Goal: Complete application form: Complete application form

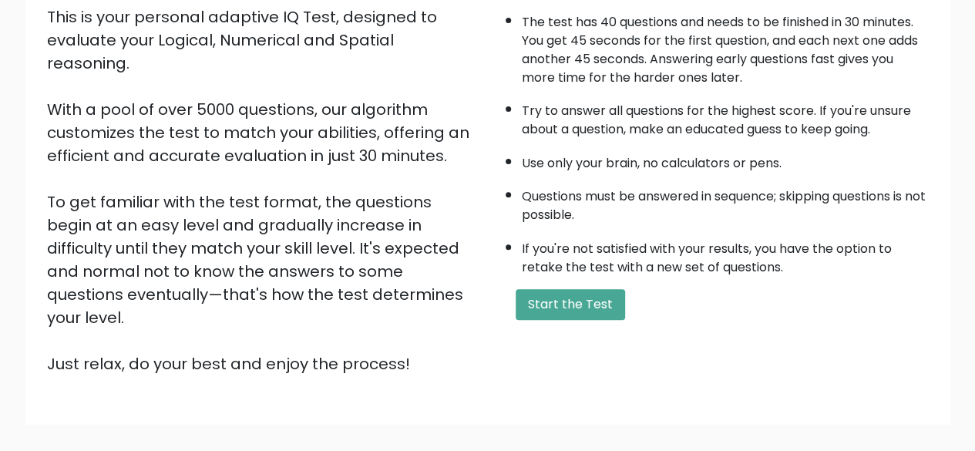
scroll to position [254, 0]
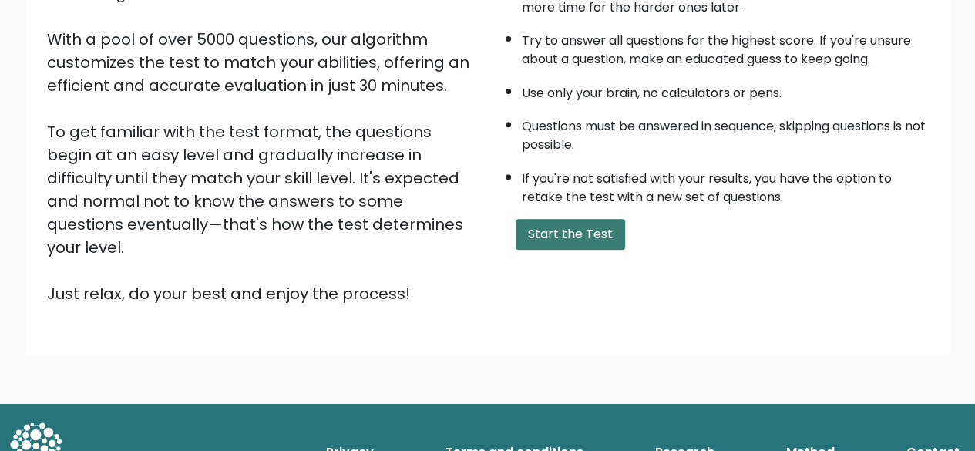
click at [555, 234] on button "Start the Test" at bounding box center [570, 234] width 109 height 31
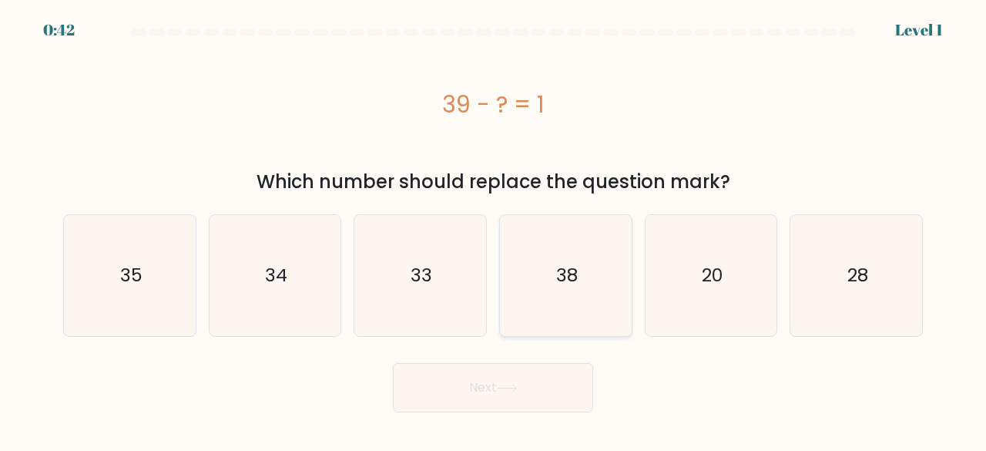
click at [532, 295] on icon "38" at bounding box center [566, 275] width 121 height 121
click at [494, 230] on input "d. 38" at bounding box center [493, 228] width 1 height 4
radio input "true"
click at [481, 391] on button "Next" at bounding box center [493, 387] width 200 height 49
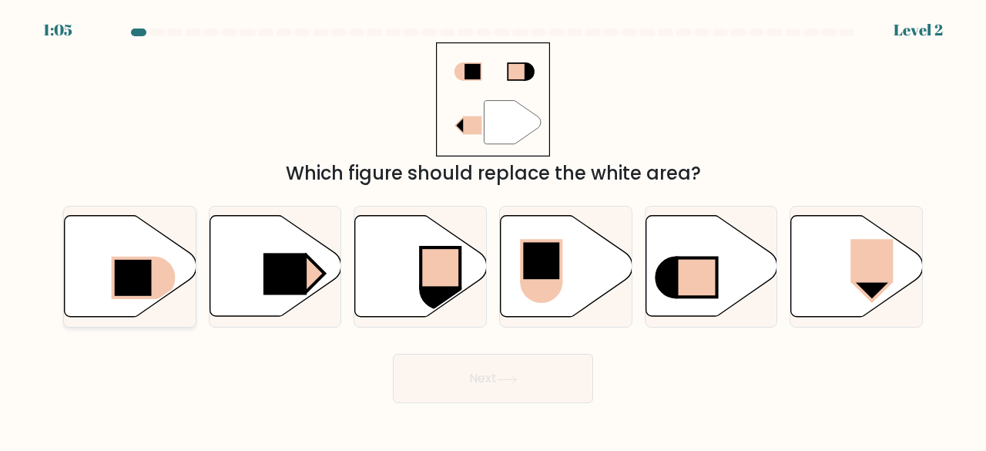
click at [151, 301] on icon at bounding box center [131, 266] width 132 height 101
click at [493, 230] on input "a." at bounding box center [493, 228] width 1 height 4
radio input "true"
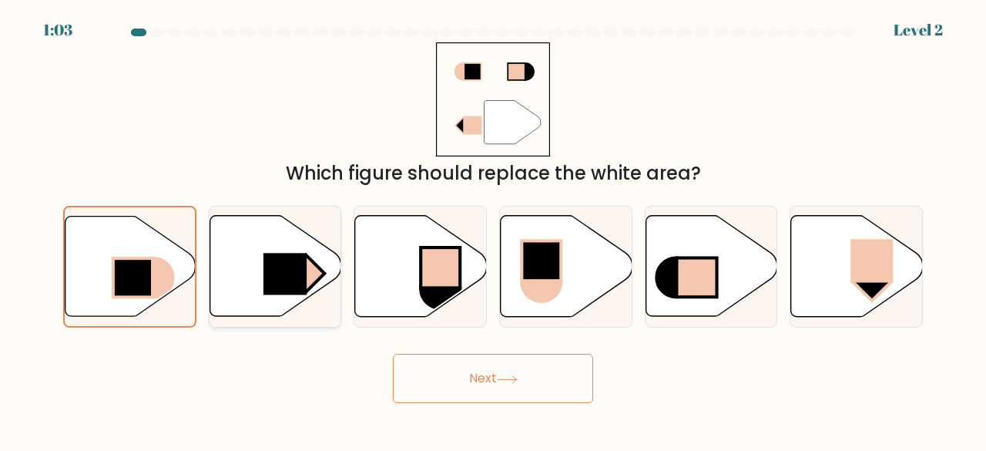
click at [250, 273] on icon at bounding box center [276, 266] width 132 height 101
click at [493, 230] on input "b." at bounding box center [493, 228] width 1 height 4
radio input "true"
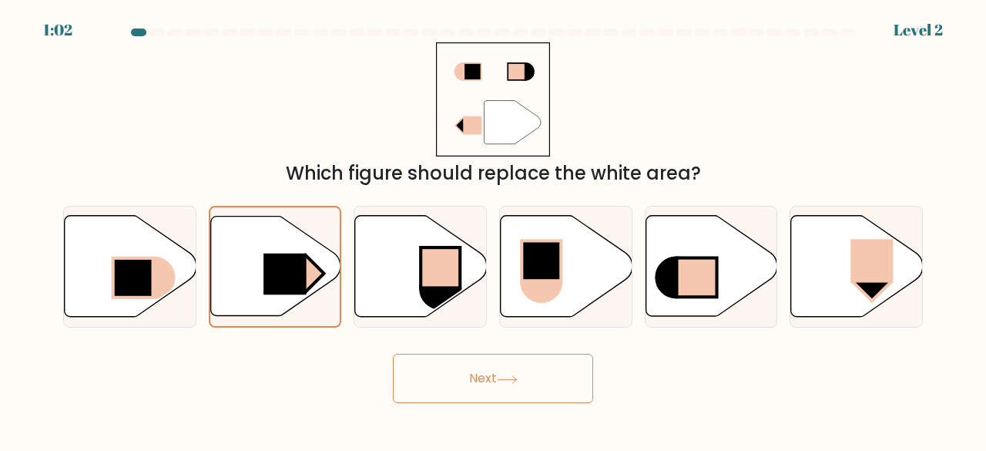
click at [472, 388] on button "Next" at bounding box center [493, 378] width 200 height 49
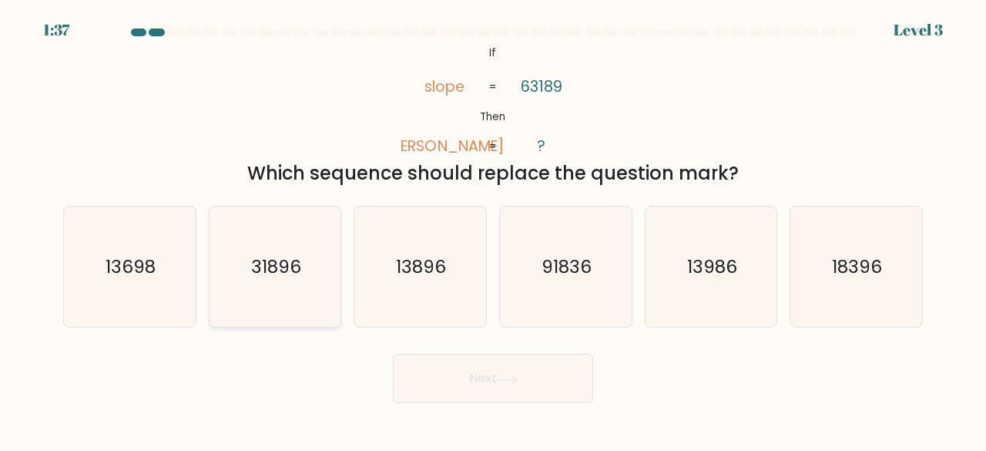
click at [284, 286] on icon "31896" at bounding box center [275, 267] width 121 height 121
click at [493, 230] on input "b. 31896" at bounding box center [493, 228] width 1 height 4
radio input "true"
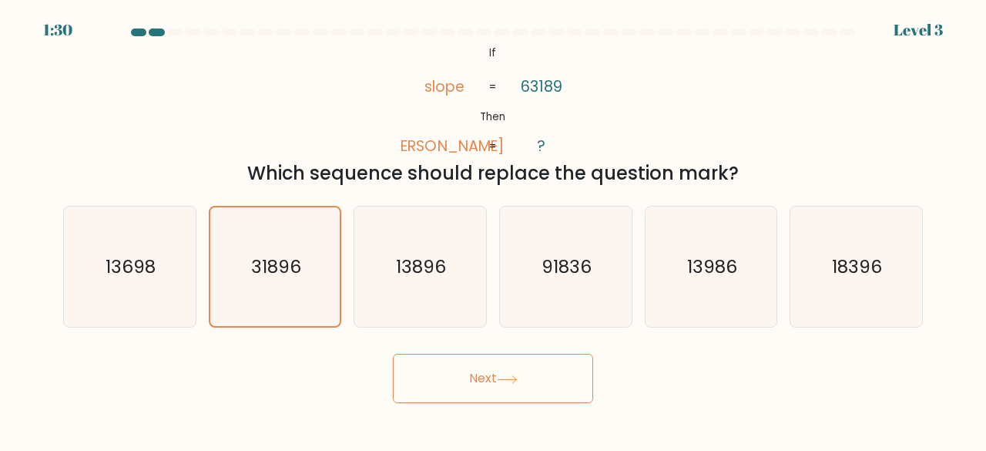
click at [466, 369] on button "Next" at bounding box center [493, 378] width 200 height 49
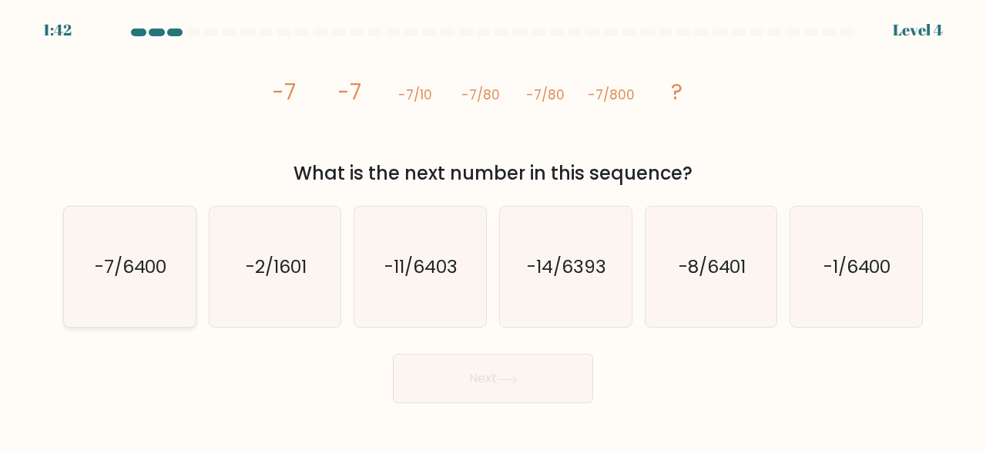
click at [182, 310] on icon "-7/6400" at bounding box center [129, 267] width 121 height 121
click at [493, 230] on input "a. -7/6400" at bounding box center [493, 228] width 1 height 4
radio input "true"
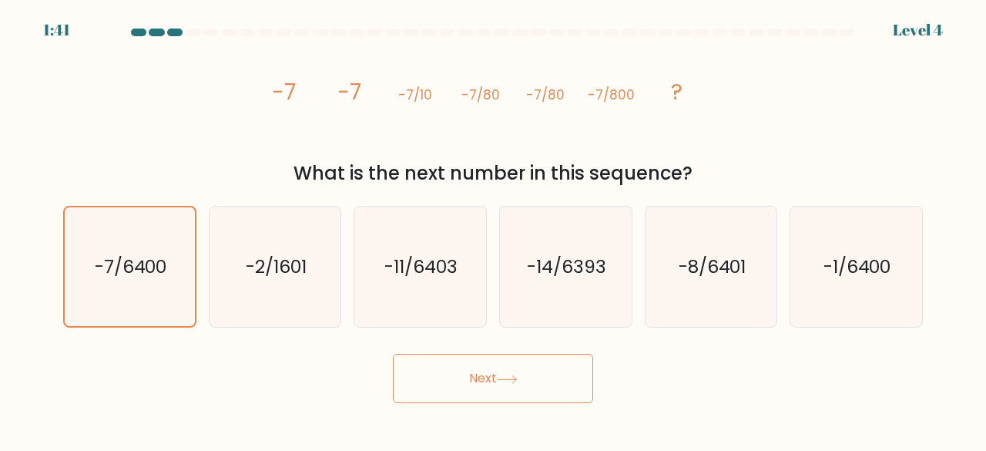
click at [465, 383] on button "Next" at bounding box center [493, 378] width 200 height 49
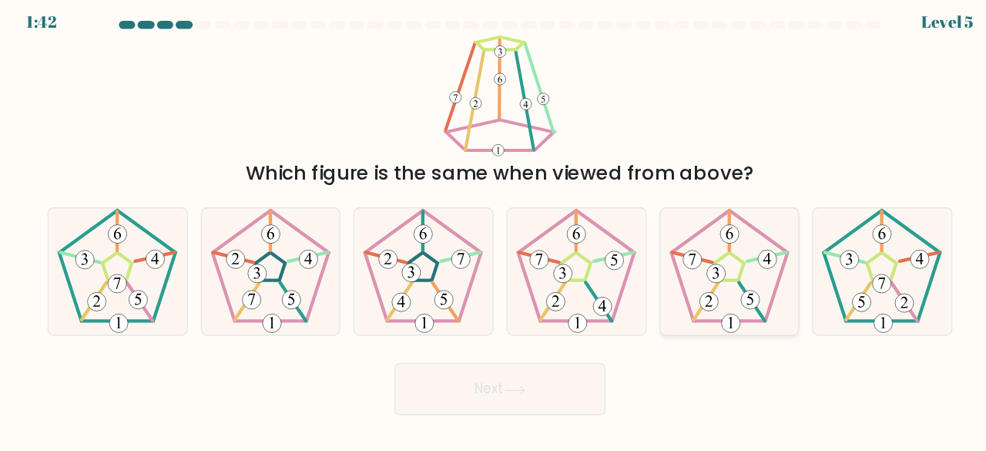
click at [689, 293] on 295 at bounding box center [692, 296] width 18 height 18
click at [494, 230] on input "e." at bounding box center [493, 228] width 1 height 4
radio input "true"
click at [531, 385] on button "Next" at bounding box center [493, 378] width 200 height 49
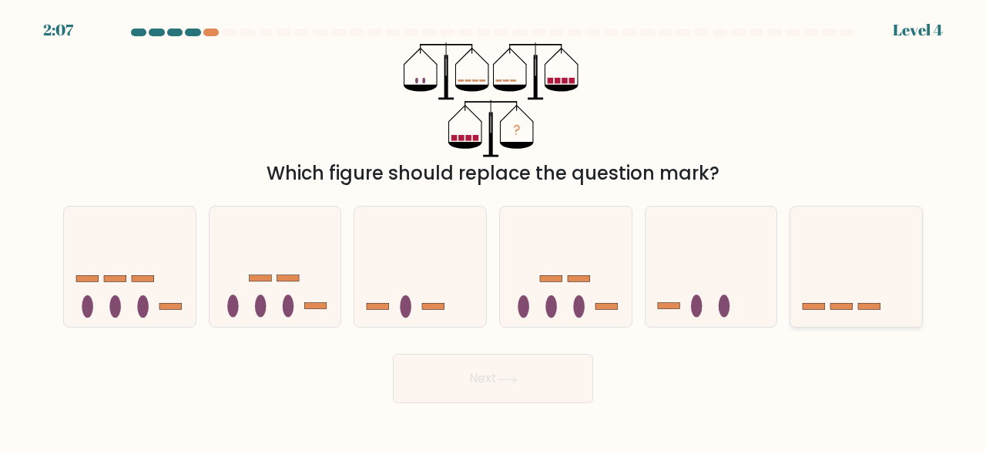
click at [883, 287] on icon at bounding box center [857, 266] width 132 height 109
click at [494, 230] on input "f." at bounding box center [493, 228] width 1 height 4
radio input "true"
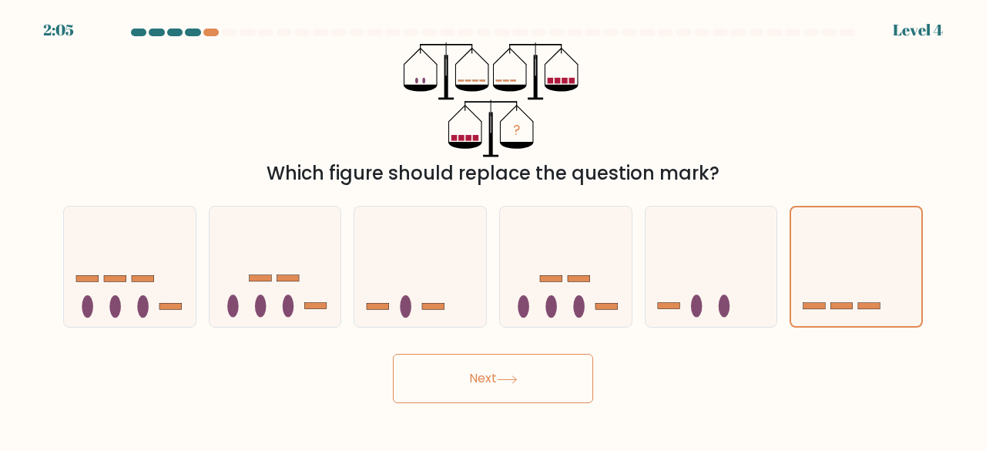
click at [564, 398] on button "Next" at bounding box center [493, 378] width 200 height 49
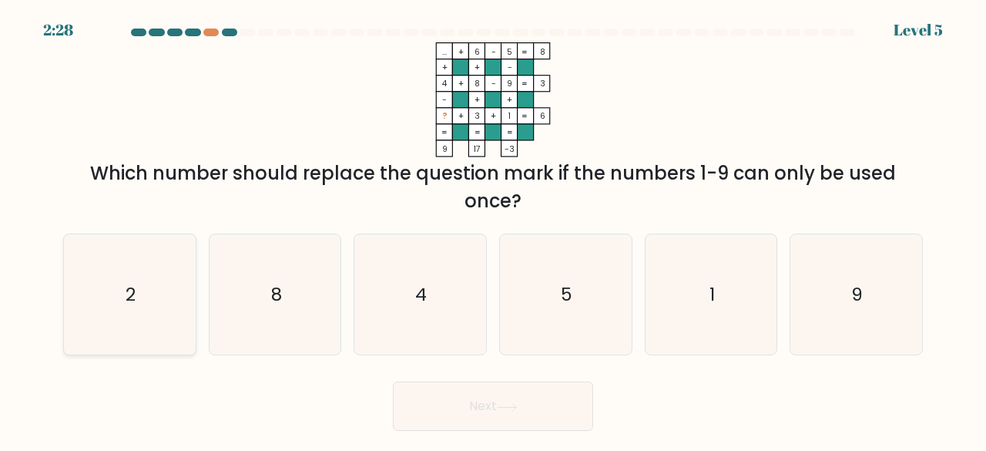
click at [143, 303] on icon "2" at bounding box center [129, 294] width 121 height 121
click at [493, 230] on input "a. 2" at bounding box center [493, 228] width 1 height 4
radio input "true"
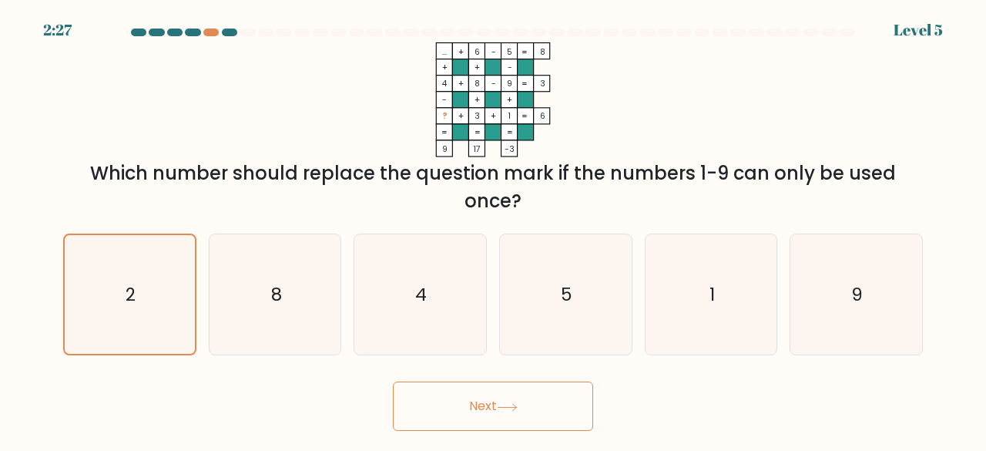
click at [458, 411] on button "Next" at bounding box center [493, 405] width 200 height 49
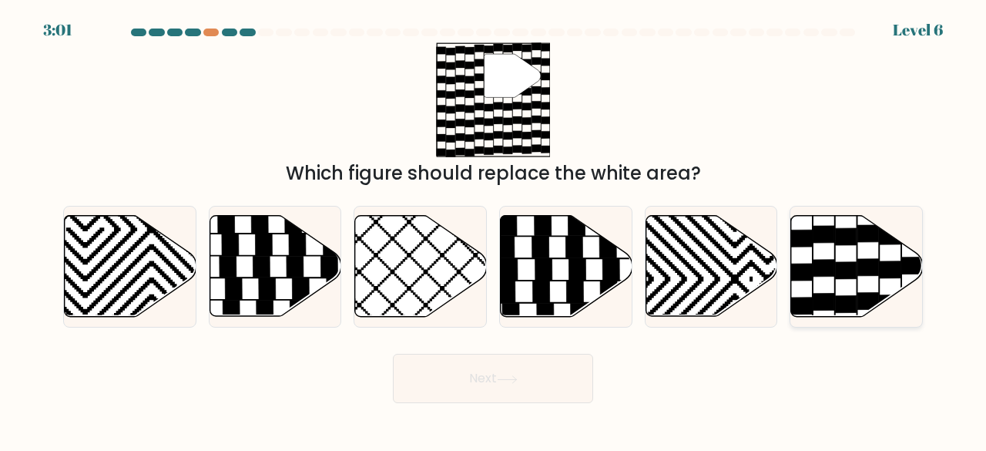
click at [874, 258] on icon at bounding box center [857, 266] width 132 height 101
click at [494, 230] on input "f." at bounding box center [493, 228] width 1 height 4
radio input "true"
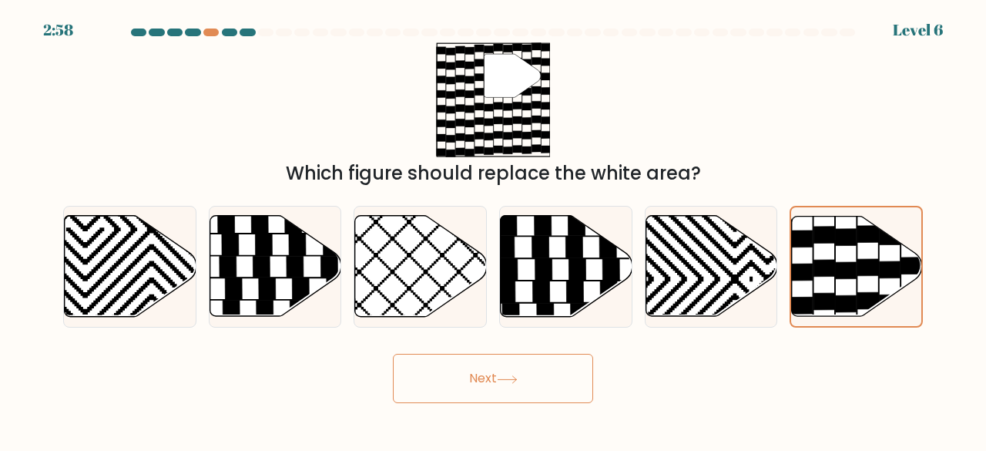
click at [553, 375] on button "Next" at bounding box center [493, 378] width 200 height 49
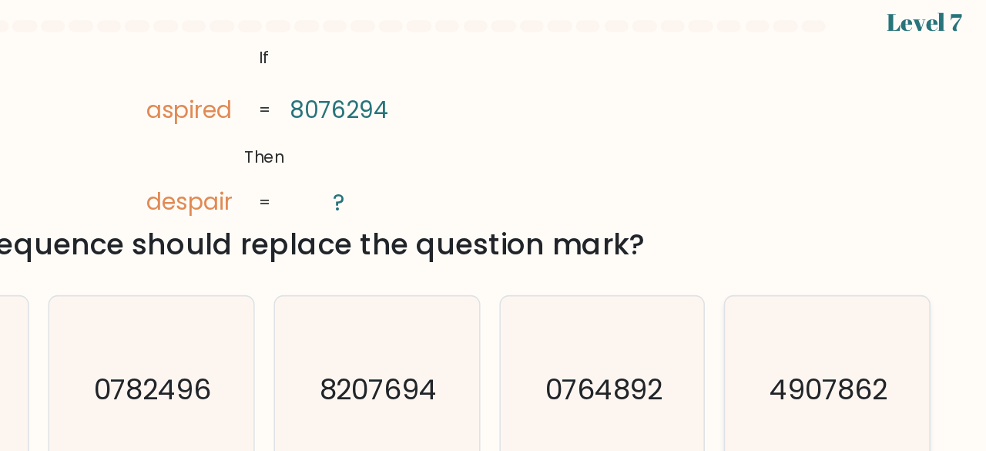
click at [826, 270] on text "4907862" at bounding box center [858, 266] width 76 height 25
click at [494, 230] on input "f. 4907862" at bounding box center [493, 228] width 1 height 4
radio input "true"
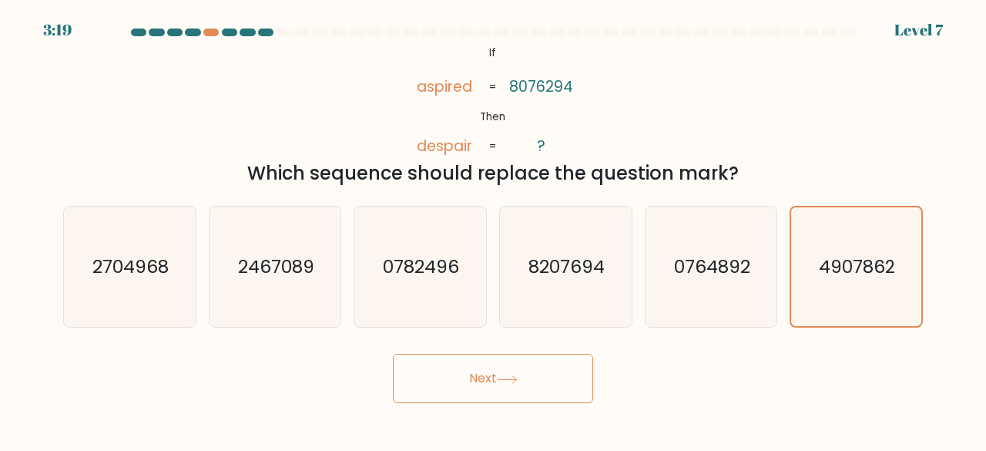
click at [472, 392] on button "Next" at bounding box center [493, 378] width 200 height 49
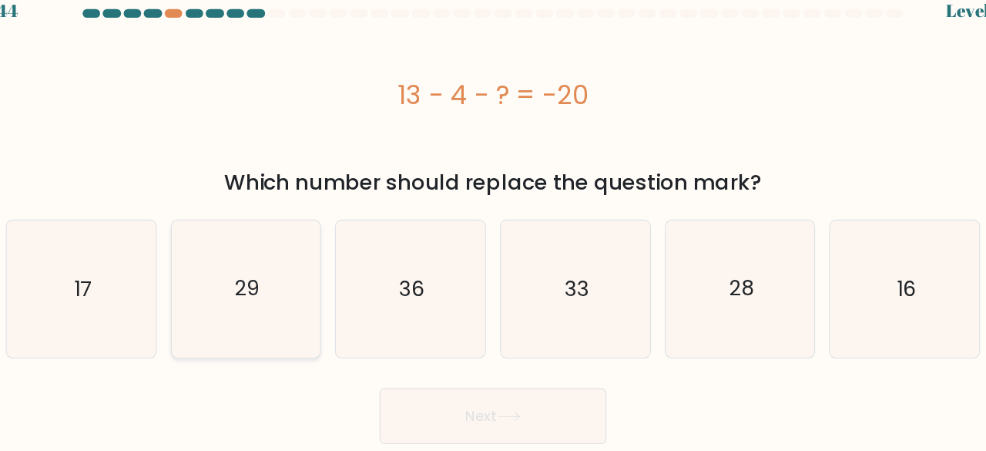
click at [276, 307] on icon "29" at bounding box center [275, 275] width 121 height 121
click at [493, 230] on input "b. 29" at bounding box center [493, 228] width 1 height 4
radio input "true"
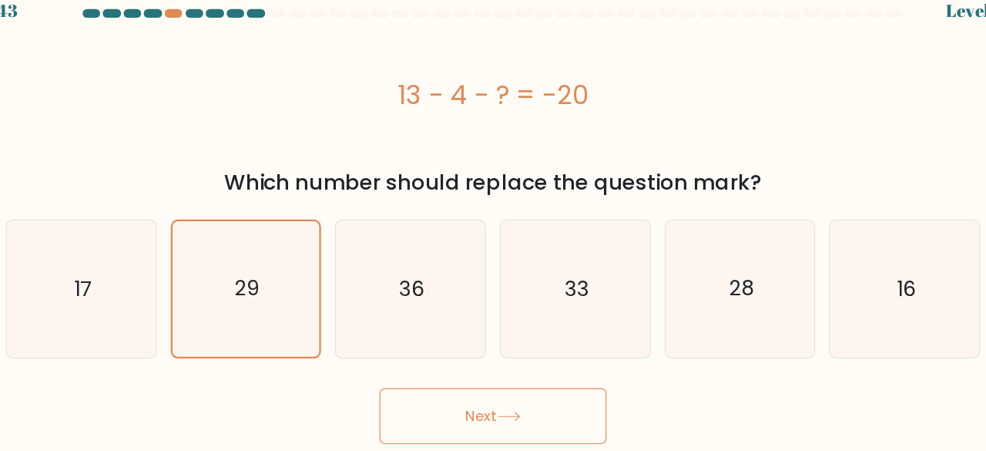
click at [415, 363] on button "Next" at bounding box center [493, 387] width 200 height 49
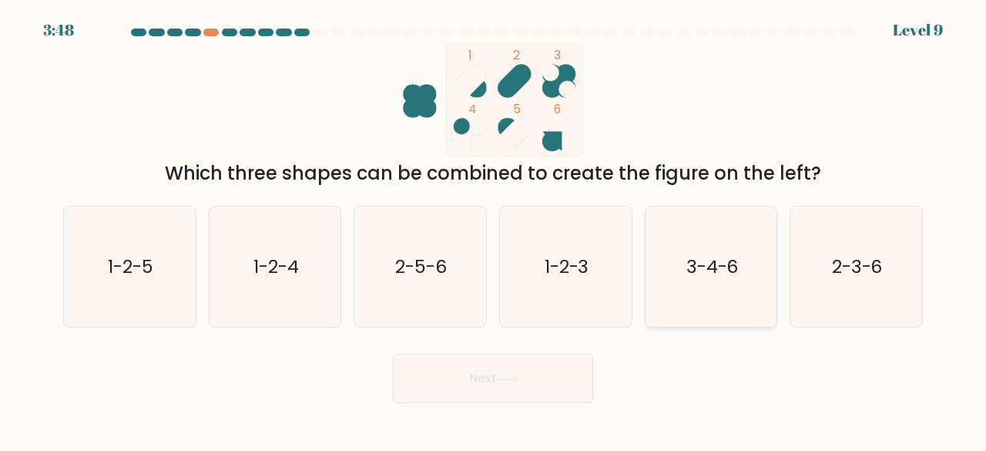
click at [715, 309] on icon "3-4-6" at bounding box center [711, 267] width 121 height 121
click at [494, 230] on input "e. 3-4-6" at bounding box center [493, 228] width 1 height 4
radio input "true"
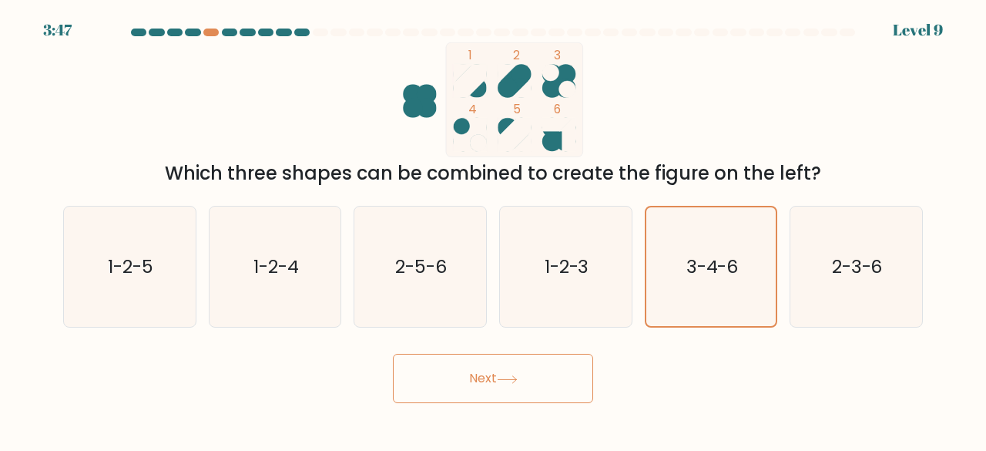
click at [534, 378] on button "Next" at bounding box center [493, 378] width 200 height 49
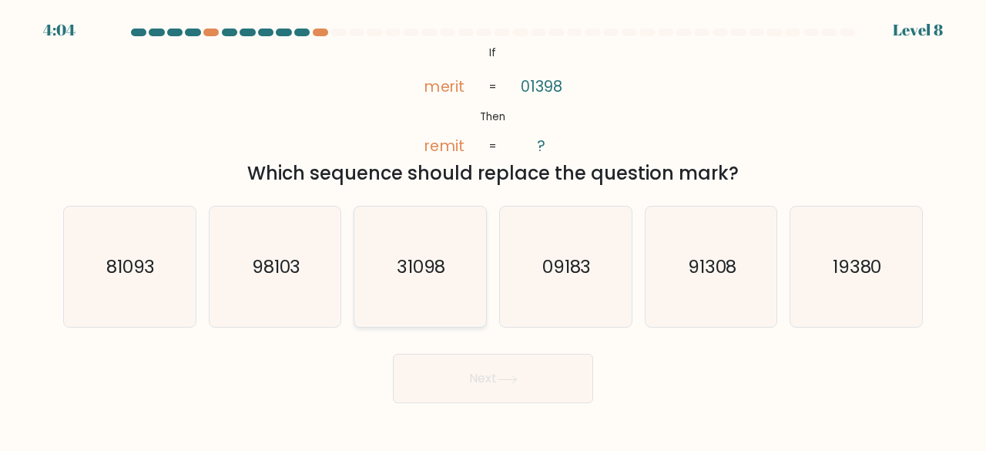
click at [451, 278] on icon "31098" at bounding box center [420, 267] width 121 height 121
click at [493, 230] on input "c. 31098" at bounding box center [493, 228] width 1 height 4
radio input "true"
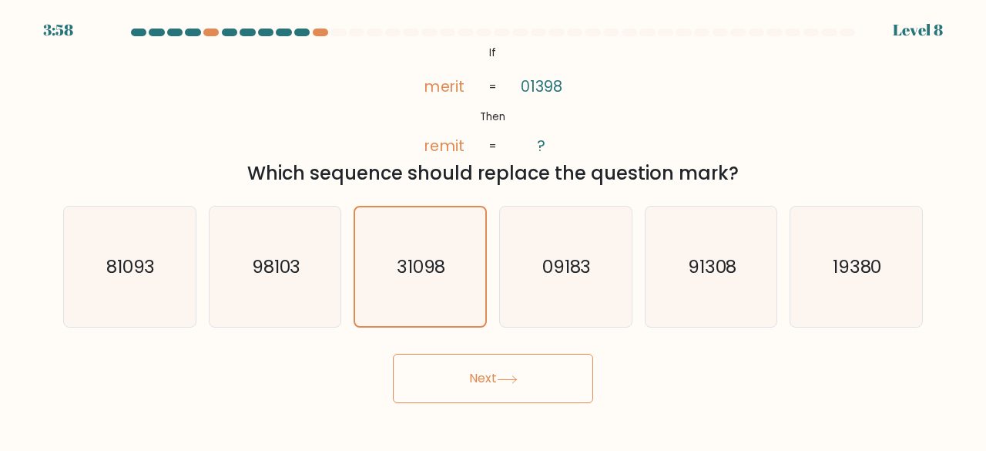
click at [471, 361] on button "Next" at bounding box center [493, 378] width 200 height 49
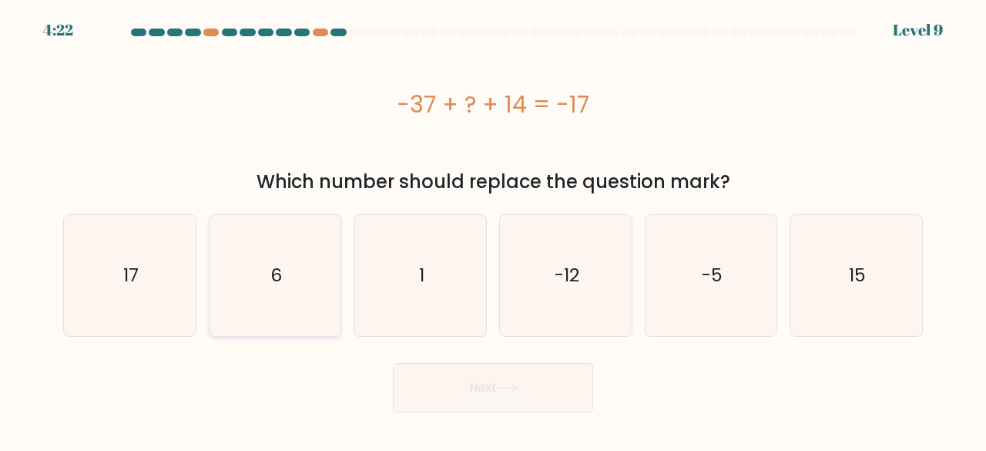
click at [253, 329] on icon "6" at bounding box center [275, 275] width 121 height 121
click at [493, 230] on input "b. 6" at bounding box center [493, 228] width 1 height 4
radio input "true"
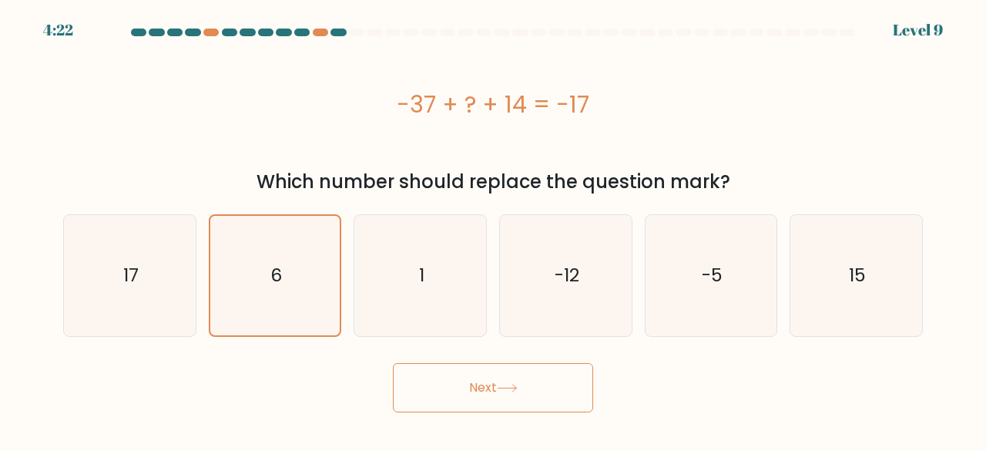
click at [433, 389] on button "Next" at bounding box center [493, 387] width 200 height 49
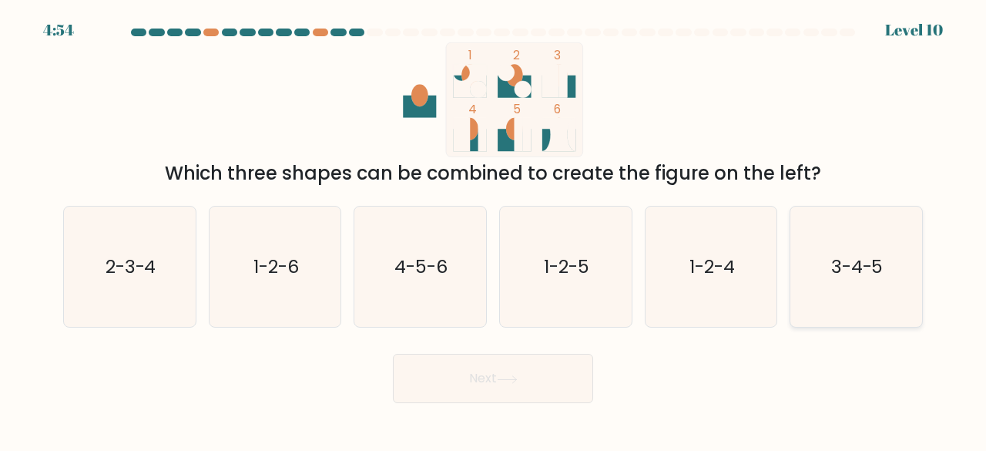
click at [848, 269] on text "3-4-5" at bounding box center [857, 266] width 52 height 25
click at [494, 230] on input "f. 3-4-5" at bounding box center [493, 228] width 1 height 4
radio input "true"
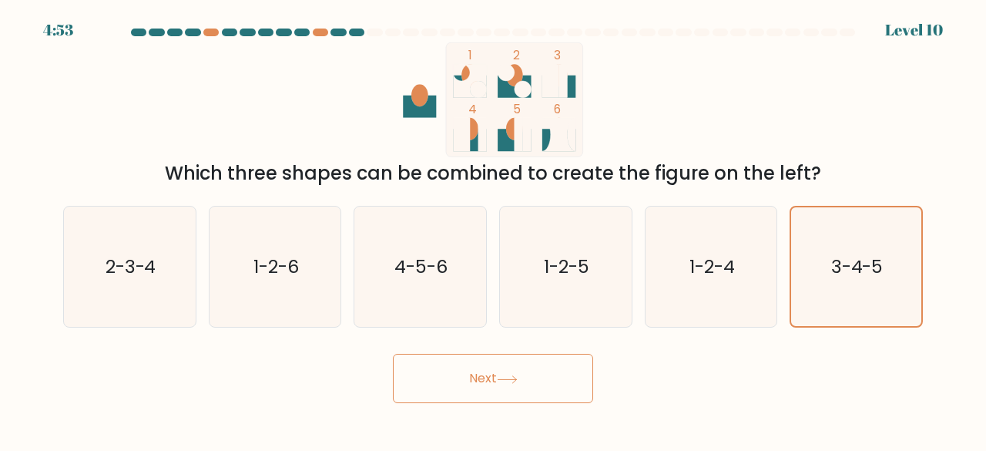
click at [518, 375] on icon at bounding box center [507, 379] width 21 height 8
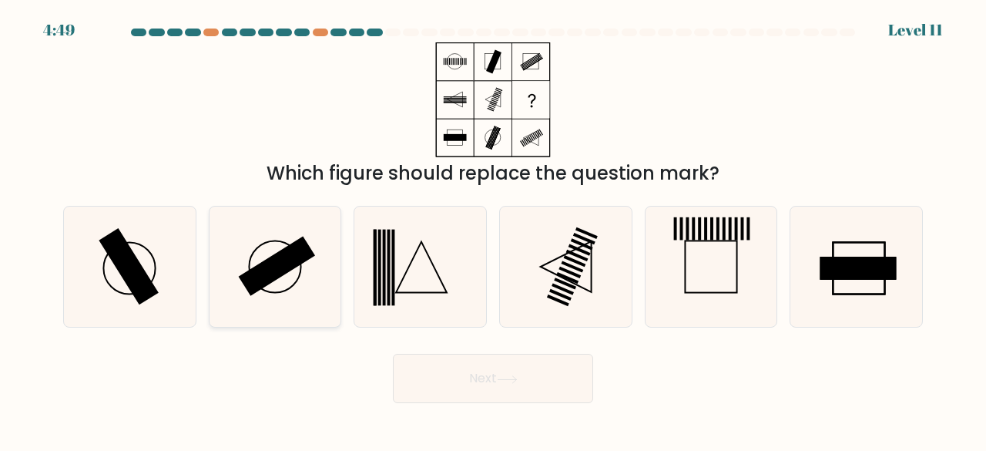
click at [292, 263] on rect at bounding box center [276, 266] width 77 height 60
click at [493, 230] on input "b." at bounding box center [493, 228] width 1 height 4
radio input "true"
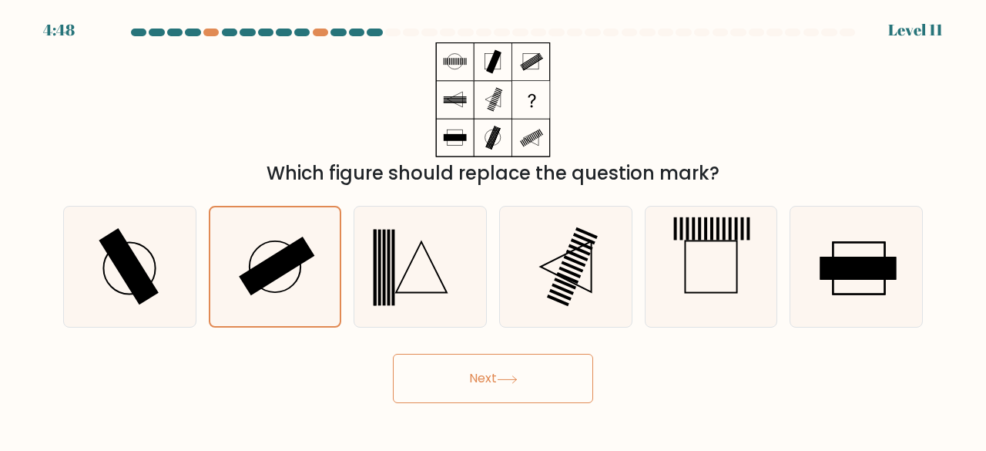
click at [434, 394] on button "Next" at bounding box center [493, 378] width 200 height 49
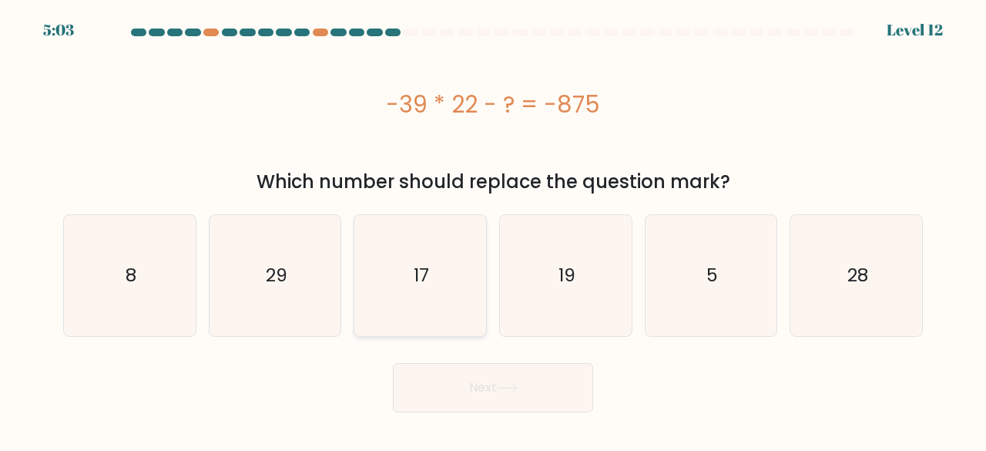
click at [418, 260] on icon "17" at bounding box center [420, 275] width 121 height 121
click at [493, 230] on input "c. 17" at bounding box center [493, 228] width 1 height 4
radio input "true"
click at [459, 381] on button "Next" at bounding box center [493, 387] width 200 height 49
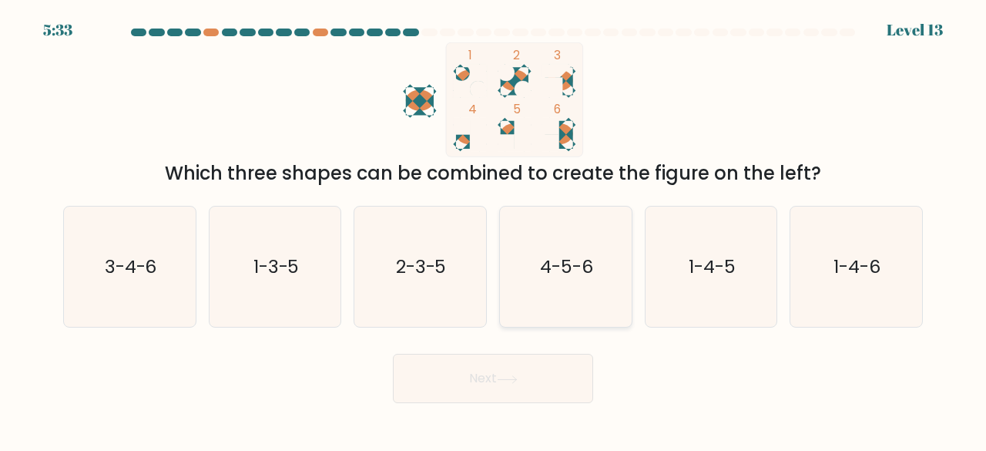
click at [581, 250] on icon "4-5-6" at bounding box center [566, 267] width 121 height 121
click at [494, 230] on input "d. 4-5-6" at bounding box center [493, 228] width 1 height 4
radio input "true"
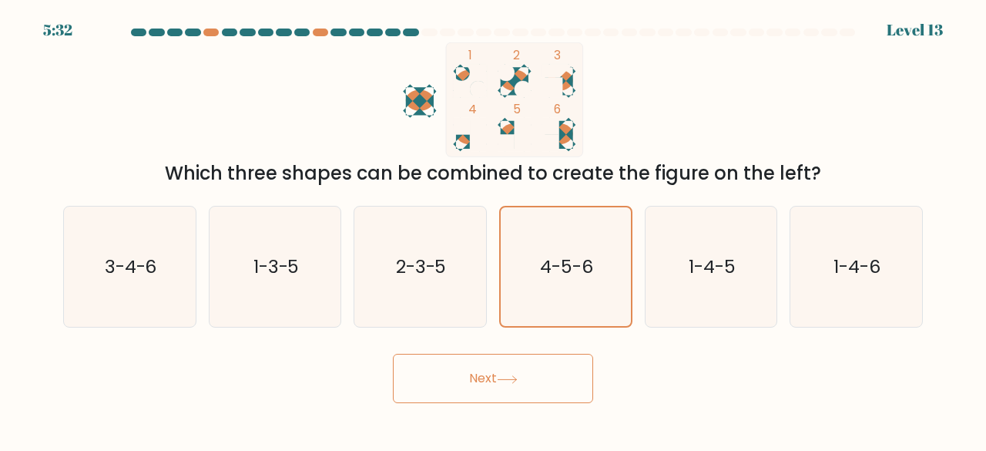
click at [527, 367] on button "Next" at bounding box center [493, 378] width 200 height 49
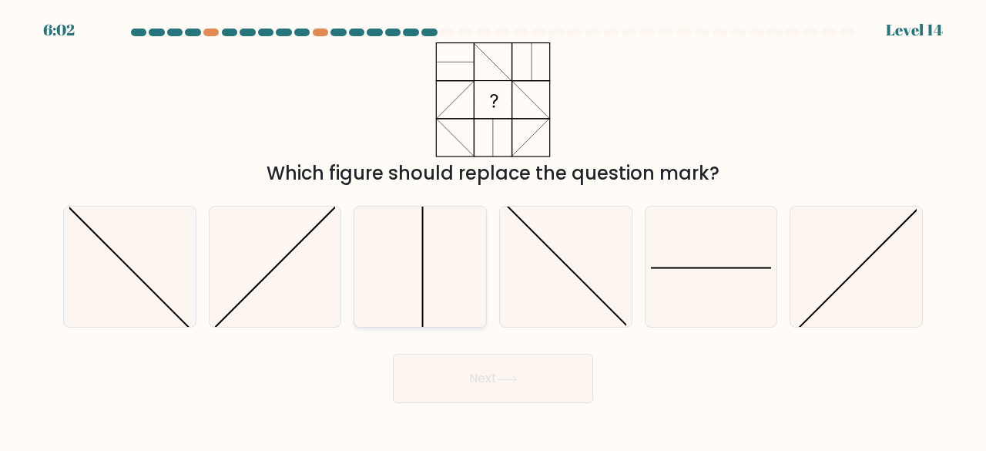
click at [440, 250] on icon at bounding box center [420, 267] width 121 height 121
click at [493, 230] on input "c." at bounding box center [493, 228] width 1 height 4
radio input "true"
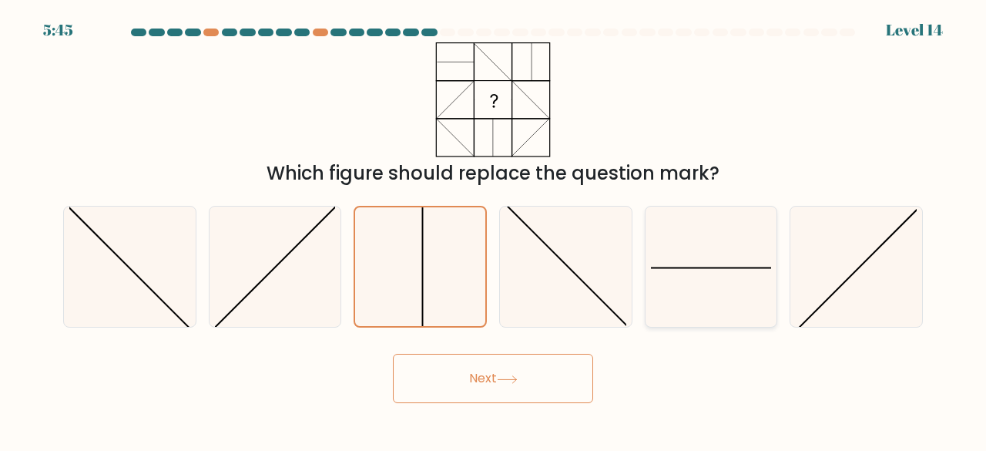
click at [707, 295] on icon at bounding box center [711, 267] width 121 height 121
click at [494, 230] on input "e." at bounding box center [493, 228] width 1 height 4
radio input "true"
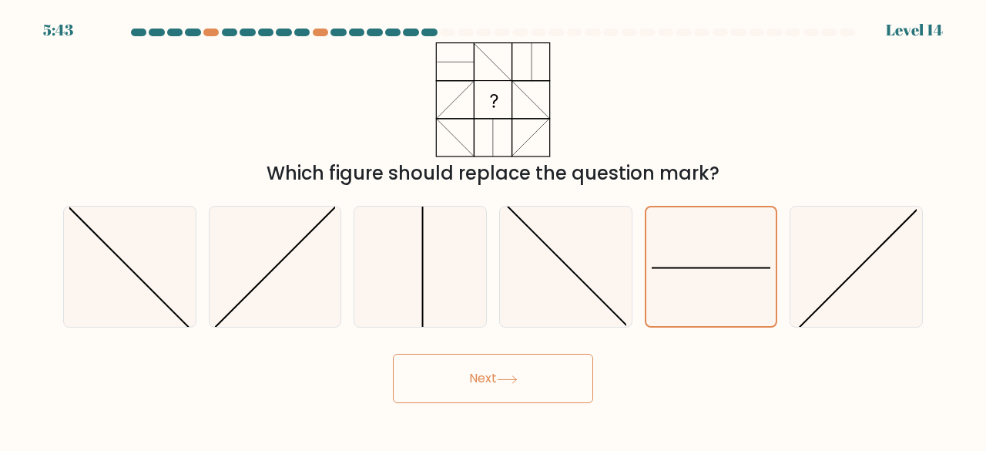
click at [575, 387] on button "Next" at bounding box center [493, 378] width 200 height 49
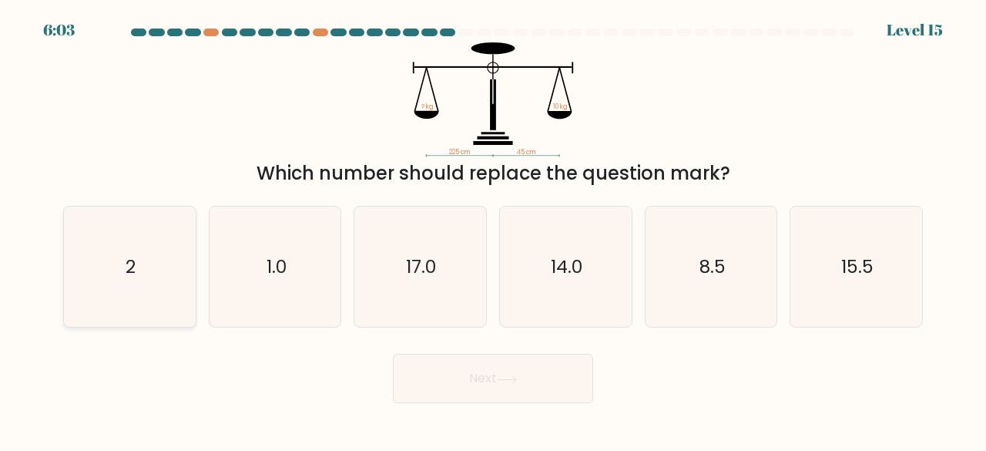
click at [136, 309] on icon "2" at bounding box center [129, 267] width 121 height 121
click at [493, 230] on input "a. 2" at bounding box center [493, 228] width 1 height 4
radio input "true"
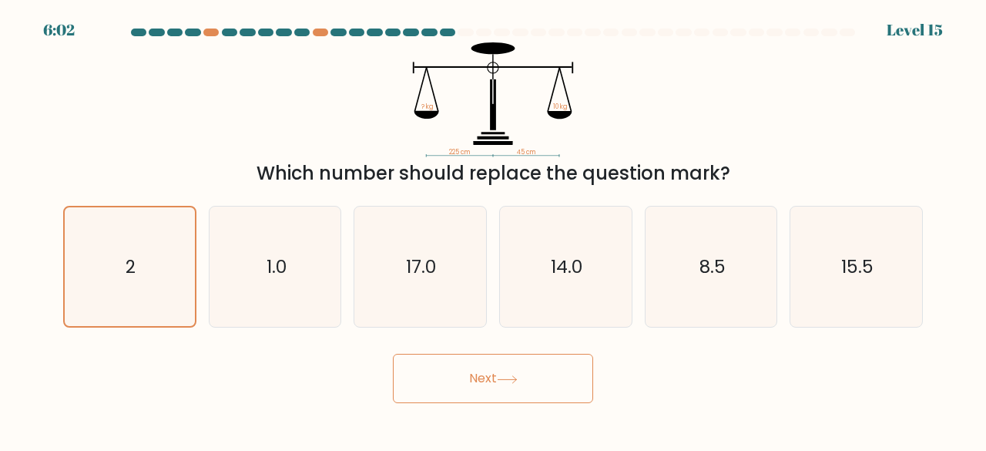
click at [450, 369] on button "Next" at bounding box center [493, 378] width 200 height 49
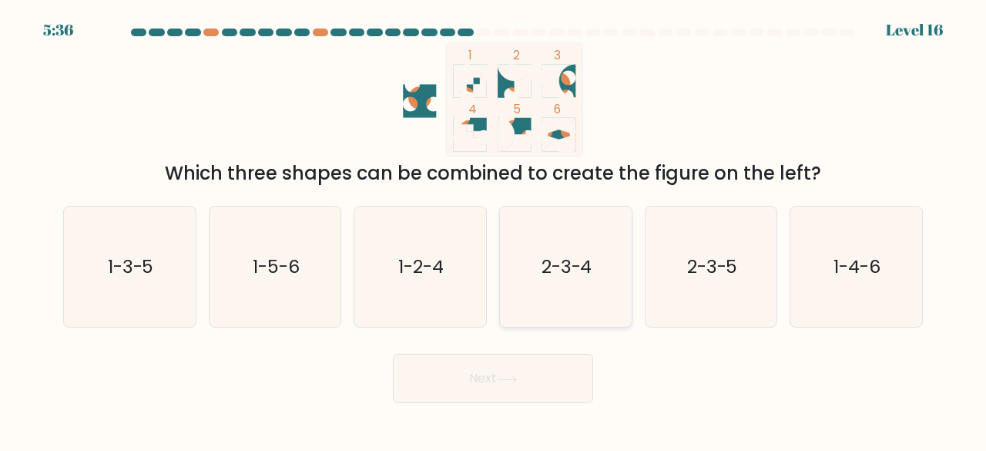
click at [550, 306] on icon "2-3-4" at bounding box center [566, 267] width 121 height 121
click at [494, 230] on input "d. 2-3-4" at bounding box center [493, 228] width 1 height 4
radio input "true"
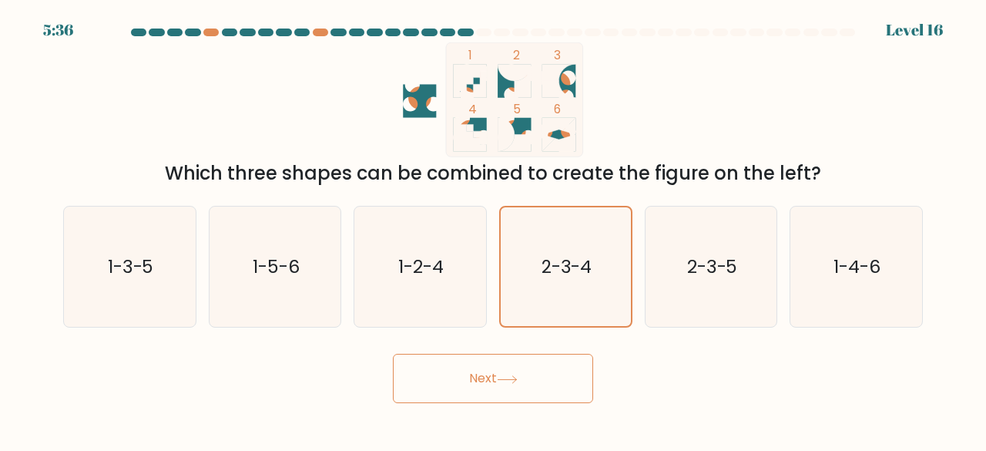
click at [504, 371] on button "Next" at bounding box center [493, 378] width 200 height 49
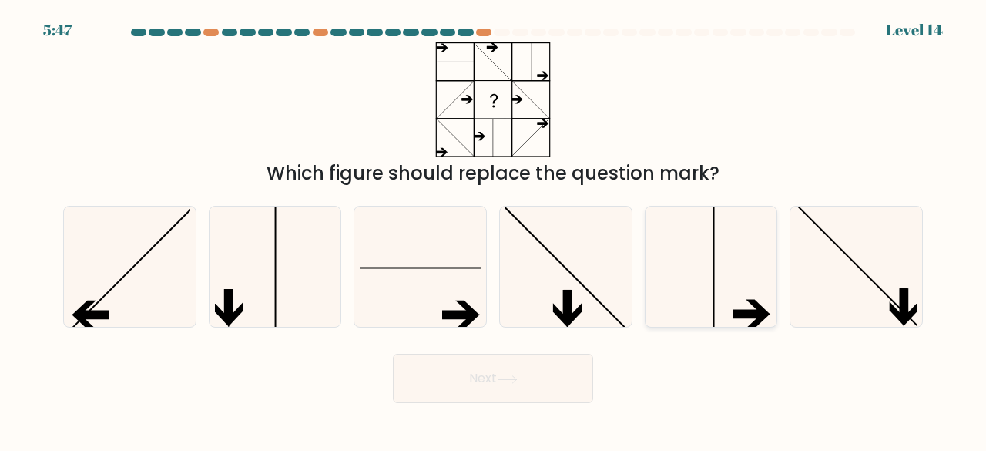
click at [737, 285] on icon at bounding box center [711, 267] width 121 height 121
click at [494, 230] on input "e." at bounding box center [493, 228] width 1 height 4
radio input "true"
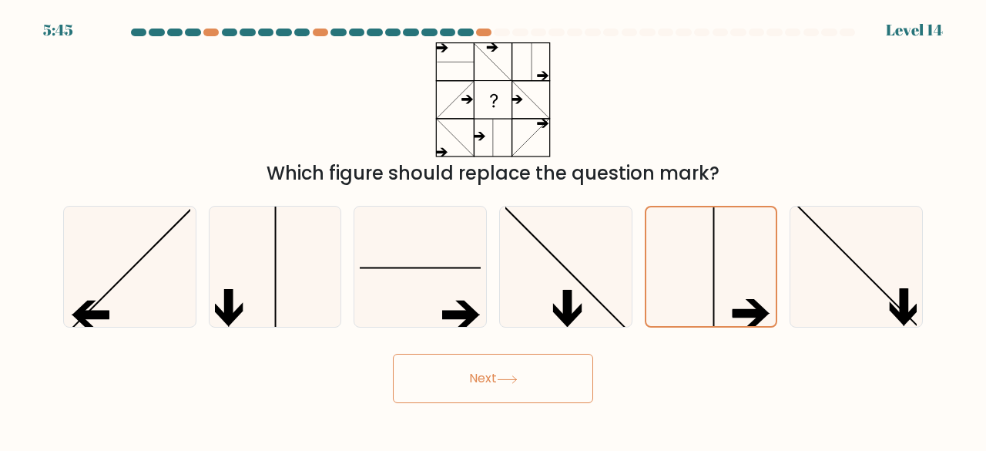
click at [555, 378] on button "Next" at bounding box center [493, 378] width 200 height 49
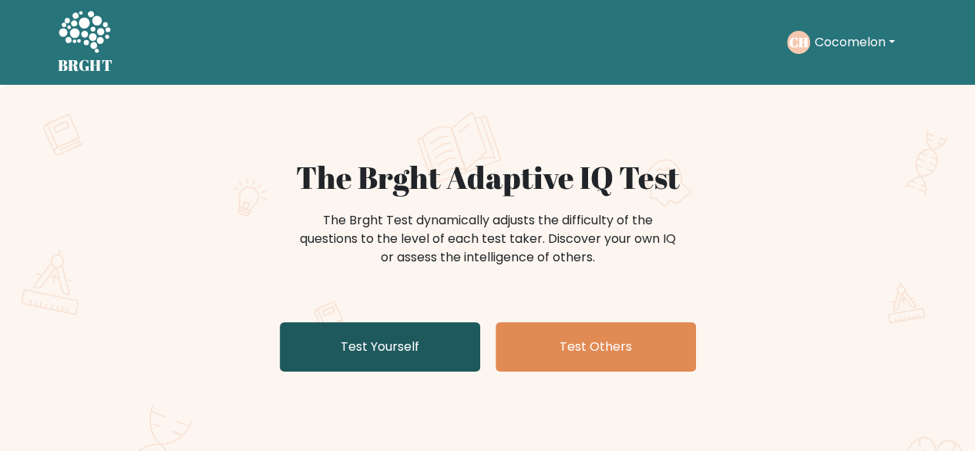
click at [422, 351] on link "Test Yourself" at bounding box center [380, 346] width 200 height 49
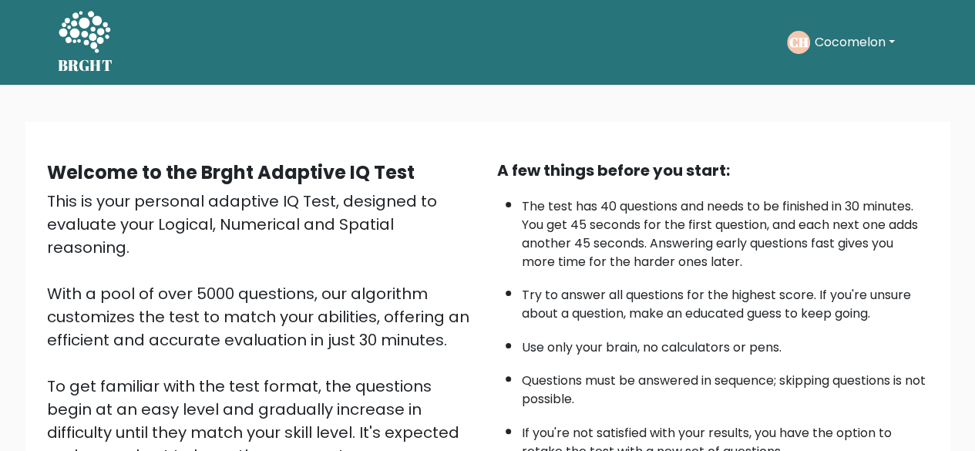
scroll to position [254, 0]
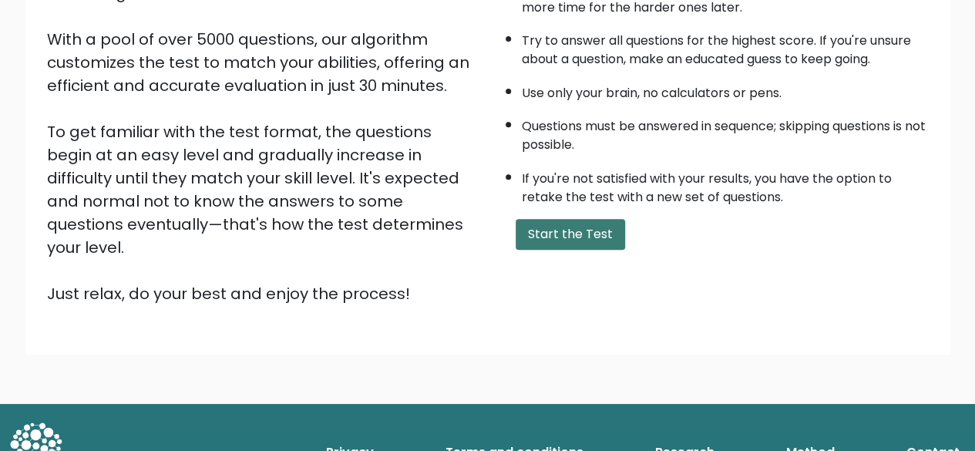
click at [543, 227] on button "Start the Test" at bounding box center [570, 234] width 109 height 31
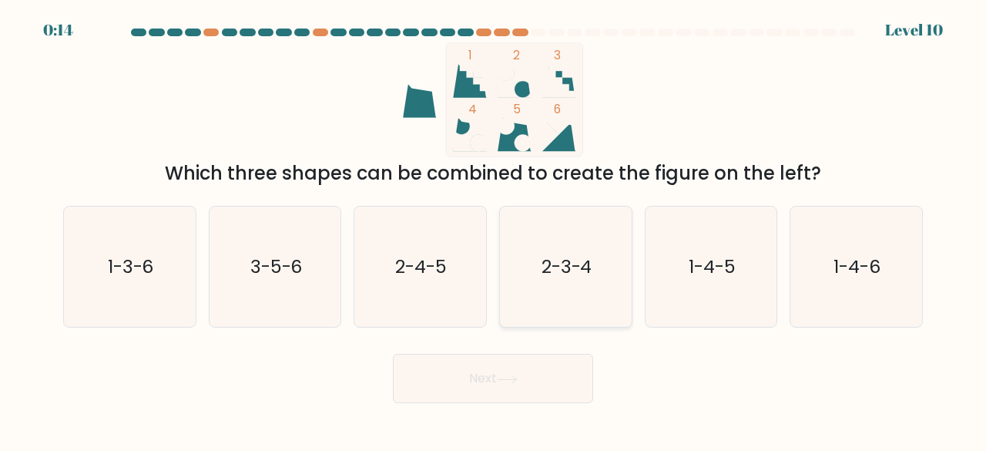
click at [550, 312] on icon "2-3-4" at bounding box center [566, 267] width 121 height 121
click at [494, 230] on input "d. 2-3-4" at bounding box center [493, 228] width 1 height 4
radio input "true"
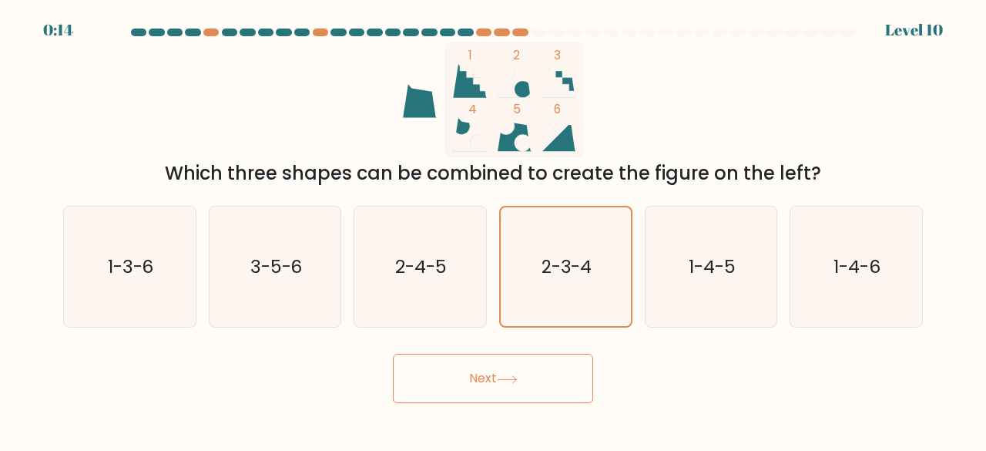
click at [540, 371] on button "Next" at bounding box center [493, 378] width 200 height 49
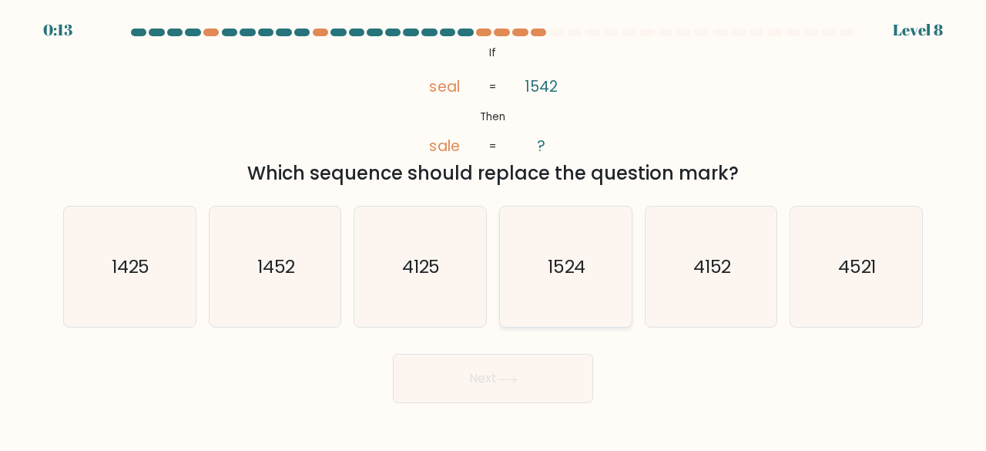
click at [549, 294] on icon "1524" at bounding box center [566, 267] width 121 height 121
click at [494, 230] on input "d. 1524" at bounding box center [493, 228] width 1 height 4
radio input "true"
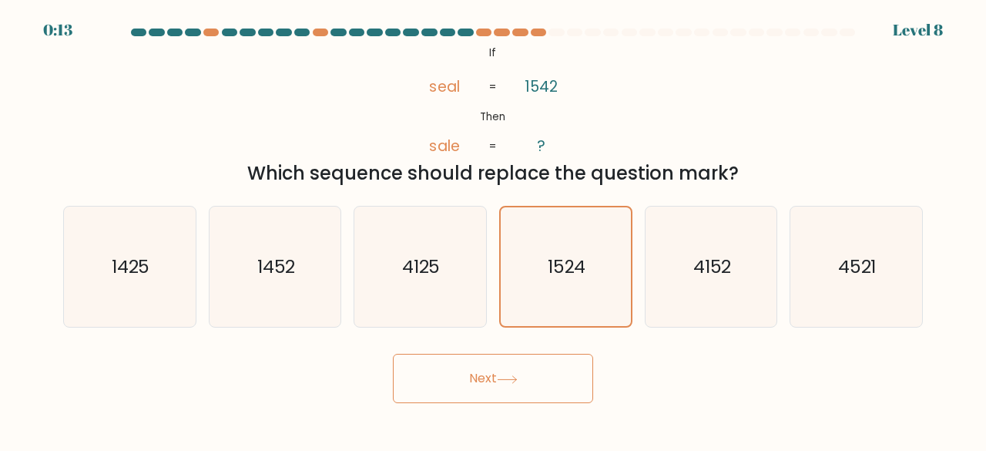
click at [534, 382] on button "Next" at bounding box center [493, 378] width 200 height 49
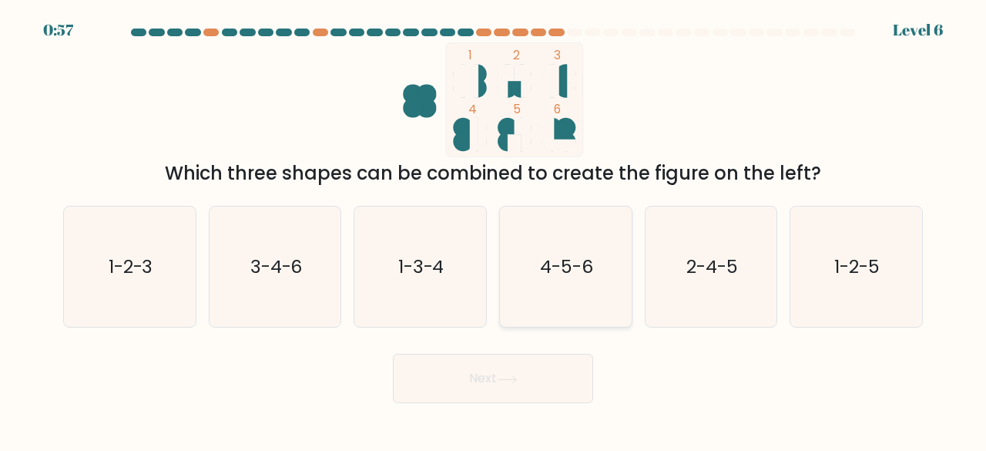
click at [558, 281] on icon "4-5-6" at bounding box center [566, 267] width 121 height 121
click at [494, 230] on input "d. 4-5-6" at bounding box center [493, 228] width 1 height 4
radio input "true"
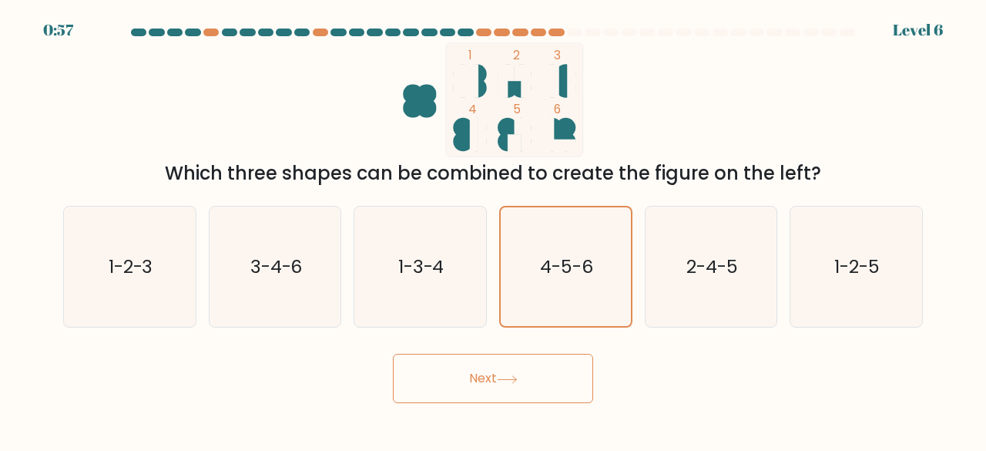
click at [544, 384] on button "Next" at bounding box center [493, 378] width 200 height 49
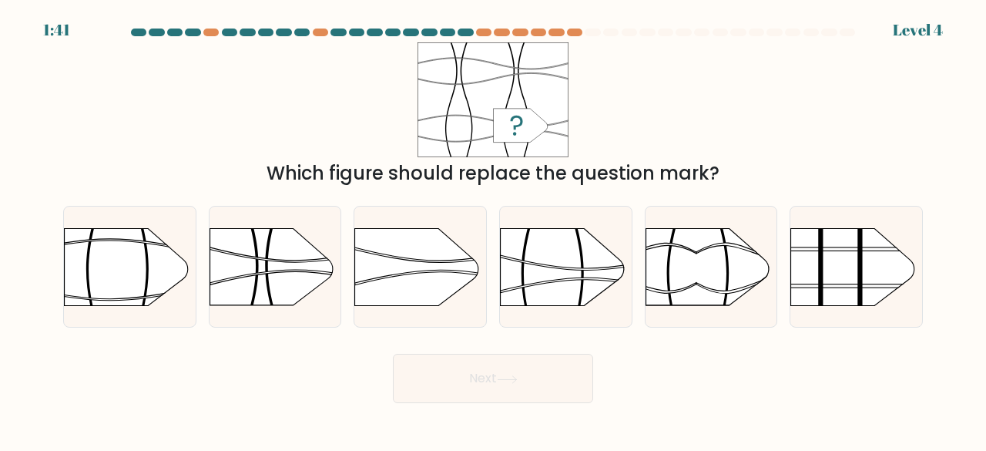
click at [563, 307] on div at bounding box center [565, 267] width 133 height 123
click at [494, 230] on input "d." at bounding box center [493, 228] width 1 height 4
radio input "true"
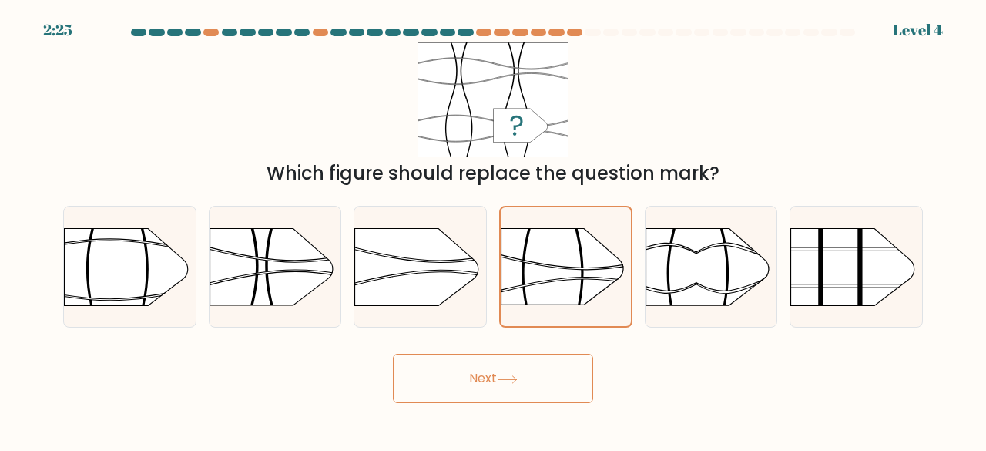
click at [549, 399] on button "Next" at bounding box center [493, 378] width 200 height 49
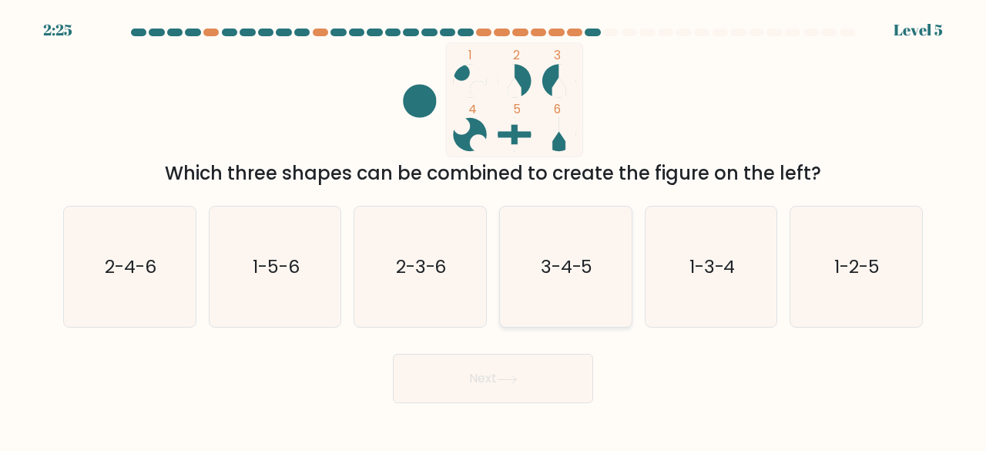
click at [567, 298] on icon "3-4-5" at bounding box center [566, 267] width 121 height 121
click at [494, 230] on input "d. 3-4-5" at bounding box center [493, 228] width 1 height 4
radio input "true"
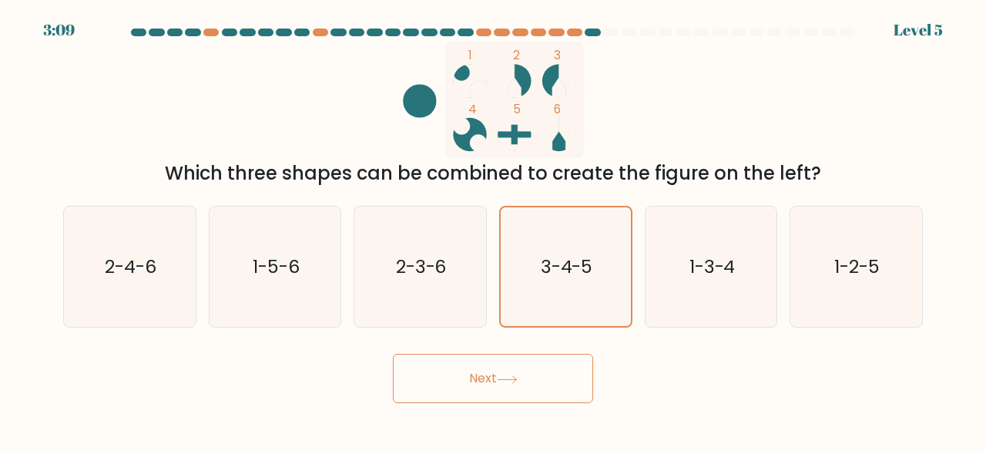
click at [557, 379] on button "Next" at bounding box center [493, 378] width 200 height 49
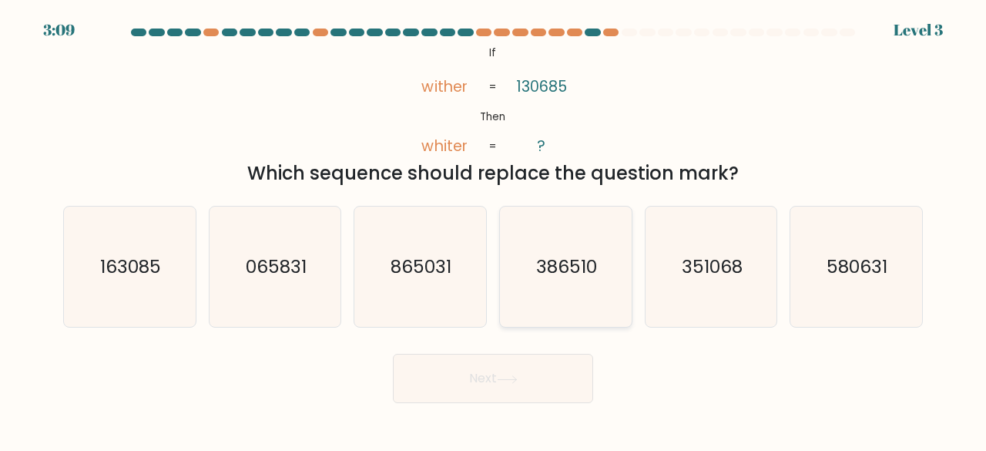
click at [573, 294] on icon "386510" at bounding box center [566, 267] width 121 height 121
click at [494, 230] on input "d. 386510" at bounding box center [493, 228] width 1 height 4
radio input "true"
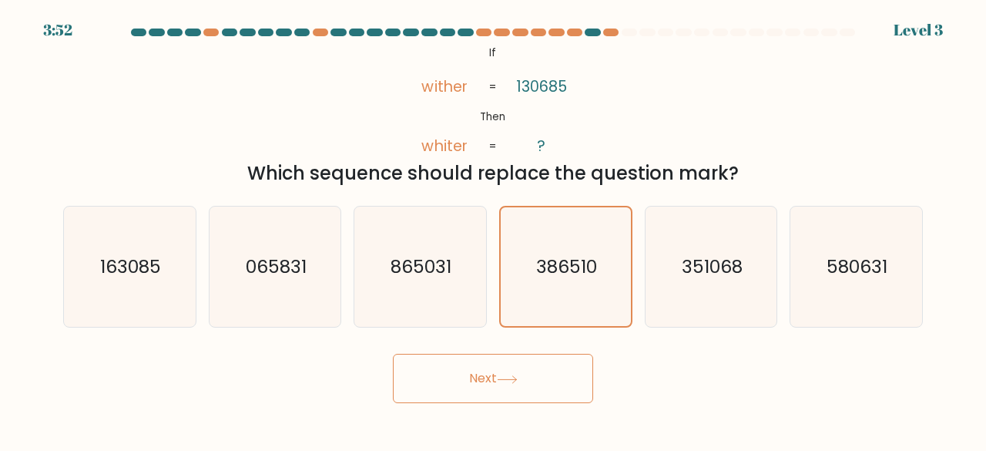
click at [563, 397] on button "Next" at bounding box center [493, 378] width 200 height 49
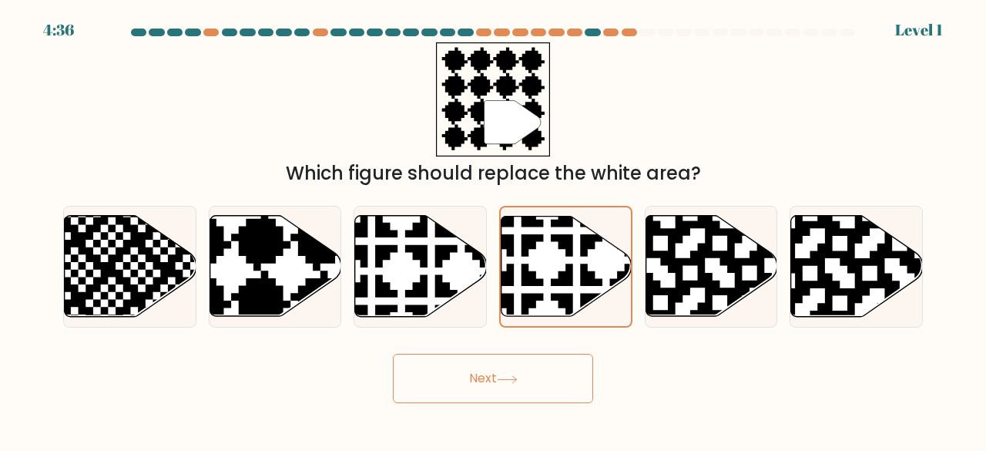
click at [563, 387] on button "Next" at bounding box center [493, 378] width 200 height 49
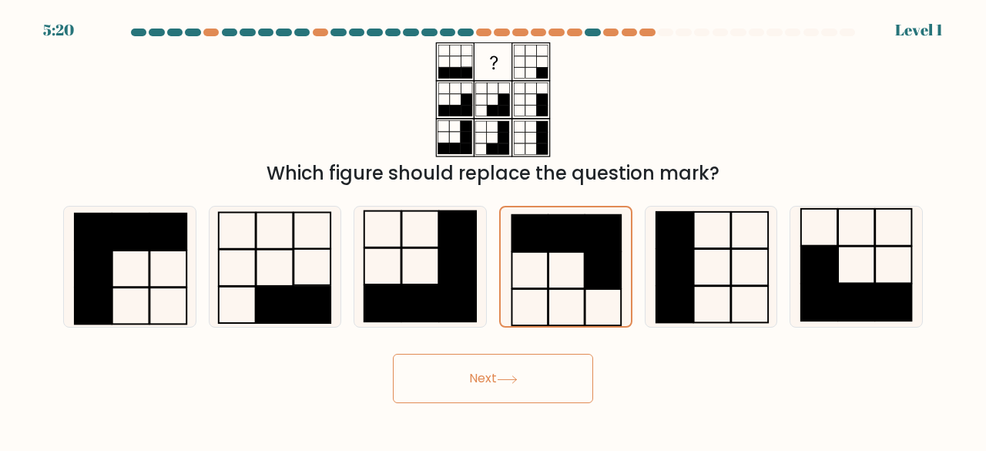
click at [561, 386] on button "Next" at bounding box center [493, 378] width 200 height 49
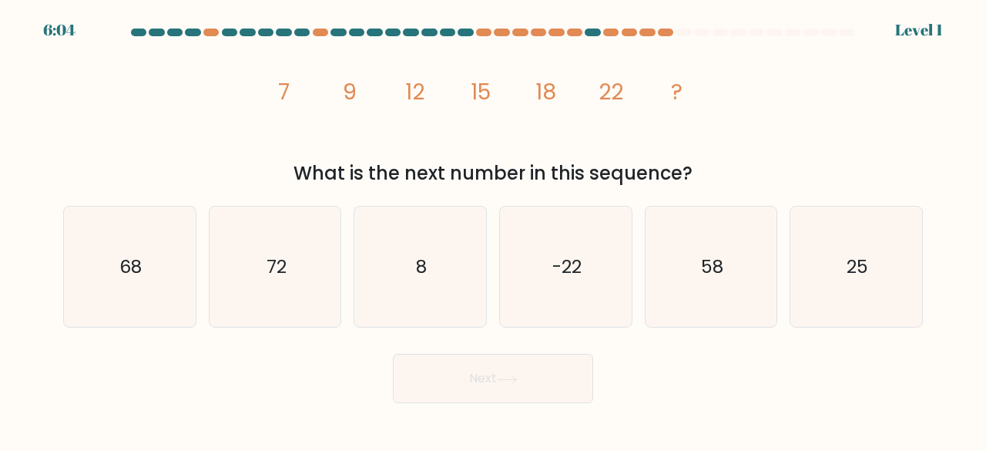
click at [569, 378] on button "Next" at bounding box center [493, 378] width 200 height 49
click at [575, 301] on icon "-22" at bounding box center [566, 267] width 121 height 121
click at [494, 230] on input "d. -22" at bounding box center [493, 228] width 1 height 4
radio input "true"
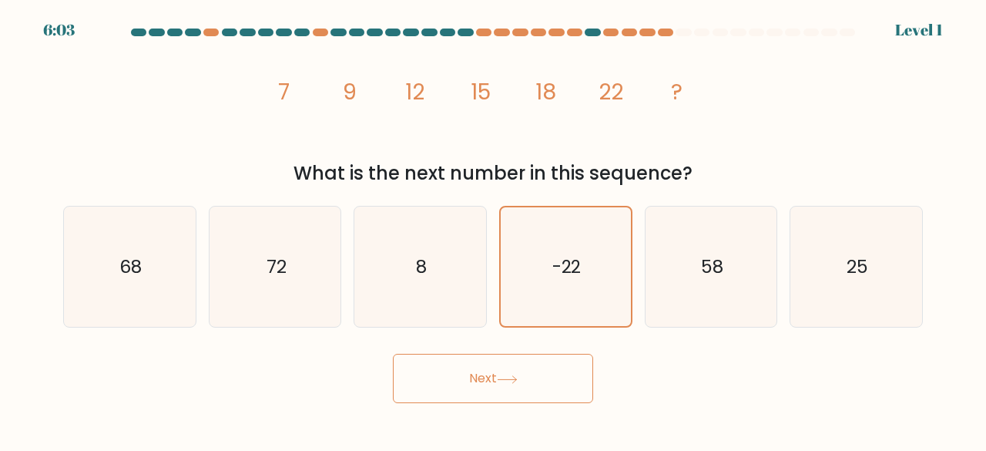
click at [561, 385] on button "Next" at bounding box center [493, 378] width 200 height 49
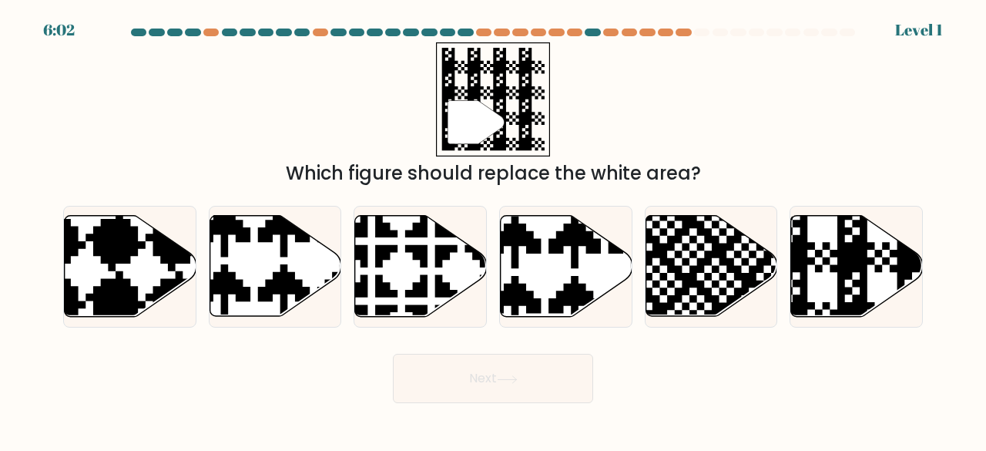
click at [565, 311] on icon at bounding box center [567, 266] width 132 height 101
click at [494, 230] on input "d." at bounding box center [493, 228] width 1 height 4
radio input "true"
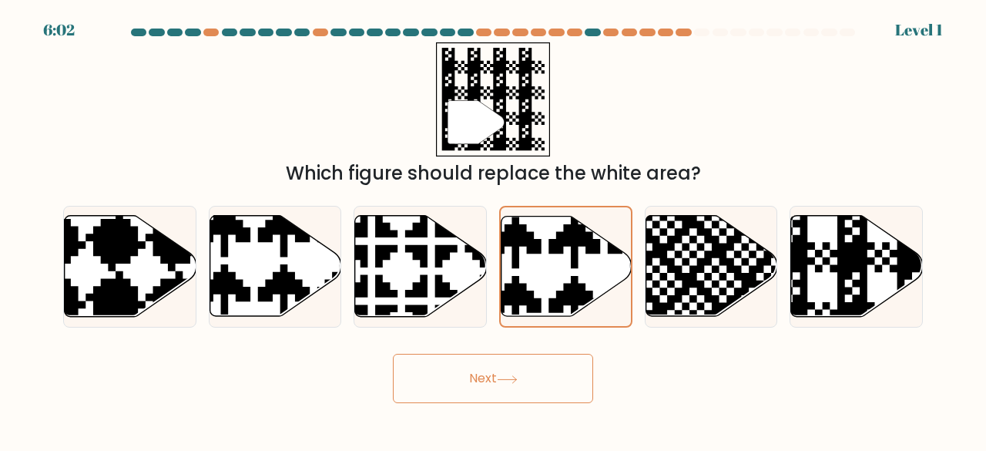
click at [557, 372] on button "Next" at bounding box center [493, 378] width 200 height 49
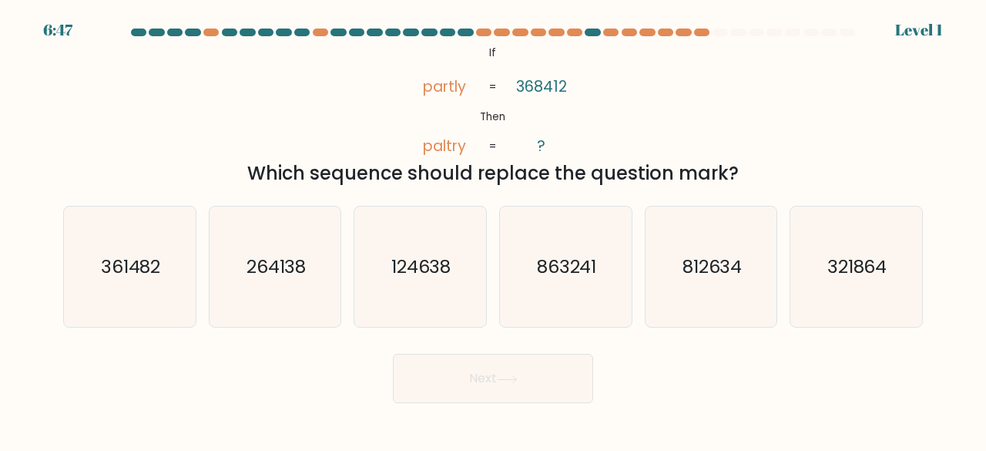
click at [565, 278] on text "863241" at bounding box center [567, 266] width 60 height 25
click at [494, 230] on input "d. 863241" at bounding box center [493, 228] width 1 height 4
radio input "true"
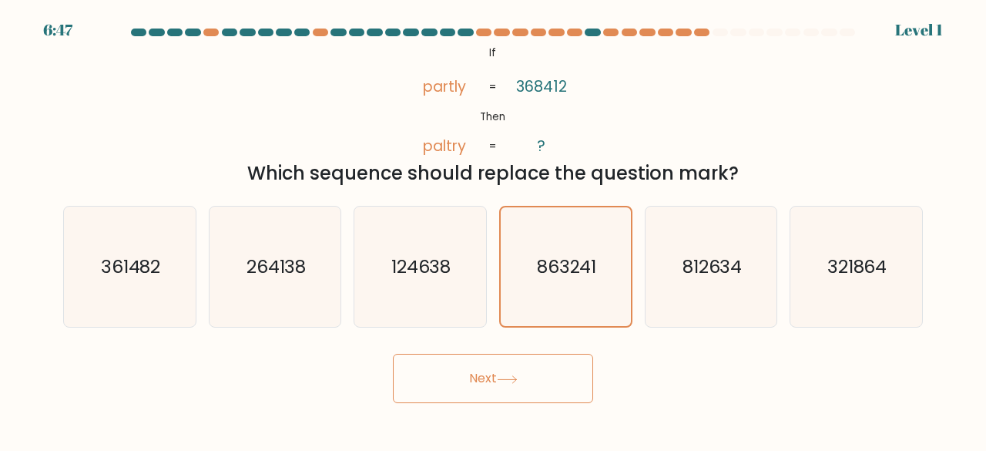
click at [562, 352] on div "Next" at bounding box center [493, 374] width 878 height 57
click at [562, 386] on button "Next" at bounding box center [493, 378] width 200 height 49
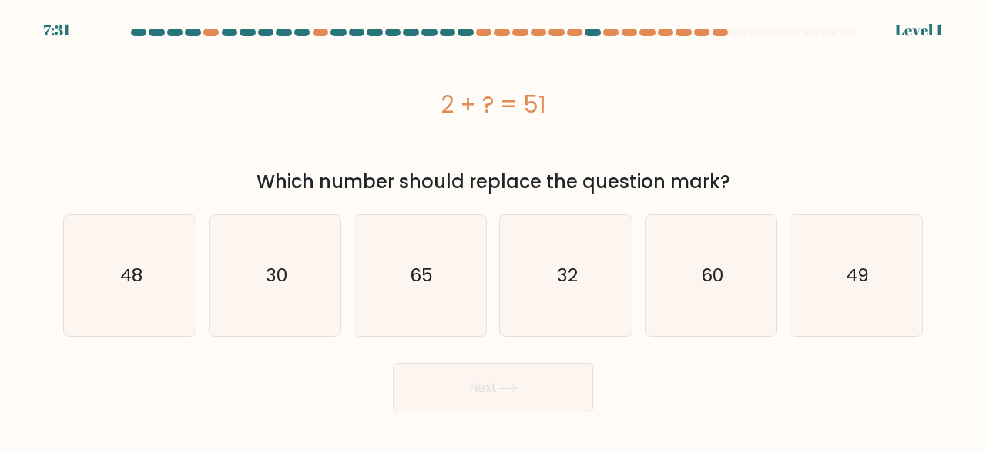
click at [560, 301] on icon "32" at bounding box center [566, 275] width 121 height 121
click at [494, 230] on input "d. 32" at bounding box center [493, 228] width 1 height 4
radio input "true"
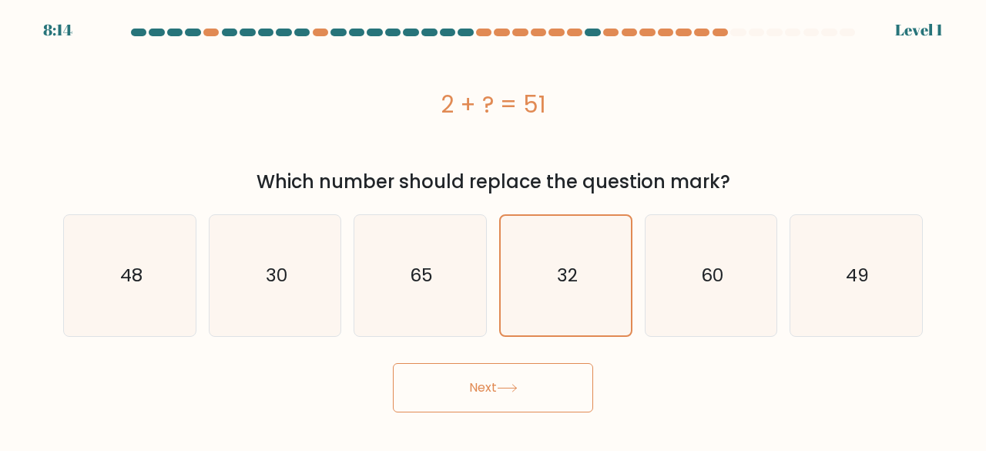
click at [559, 395] on button "Next" at bounding box center [493, 387] width 200 height 49
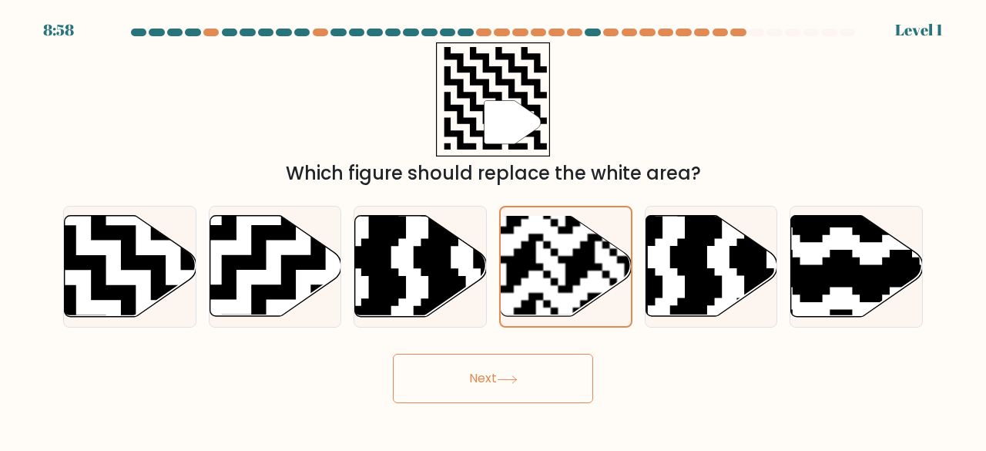
click at [558, 388] on button "Next" at bounding box center [493, 378] width 200 height 49
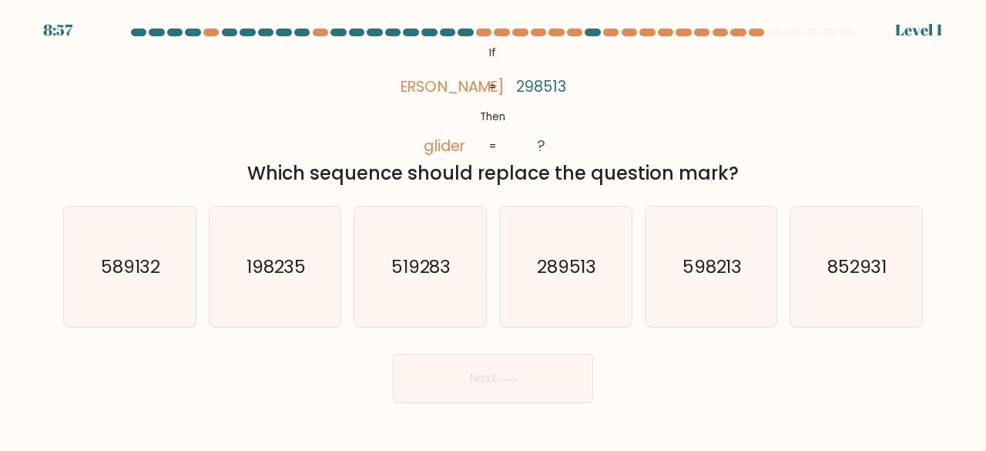
click at [568, 300] on icon "289513" at bounding box center [566, 267] width 121 height 121
click at [494, 230] on input "d. 289513" at bounding box center [493, 228] width 1 height 4
radio input "true"
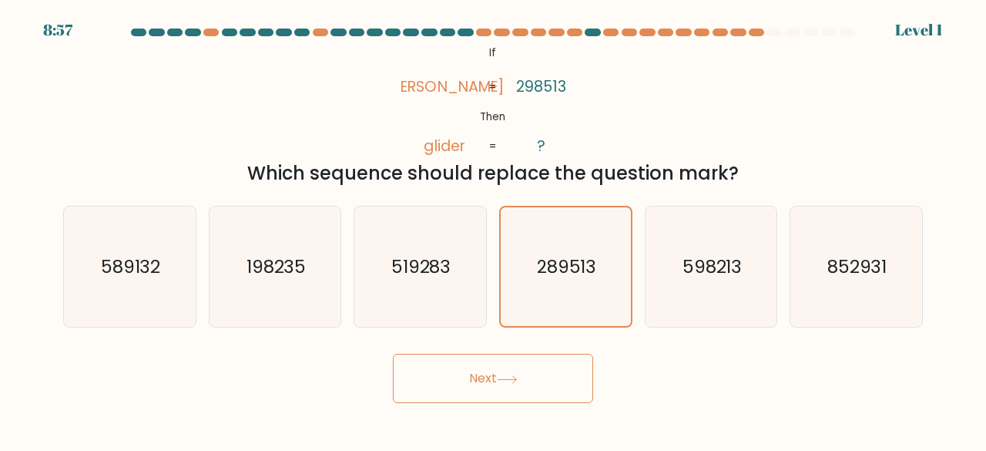
click at [567, 352] on div "Next" at bounding box center [493, 374] width 878 height 57
click at [559, 370] on button "Next" at bounding box center [493, 378] width 200 height 49
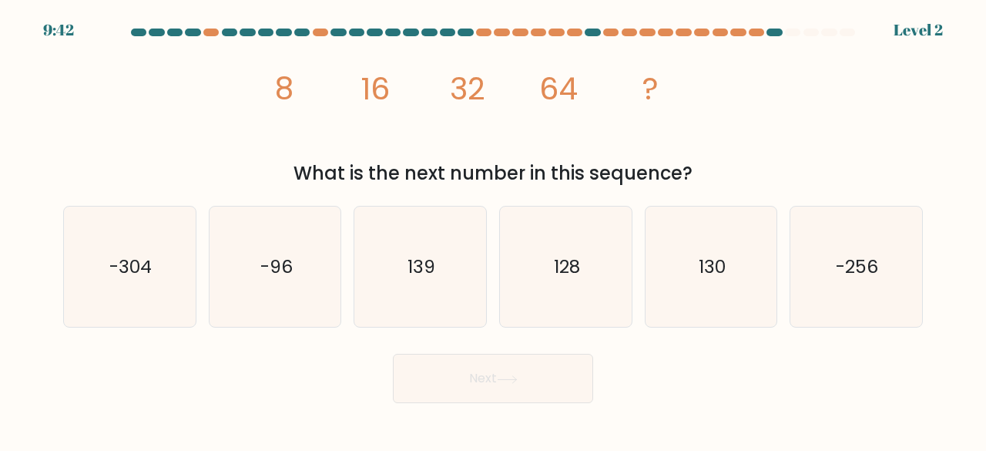
click at [559, 304] on icon "128" at bounding box center [566, 267] width 121 height 121
click at [494, 230] on input "d. 128" at bounding box center [493, 228] width 1 height 4
radio input "true"
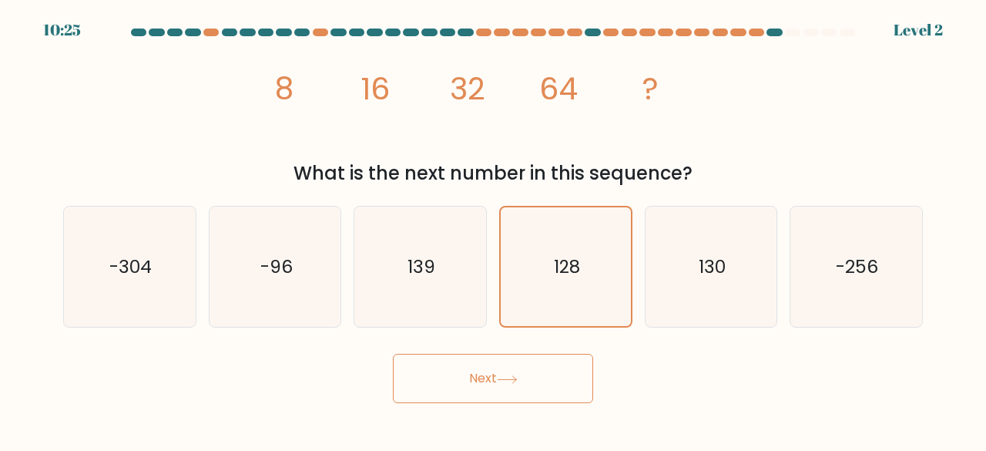
click at [556, 385] on button "Next" at bounding box center [493, 378] width 200 height 49
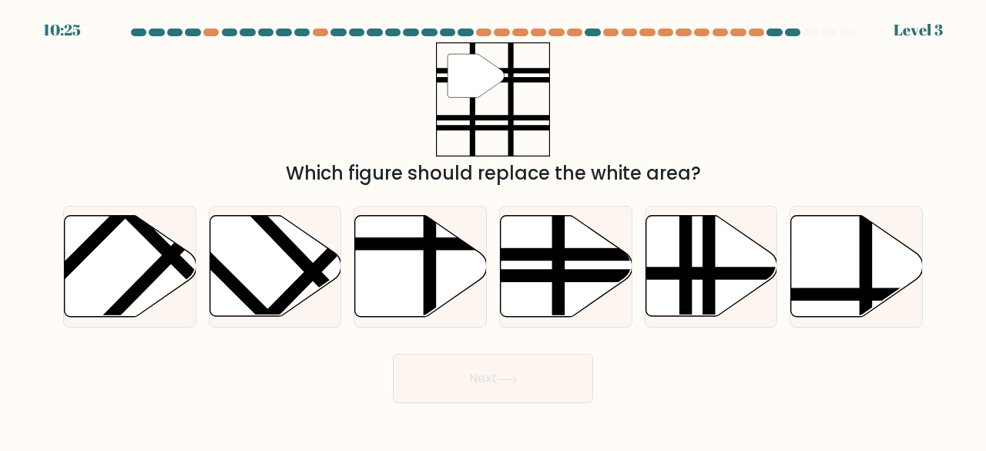
click at [559, 296] on line at bounding box center [559, 321] width 0 height 265
click at [494, 230] on input "d." at bounding box center [493, 228] width 1 height 4
radio input "true"
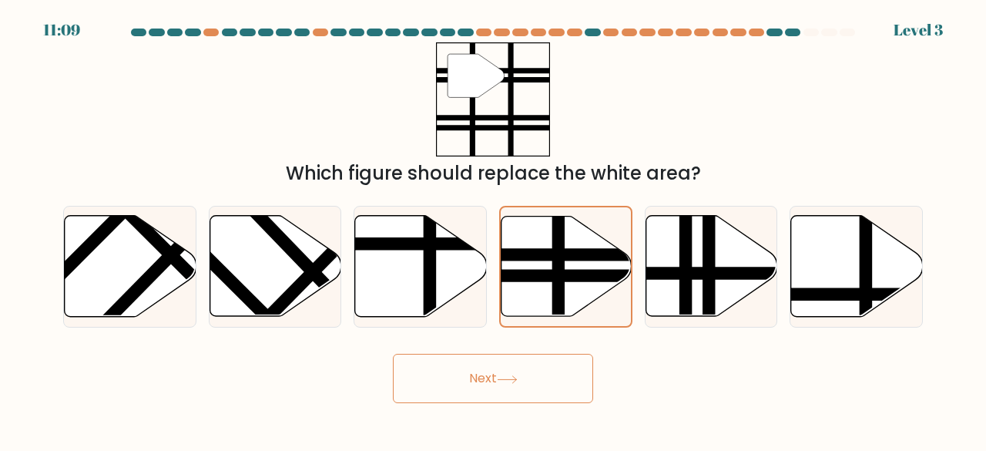
click at [558, 389] on button "Next" at bounding box center [493, 378] width 200 height 49
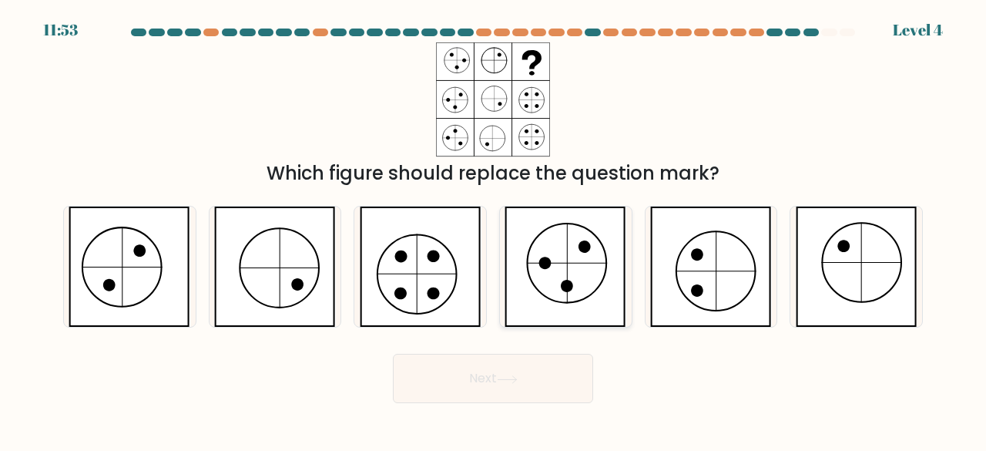
click at [566, 307] on icon at bounding box center [566, 267] width 122 height 121
click at [494, 230] on input "d." at bounding box center [493, 228] width 1 height 4
radio input "true"
click at [563, 381] on button "Next" at bounding box center [493, 378] width 200 height 49
click at [543, 385] on button "Next" at bounding box center [493, 378] width 200 height 49
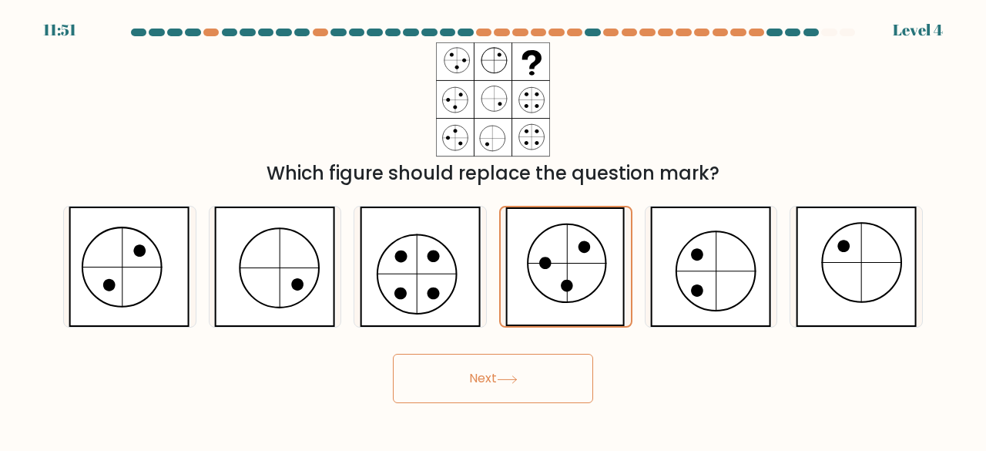
click at [543, 385] on button "Next" at bounding box center [493, 378] width 200 height 49
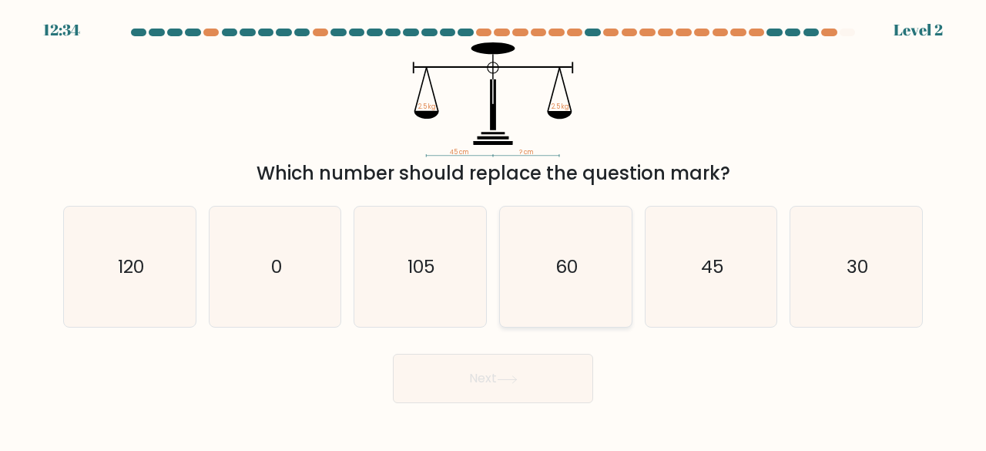
click at [554, 304] on icon "60" at bounding box center [566, 267] width 121 height 121
click at [494, 230] on input "d. 60" at bounding box center [493, 228] width 1 height 4
radio input "true"
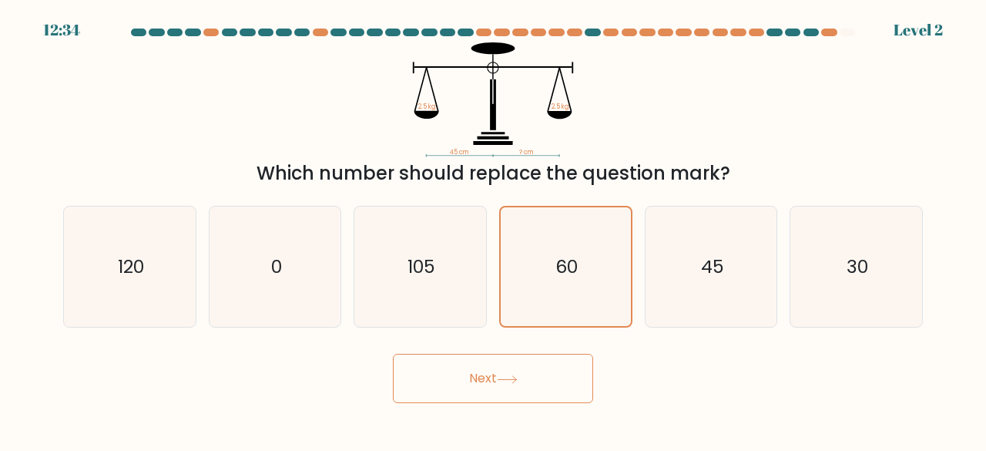
click at [556, 378] on button "Next" at bounding box center [493, 378] width 200 height 49
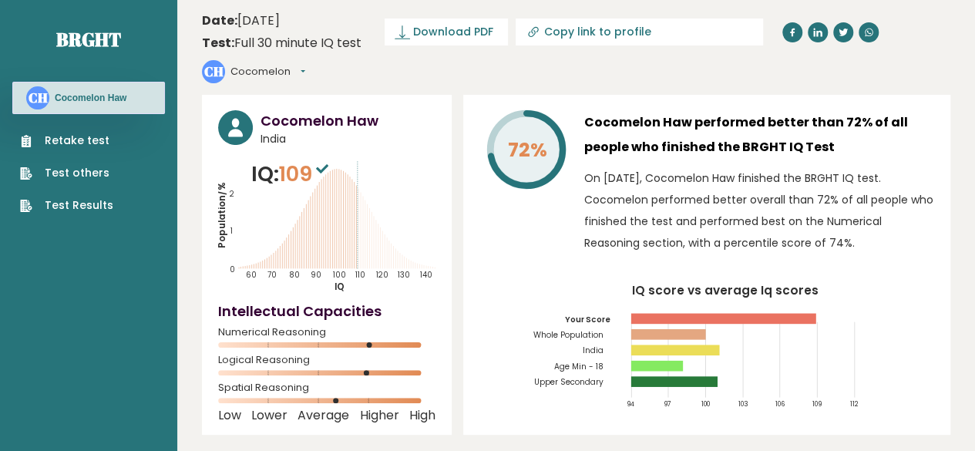
click at [122, 96] on h3 "Cocomelon Haw" at bounding box center [91, 98] width 72 height 12
click at [87, 139] on link "Retake test" at bounding box center [66, 141] width 93 height 16
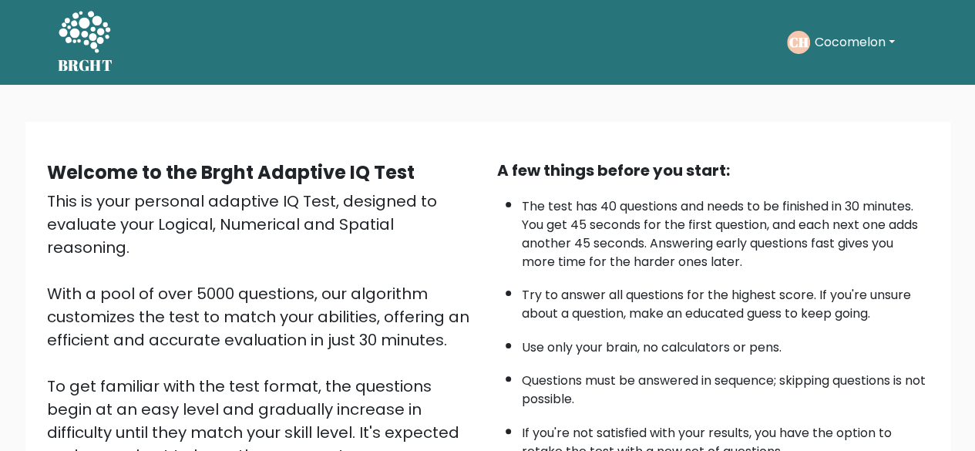
scroll to position [254, 0]
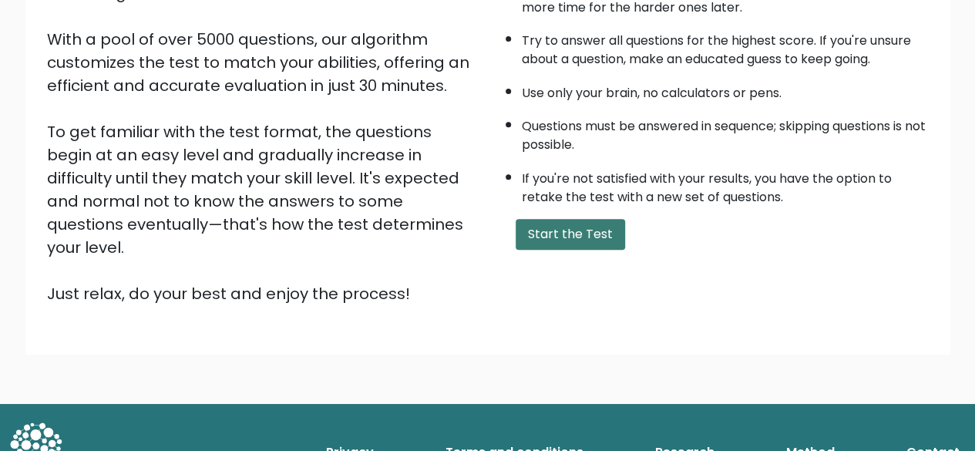
click at [620, 232] on button "Start the Test" at bounding box center [570, 234] width 109 height 31
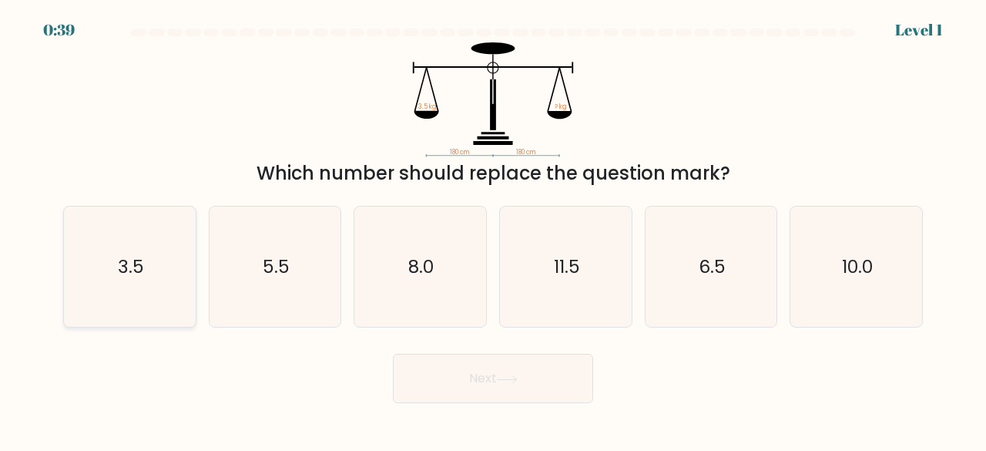
click at [111, 315] on icon "3.5" at bounding box center [129, 267] width 121 height 121
click at [493, 230] on input "a. 3.5" at bounding box center [493, 228] width 1 height 4
radio input "true"
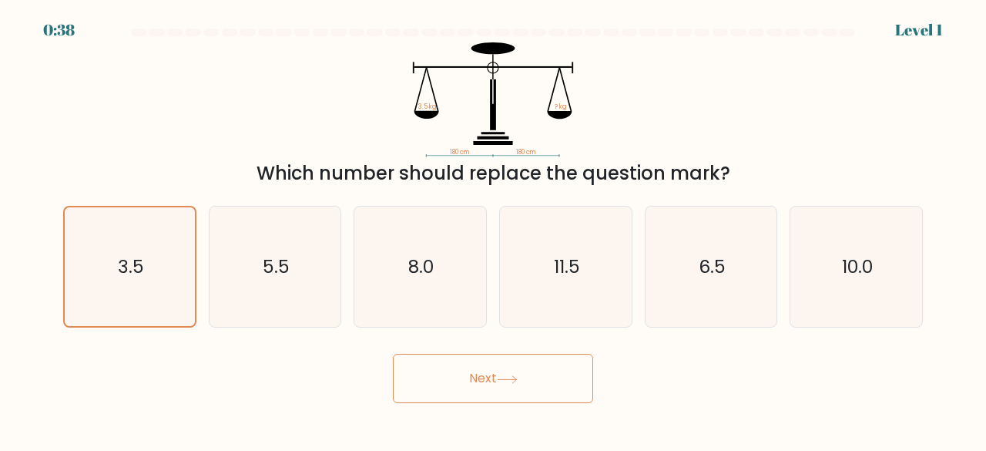
click at [455, 376] on button "Next" at bounding box center [493, 378] width 200 height 49
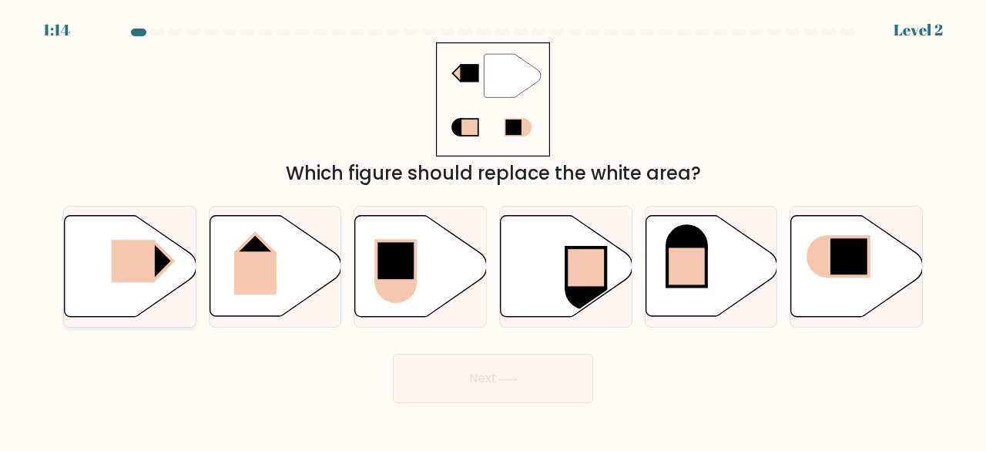
click at [108, 301] on icon at bounding box center [131, 266] width 132 height 101
click at [493, 230] on input "a." at bounding box center [493, 228] width 1 height 4
radio input "true"
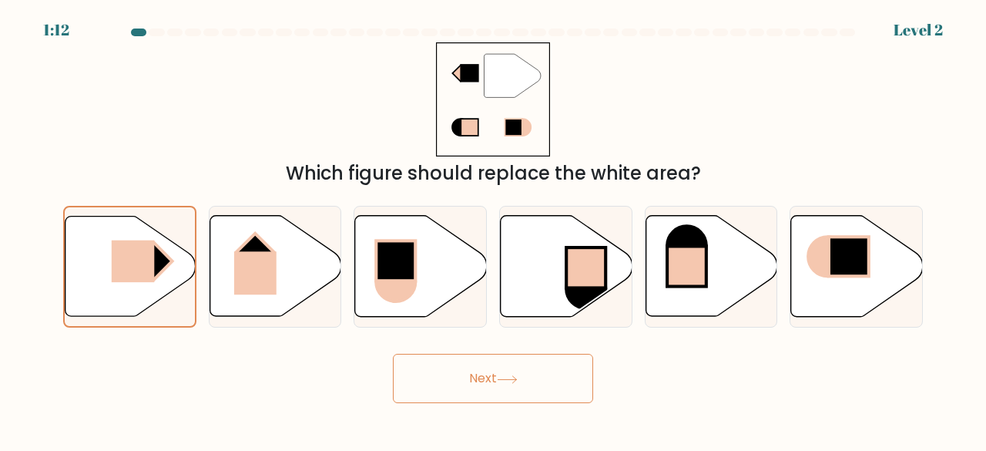
click at [456, 372] on button "Next" at bounding box center [493, 378] width 200 height 49
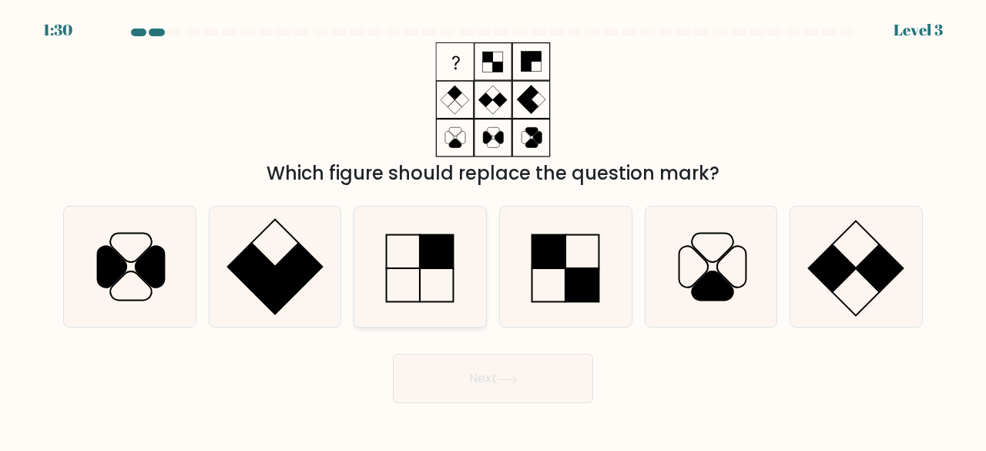
click at [448, 270] on icon at bounding box center [420, 267] width 121 height 121
click at [493, 230] on input "c." at bounding box center [493, 228] width 1 height 4
radio input "true"
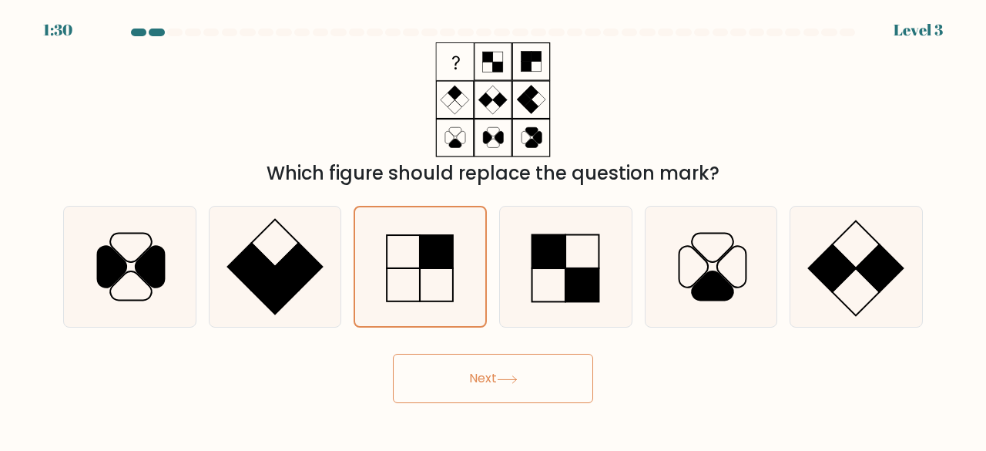
click at [482, 360] on button "Next" at bounding box center [493, 378] width 200 height 49
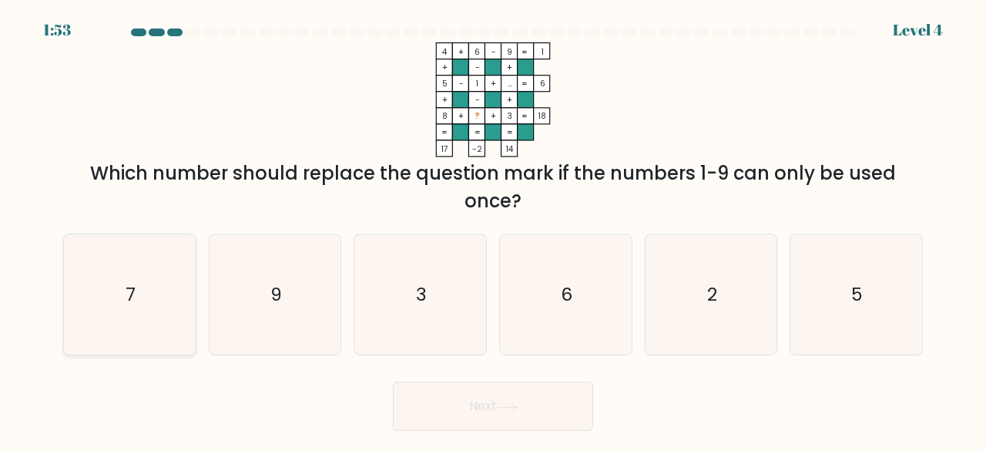
click at [159, 299] on icon "7" at bounding box center [129, 294] width 121 height 121
click at [493, 230] on input "a. 7" at bounding box center [493, 228] width 1 height 4
radio input "true"
click at [432, 398] on button "Next" at bounding box center [493, 405] width 200 height 49
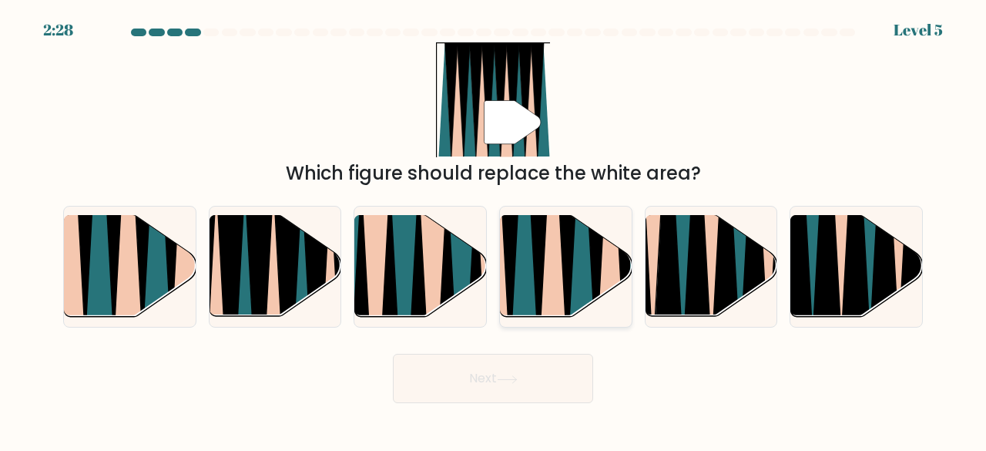
click at [536, 248] on icon at bounding box center [539, 214] width 30 height 264
click at [494, 230] on input "d." at bounding box center [493, 228] width 1 height 4
radio input "true"
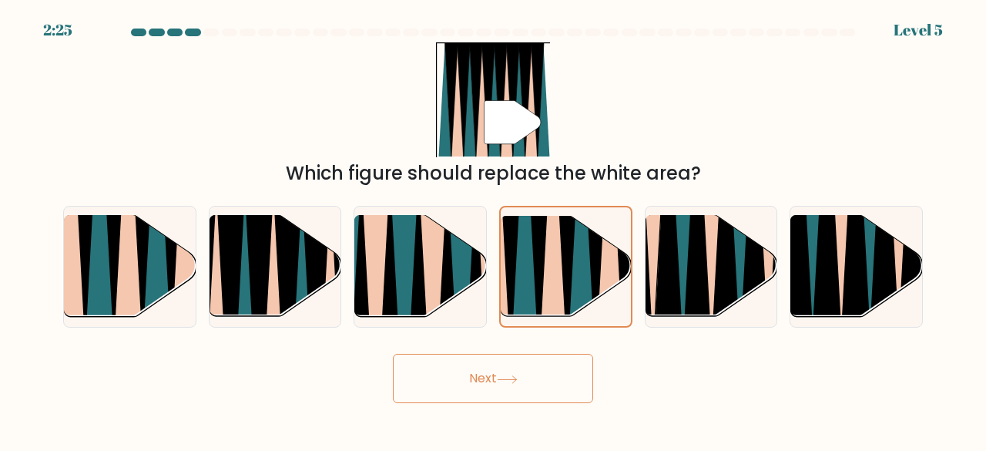
click at [516, 381] on icon at bounding box center [507, 379] width 21 height 8
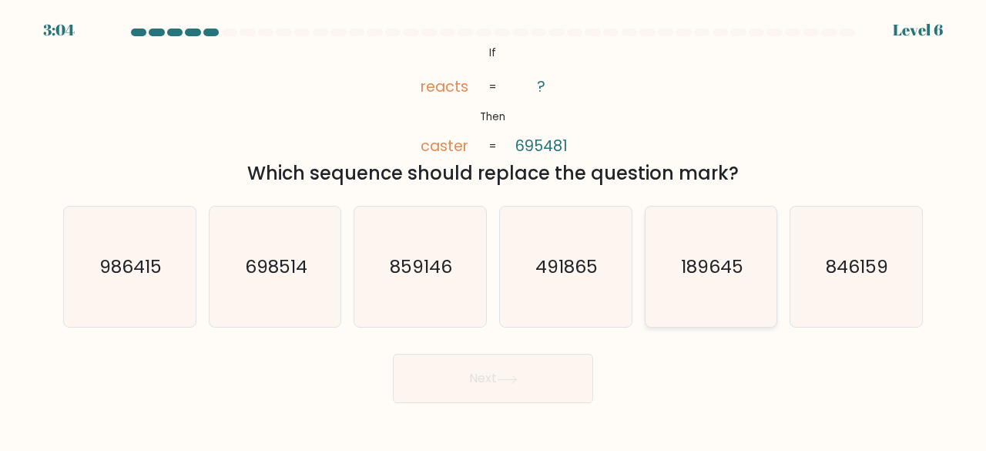
click at [717, 265] on text "189645" at bounding box center [712, 266] width 62 height 25
click at [494, 230] on input "e. 189645" at bounding box center [493, 228] width 1 height 4
radio input "true"
click at [458, 391] on button "Next" at bounding box center [493, 378] width 200 height 49
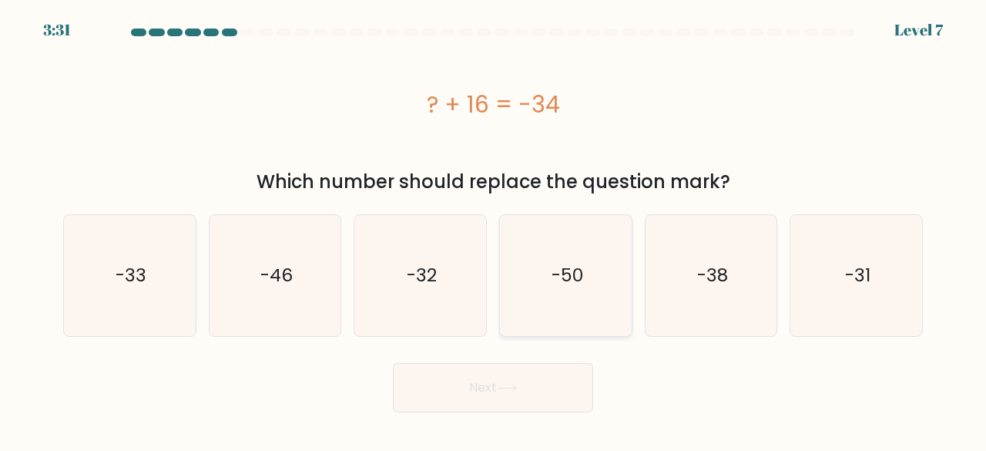
click at [549, 268] on icon "-50" at bounding box center [566, 275] width 121 height 121
click at [494, 230] on input "d. -50" at bounding box center [493, 228] width 1 height 4
radio input "true"
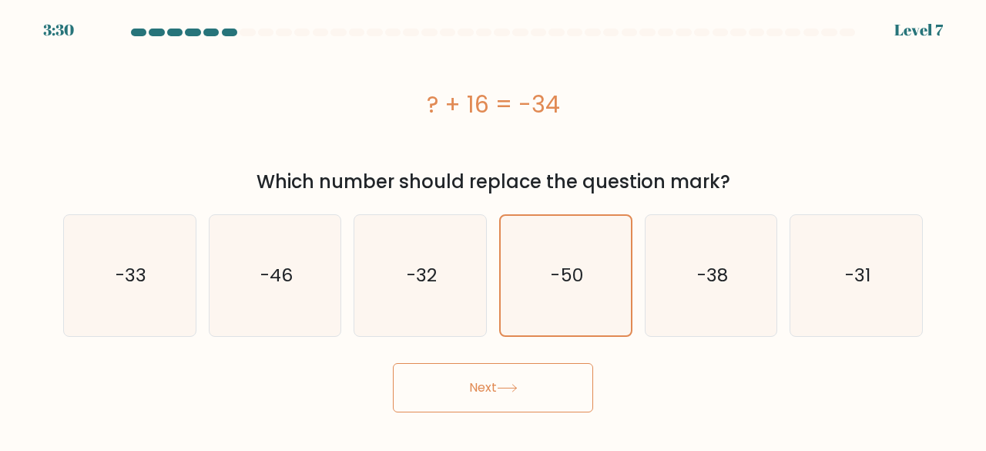
click at [536, 375] on button "Next" at bounding box center [493, 387] width 200 height 49
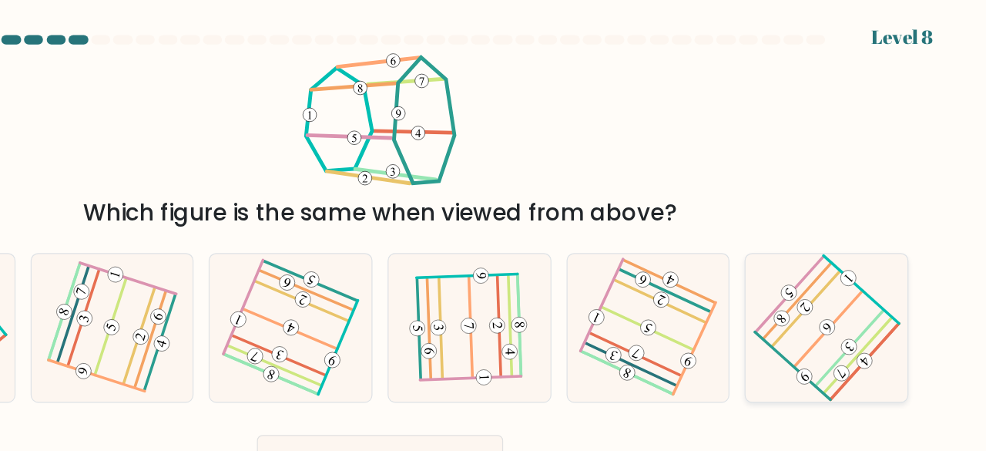
click at [803, 263] on 383 at bounding box center [826, 240] width 55 height 61
click at [494, 230] on input "f." at bounding box center [493, 228] width 1 height 4
radio input "true"
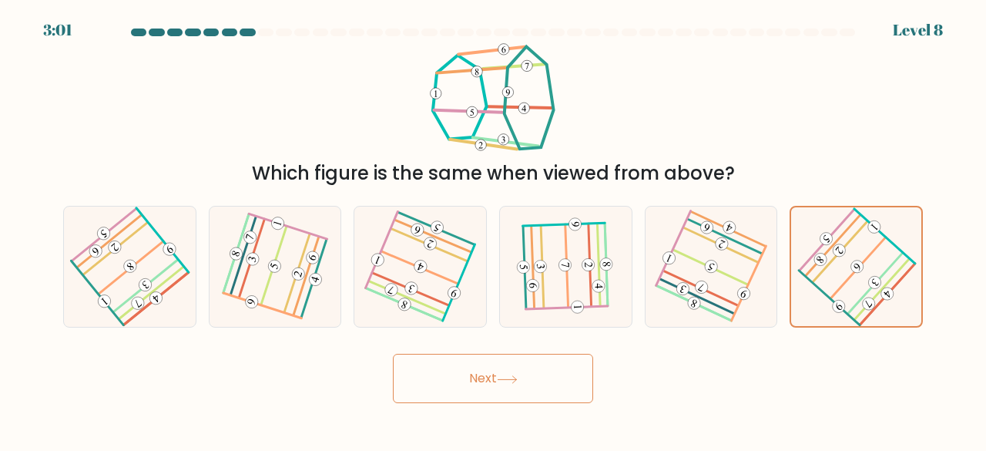
click at [550, 369] on button "Next" at bounding box center [493, 378] width 200 height 49
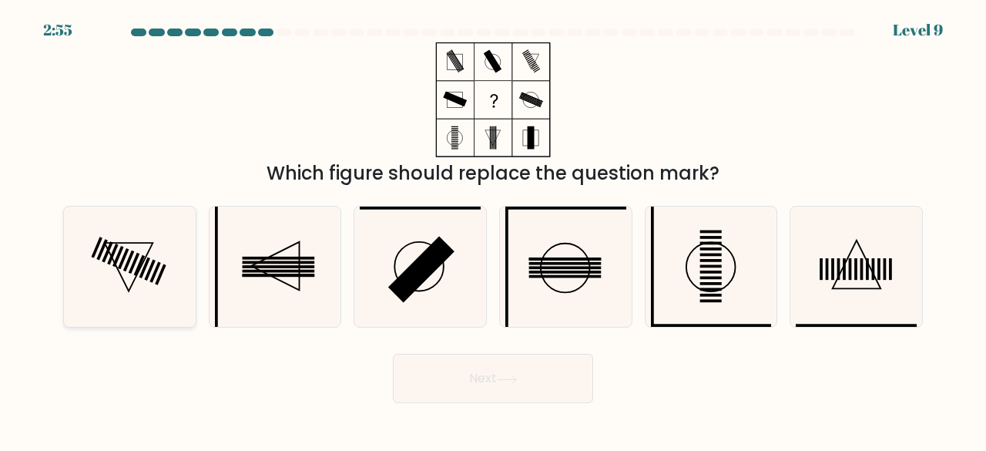
click at [134, 286] on icon at bounding box center [129, 267] width 121 height 121
click at [493, 230] on input "a." at bounding box center [493, 228] width 1 height 4
radio input "true"
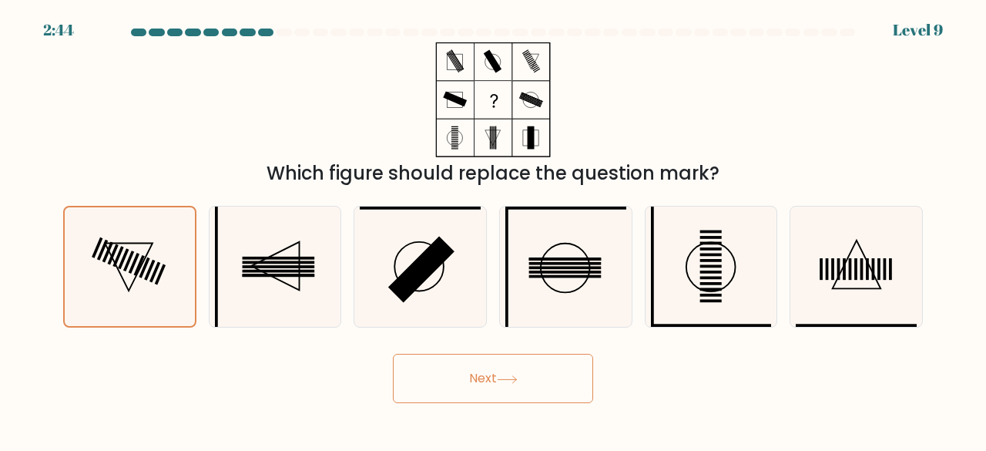
click at [477, 392] on button "Next" at bounding box center [493, 378] width 200 height 49
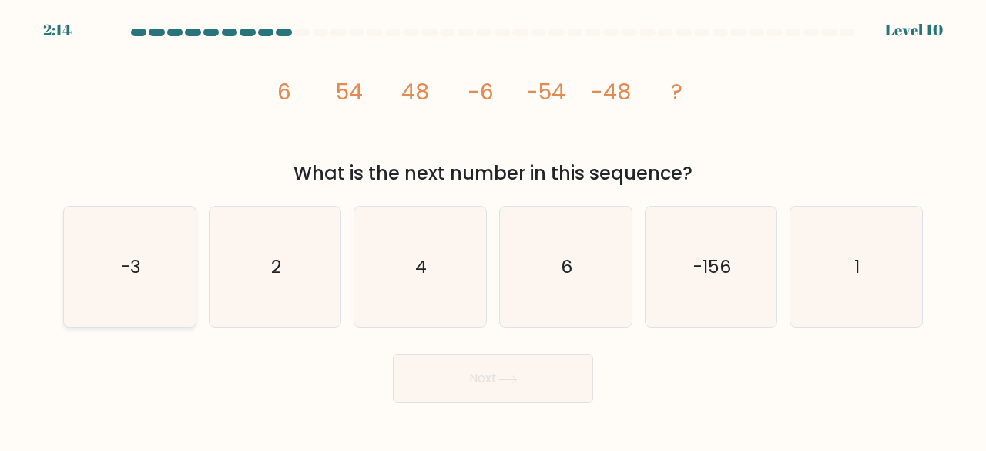
click at [173, 253] on icon "-3" at bounding box center [129, 267] width 121 height 121
click at [493, 230] on input "a. -3" at bounding box center [493, 228] width 1 height 4
radio input "true"
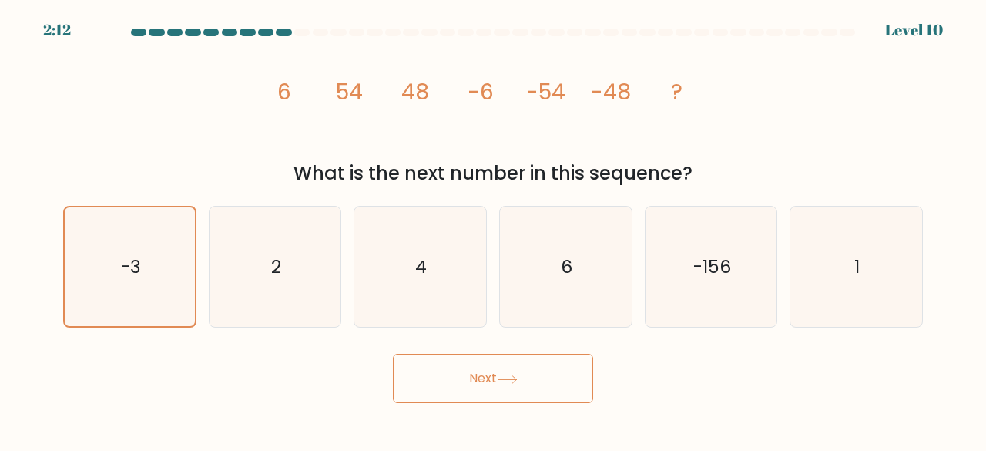
click at [512, 393] on button "Next" at bounding box center [493, 378] width 200 height 49
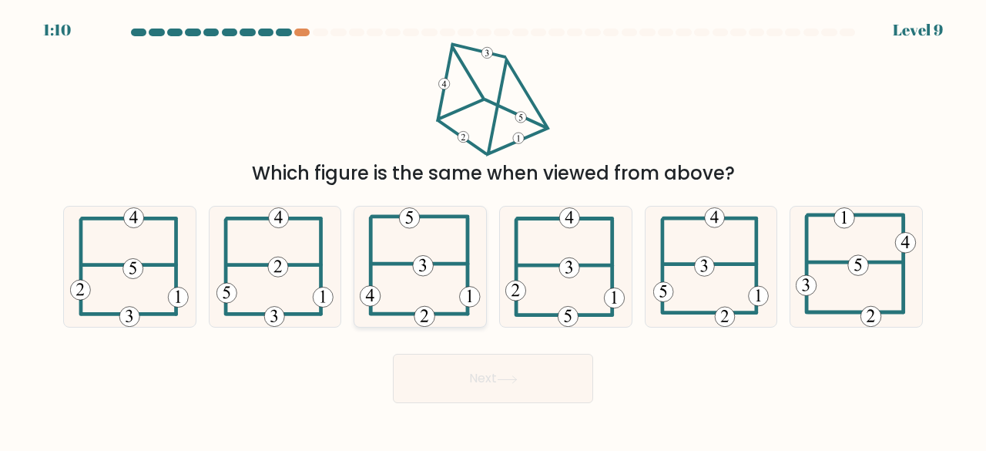
click at [412, 309] on icon at bounding box center [420, 267] width 121 height 121
click at [493, 230] on input "c." at bounding box center [493, 228] width 1 height 4
radio input "true"
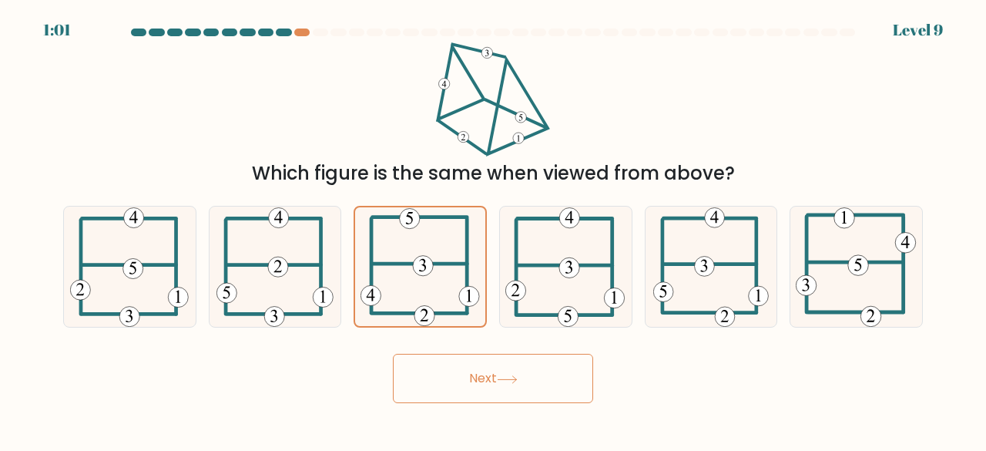
click at [457, 378] on button "Next" at bounding box center [493, 378] width 200 height 49
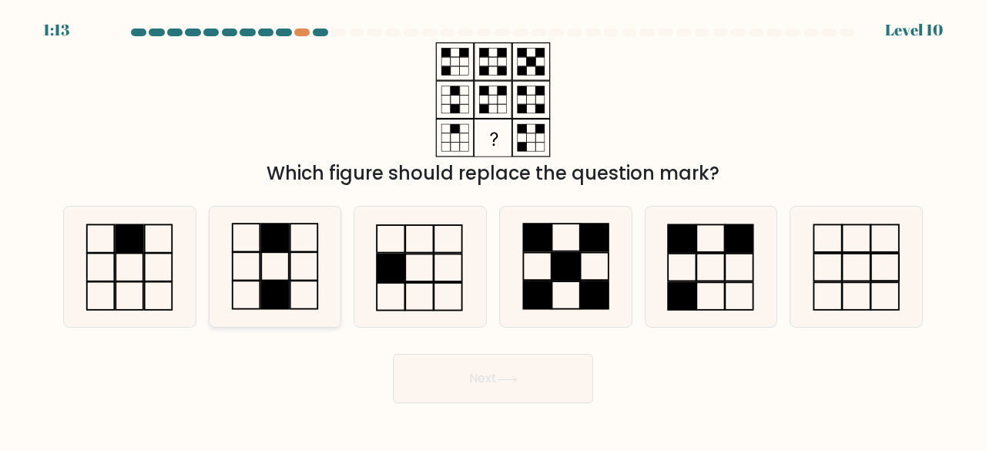
click at [278, 290] on rect at bounding box center [275, 295] width 28 height 28
click at [493, 230] on input "b." at bounding box center [493, 228] width 1 height 4
radio input "true"
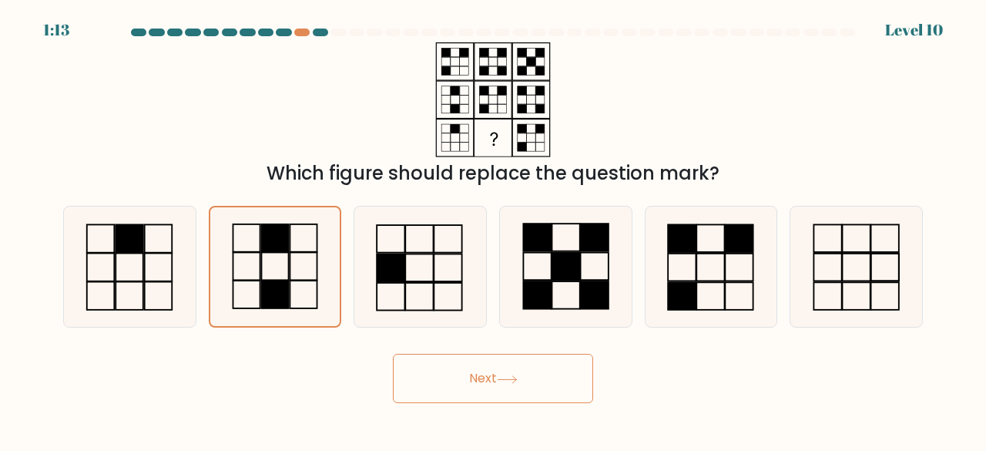
click at [456, 373] on button "Next" at bounding box center [493, 378] width 200 height 49
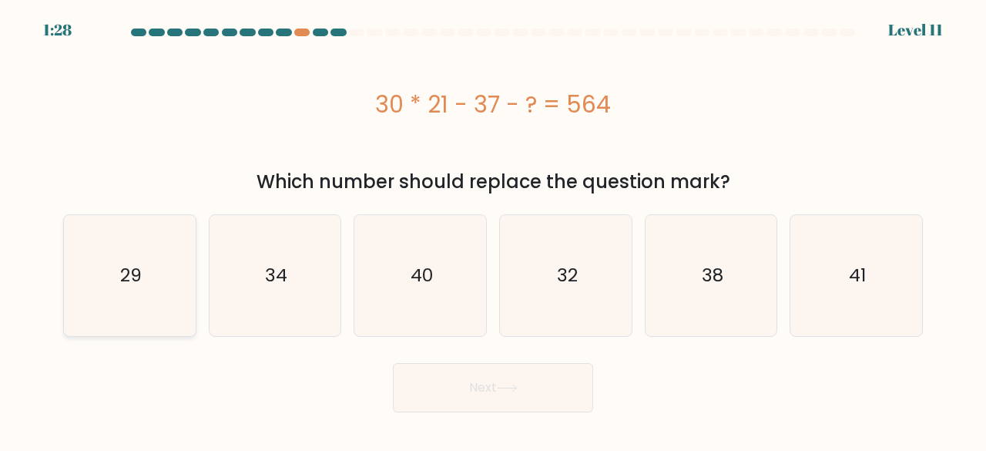
click at [180, 300] on icon "29" at bounding box center [129, 275] width 121 height 121
click at [493, 230] on input "a. 29" at bounding box center [493, 228] width 1 height 4
radio input "true"
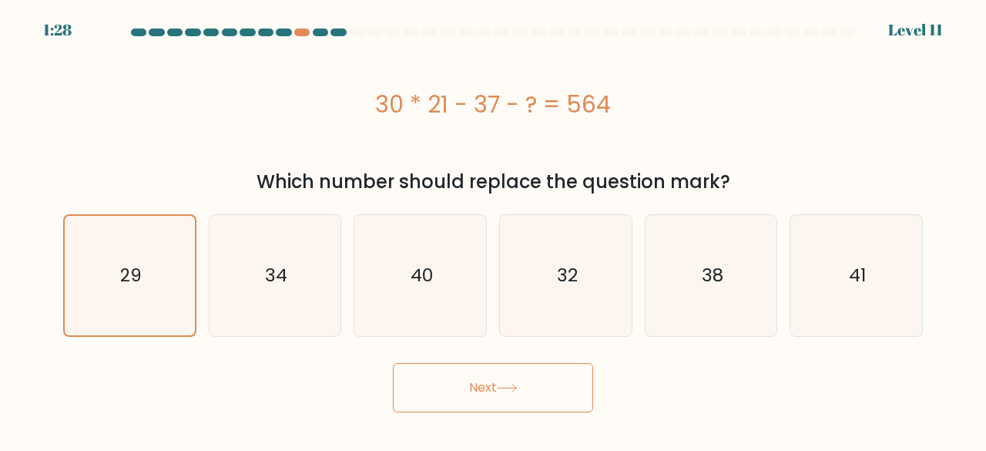
click at [486, 410] on button "Next" at bounding box center [493, 387] width 200 height 49
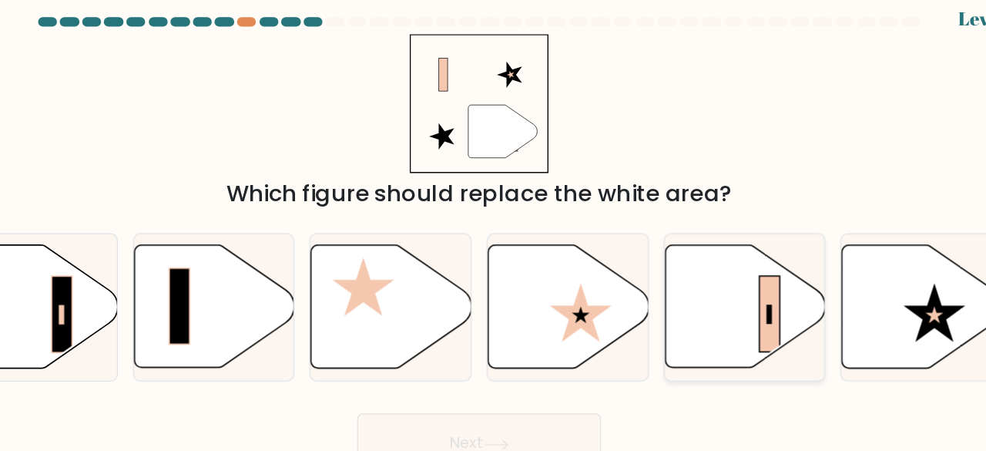
click at [707, 241] on icon at bounding box center [712, 266] width 132 height 101
click at [494, 230] on input "e." at bounding box center [493, 228] width 1 height 4
radio input "true"
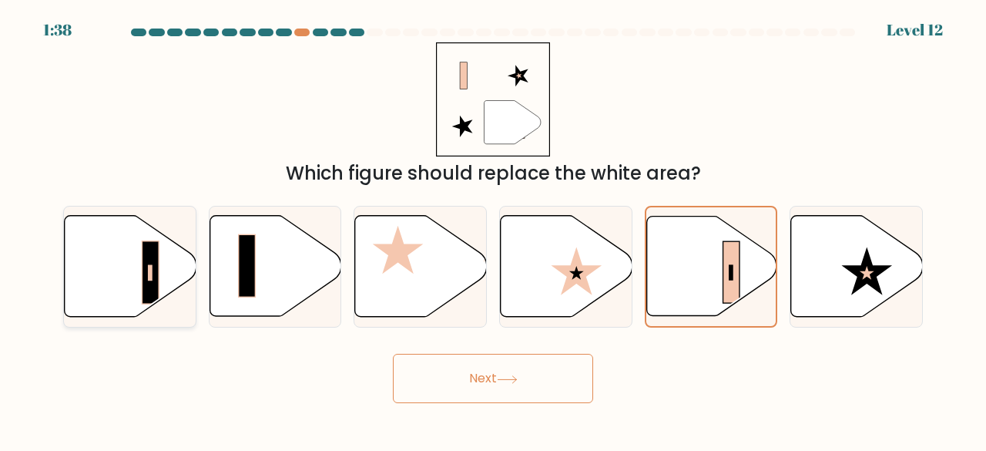
click at [133, 278] on icon at bounding box center [131, 266] width 132 height 101
click at [493, 230] on input "a." at bounding box center [493, 228] width 1 height 4
radio input "true"
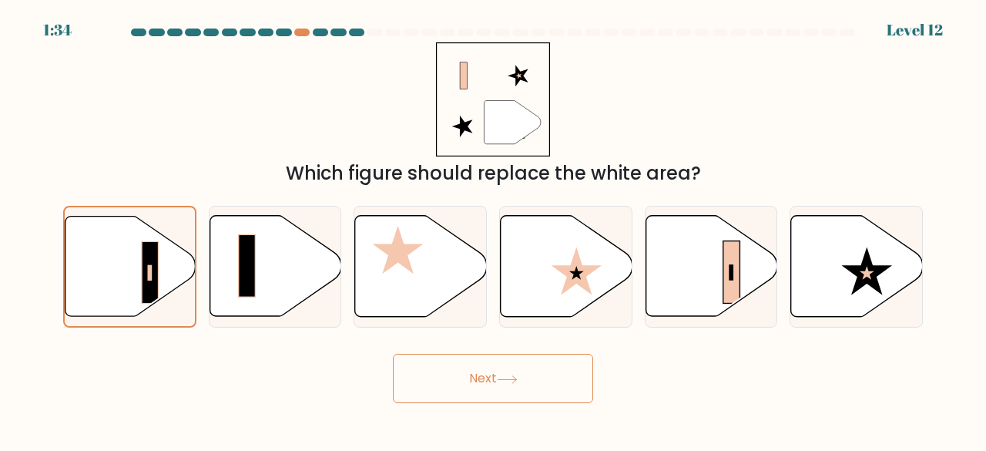
click at [439, 385] on button "Next" at bounding box center [493, 378] width 200 height 49
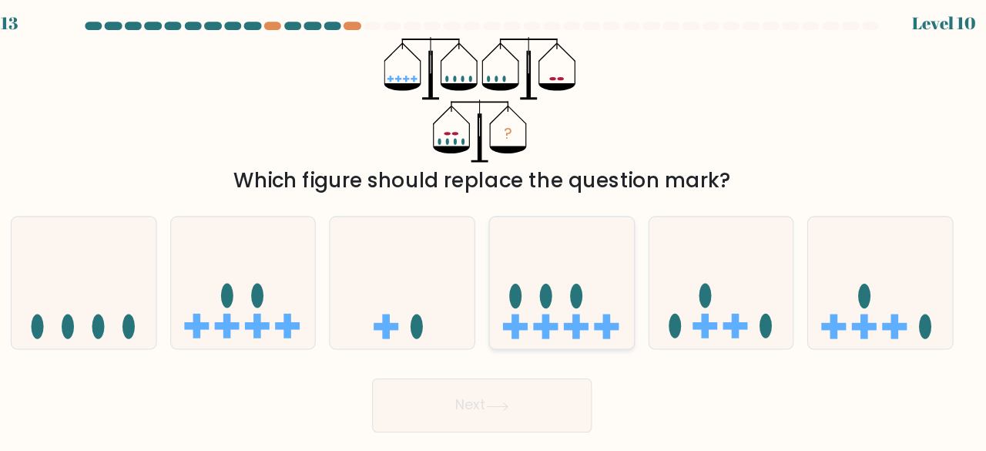
click at [563, 319] on icon at bounding box center [566, 266] width 132 height 109
click at [494, 230] on input "d." at bounding box center [493, 228] width 1 height 4
radio input "true"
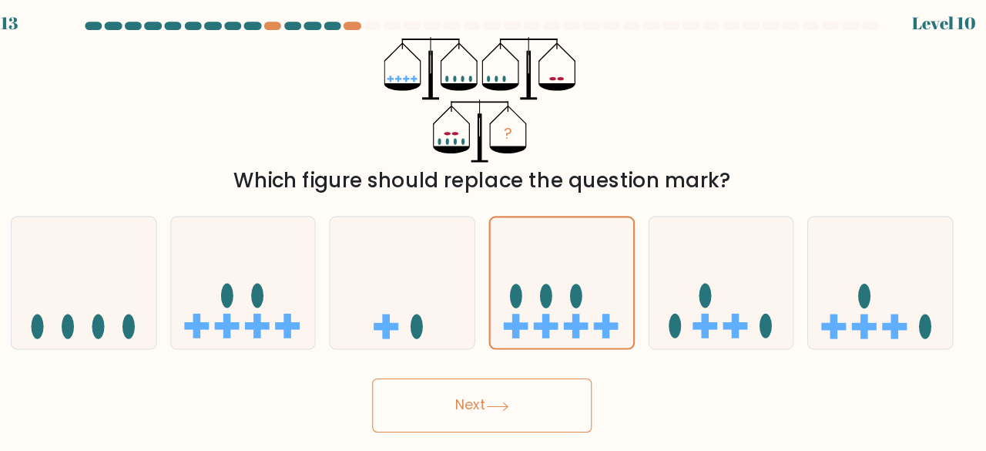
click at [543, 366] on button "Next" at bounding box center [493, 378] width 200 height 49
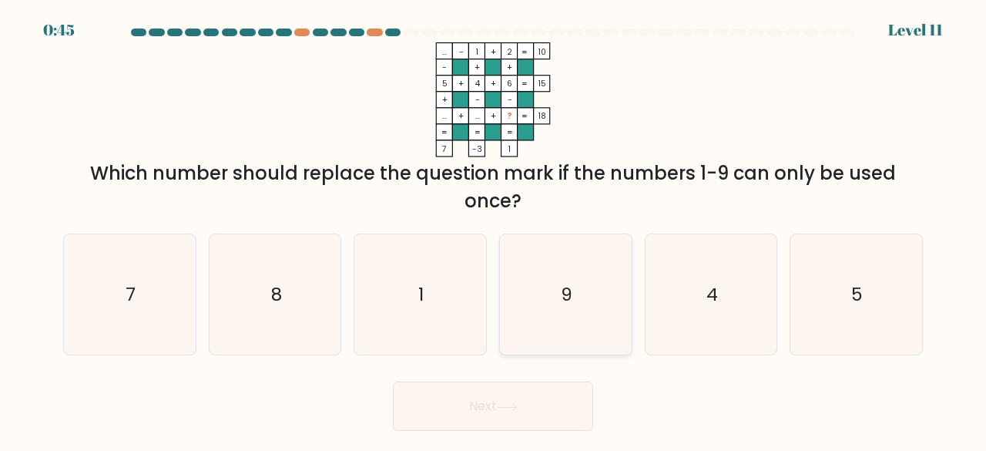
click at [603, 289] on icon "9" at bounding box center [566, 294] width 121 height 121
click at [494, 230] on input "d. 9" at bounding box center [493, 228] width 1 height 4
radio input "true"
click at [512, 409] on icon at bounding box center [507, 407] width 21 height 8
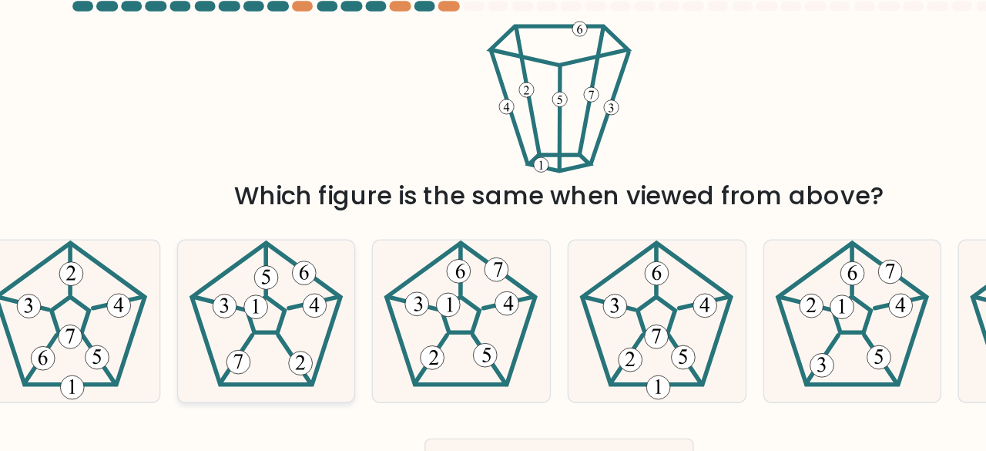
click at [301, 281] on icon at bounding box center [275, 267] width 121 height 121
click at [493, 230] on input "b." at bounding box center [493, 228] width 1 height 4
radio input "true"
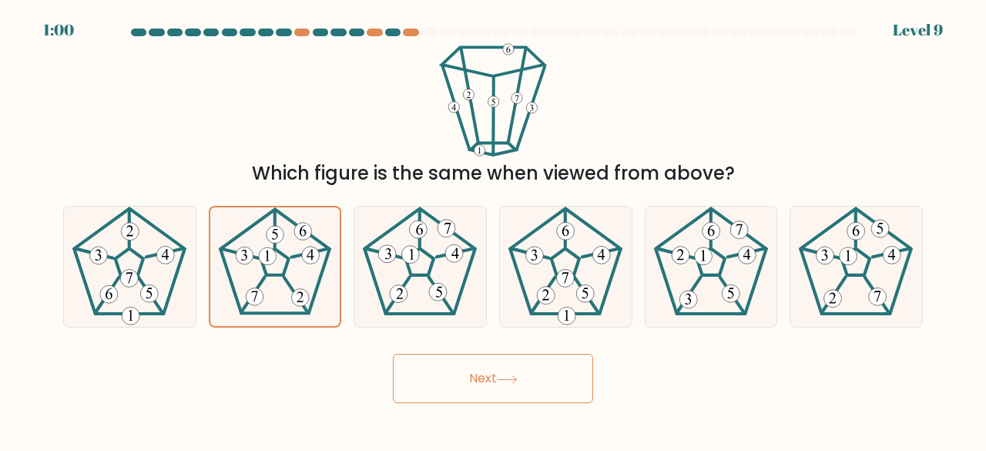
click at [494, 406] on body "1:00 Level 9" at bounding box center [493, 225] width 986 height 451
click at [494, 392] on button "Next" at bounding box center [493, 378] width 200 height 49
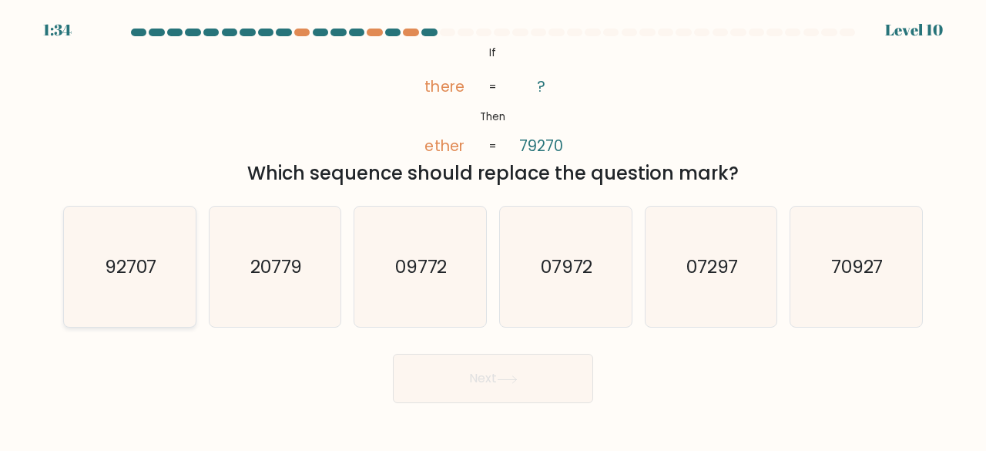
click at [140, 283] on icon "92707" at bounding box center [129, 267] width 121 height 121
click at [493, 230] on input "a. 92707" at bounding box center [493, 228] width 1 height 4
radio input "true"
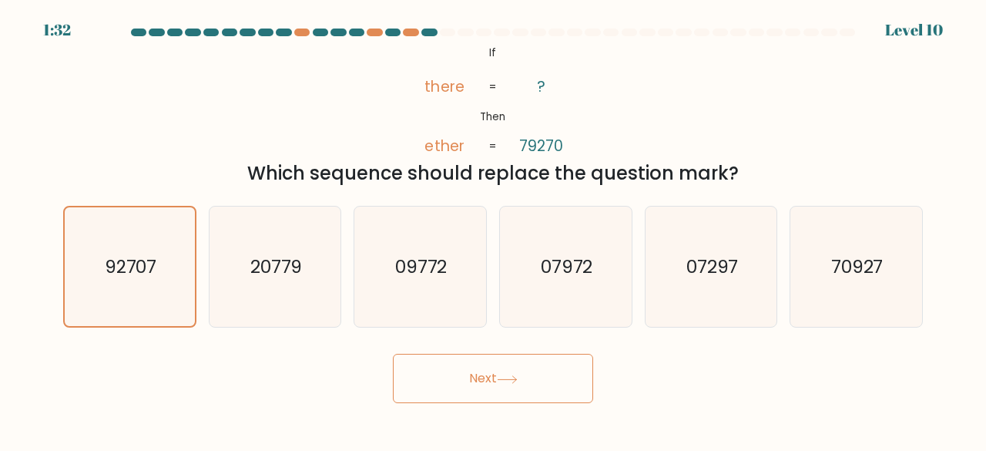
click at [510, 366] on button "Next" at bounding box center [493, 378] width 200 height 49
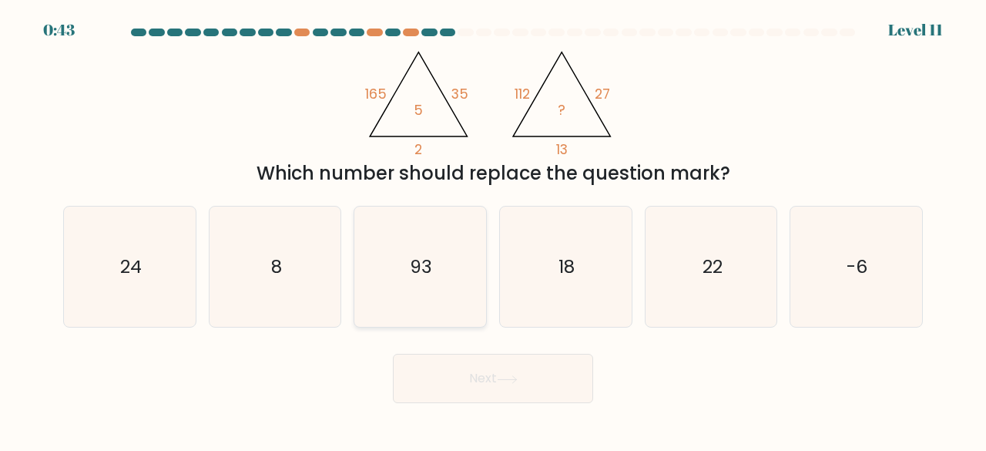
click at [379, 272] on icon "93" at bounding box center [420, 267] width 121 height 121
click at [493, 230] on input "c. 93" at bounding box center [493, 228] width 1 height 4
radio input "true"
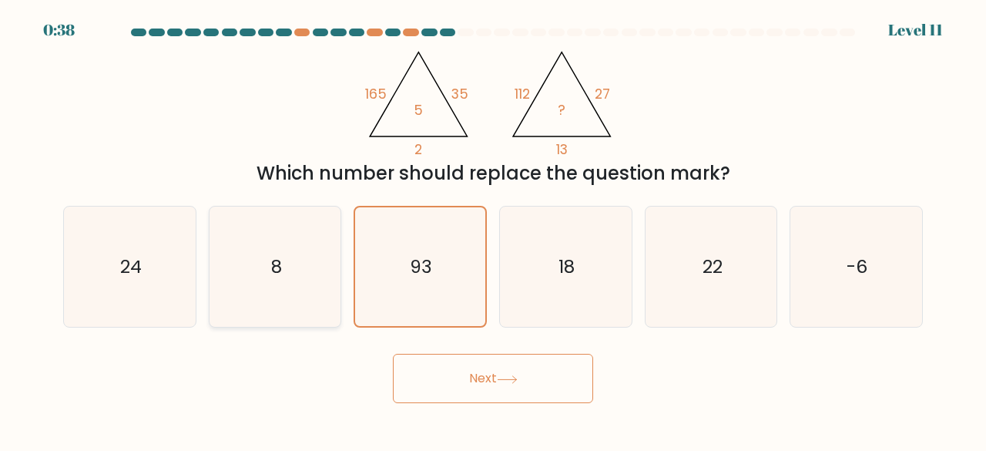
click at [305, 283] on icon "8" at bounding box center [275, 267] width 121 height 121
click at [493, 230] on input "b. 8" at bounding box center [493, 228] width 1 height 4
radio input "true"
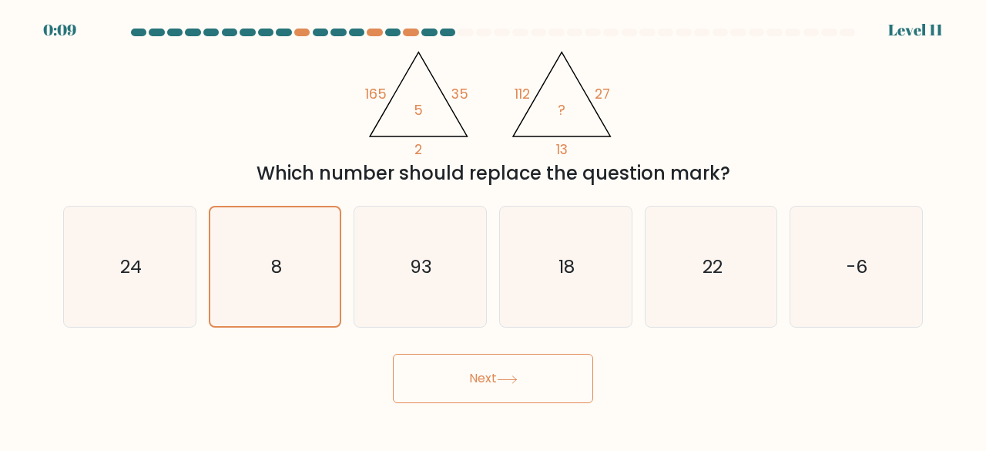
click at [533, 378] on button "Next" at bounding box center [493, 378] width 200 height 49
click at [482, 376] on button "Next" at bounding box center [493, 378] width 200 height 49
click at [478, 398] on button "Next" at bounding box center [493, 378] width 200 height 49
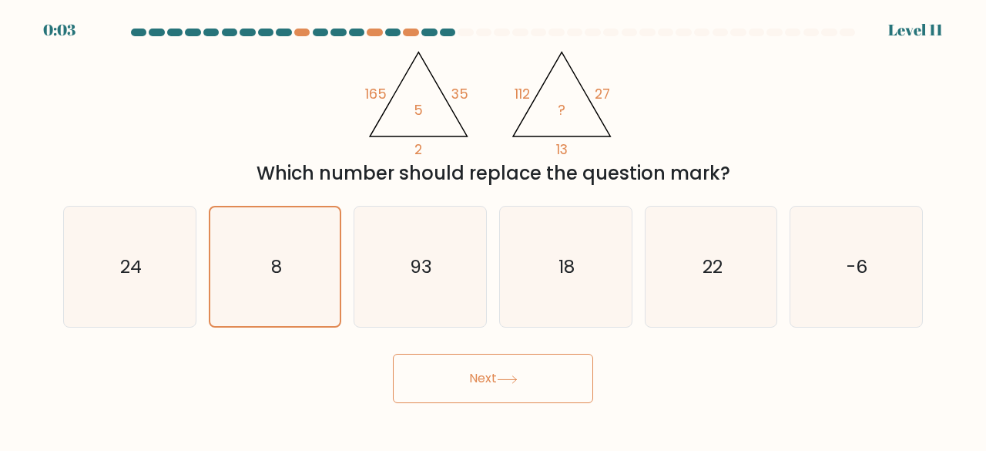
click at [478, 398] on button "Next" at bounding box center [493, 378] width 200 height 49
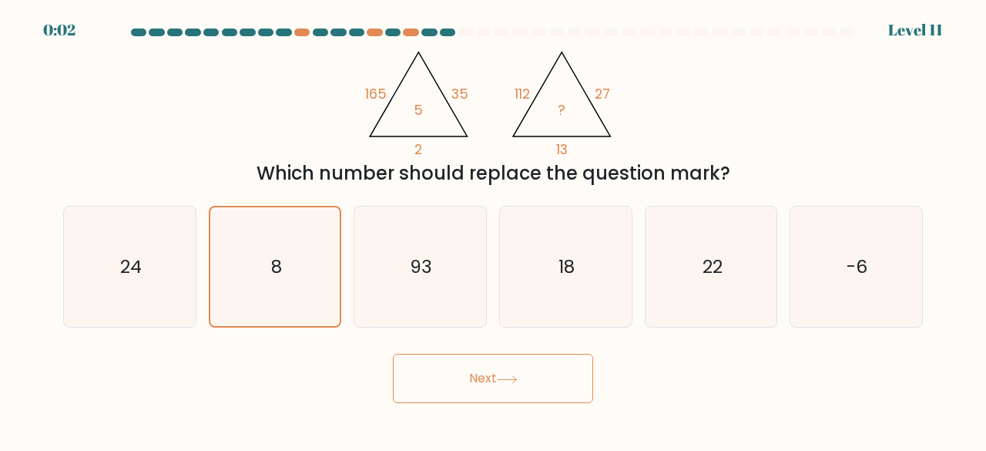
click at [478, 398] on button "Next" at bounding box center [493, 378] width 200 height 49
click at [282, 317] on icon "8" at bounding box center [275, 266] width 119 height 119
click at [493, 230] on input "b. 8" at bounding box center [493, 228] width 1 height 4
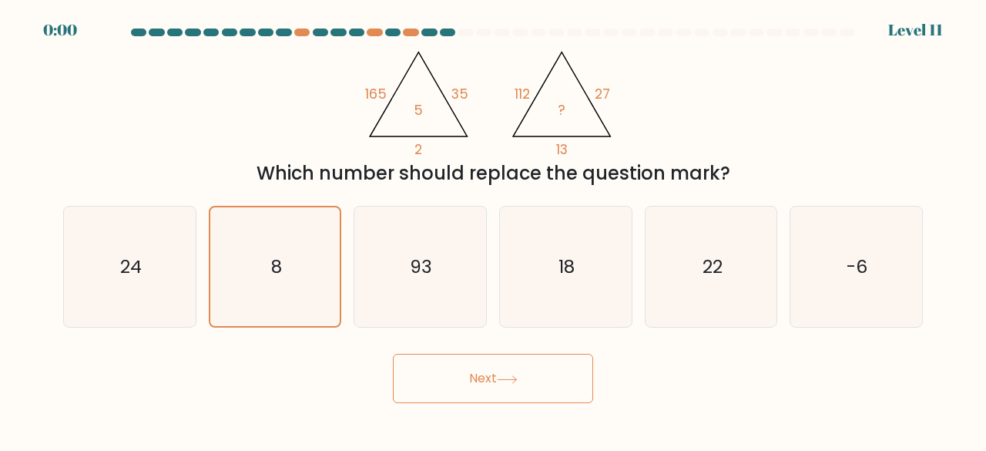
click at [422, 380] on button "Next" at bounding box center [493, 378] width 200 height 49
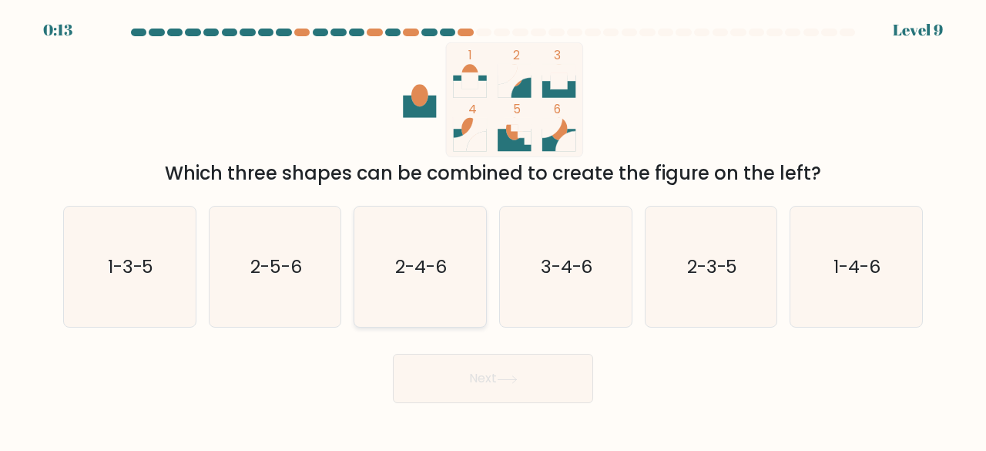
click at [419, 288] on icon "2-4-6" at bounding box center [420, 267] width 121 height 121
click at [493, 230] on input "c. 2-4-6" at bounding box center [493, 228] width 1 height 4
radio input "true"
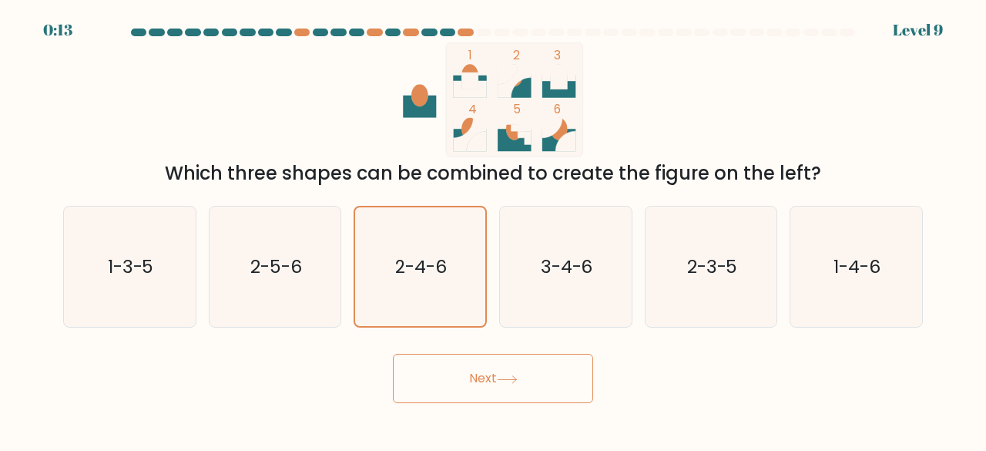
click at [484, 371] on button "Next" at bounding box center [493, 378] width 200 height 49
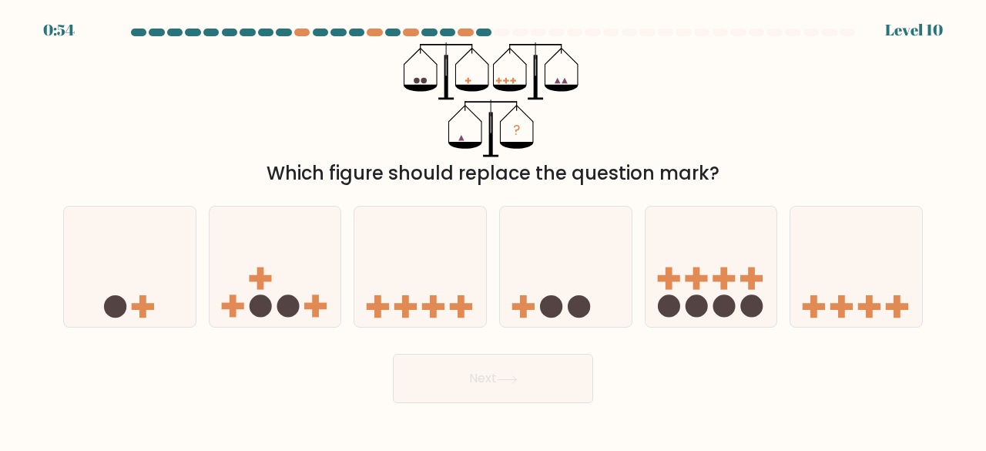
drag, startPoint x: 497, startPoint y: 50, endPoint x: 543, endPoint y: 16, distance: 56.7
click at [543, 16] on div "0:54 Level 10" at bounding box center [493, 9] width 986 height 18
click at [166, 315] on icon at bounding box center [130, 266] width 132 height 109
click at [493, 230] on input "a." at bounding box center [493, 228] width 1 height 4
radio input "true"
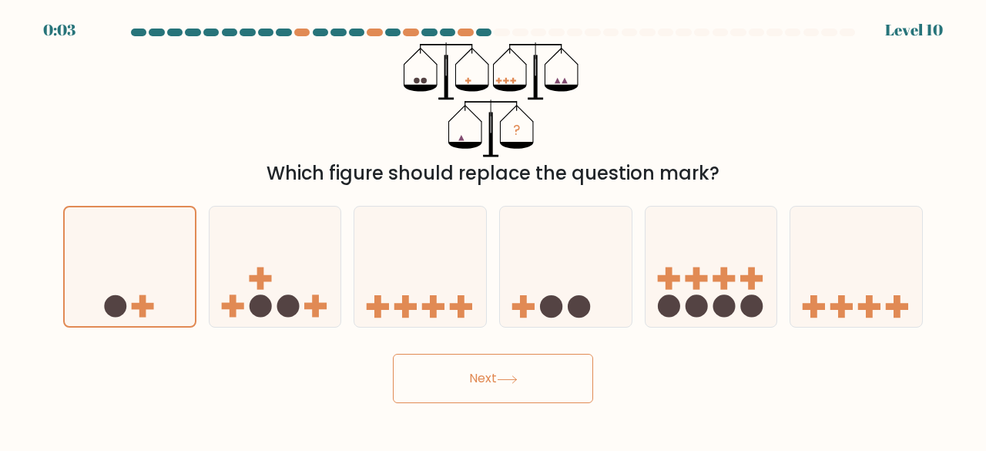
click at [480, 392] on button "Next" at bounding box center [493, 378] width 200 height 49
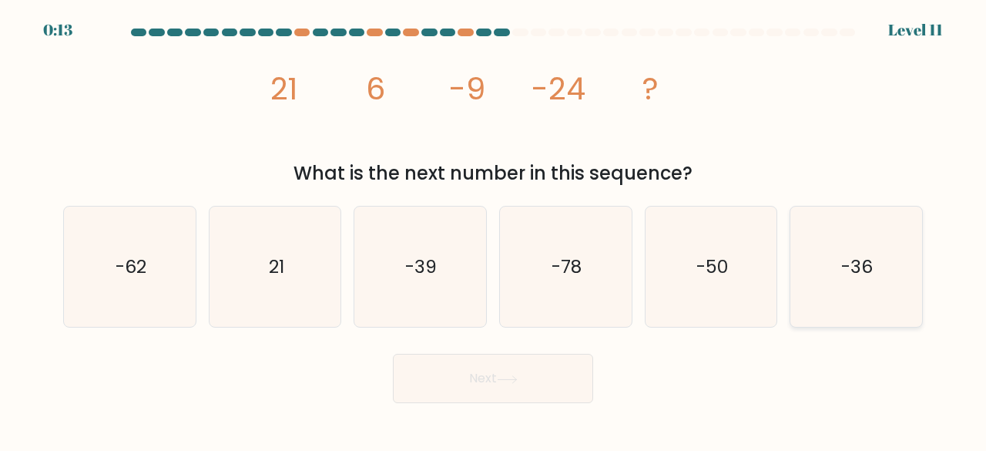
click at [829, 306] on icon "-36" at bounding box center [856, 267] width 121 height 121
click at [494, 230] on input "f. -36" at bounding box center [493, 228] width 1 height 4
radio input "true"
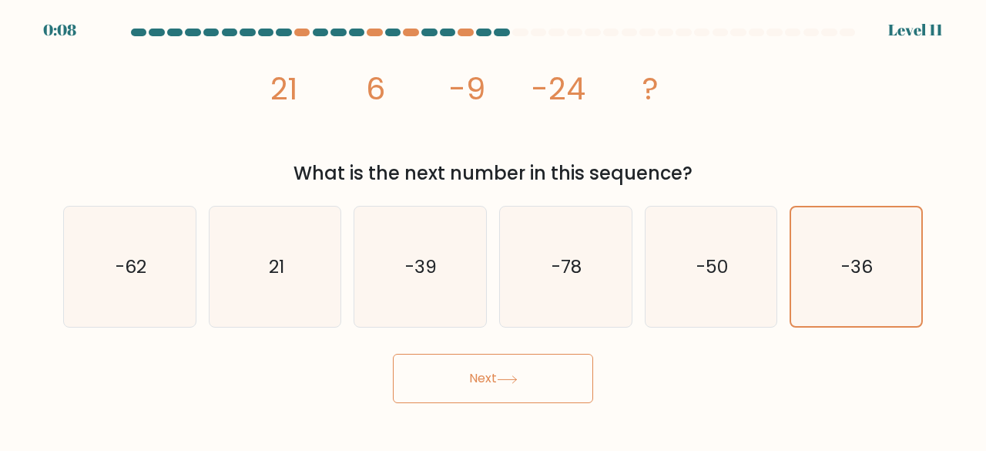
click at [496, 380] on button "Next" at bounding box center [493, 378] width 200 height 49
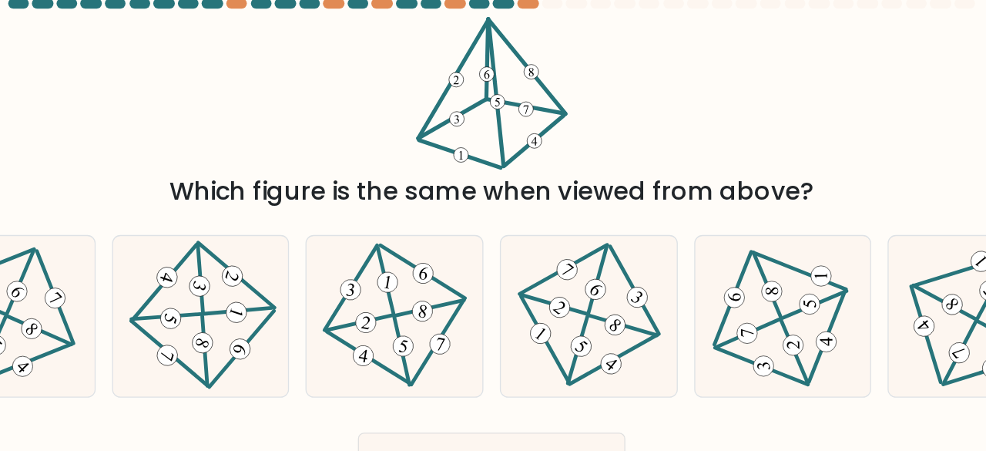
drag, startPoint x: 496, startPoint y: 119, endPoint x: 553, endPoint y: 120, distance: 57.0
click at [553, 120] on div "Which figure is the same when viewed from above?" at bounding box center [493, 114] width 878 height 145
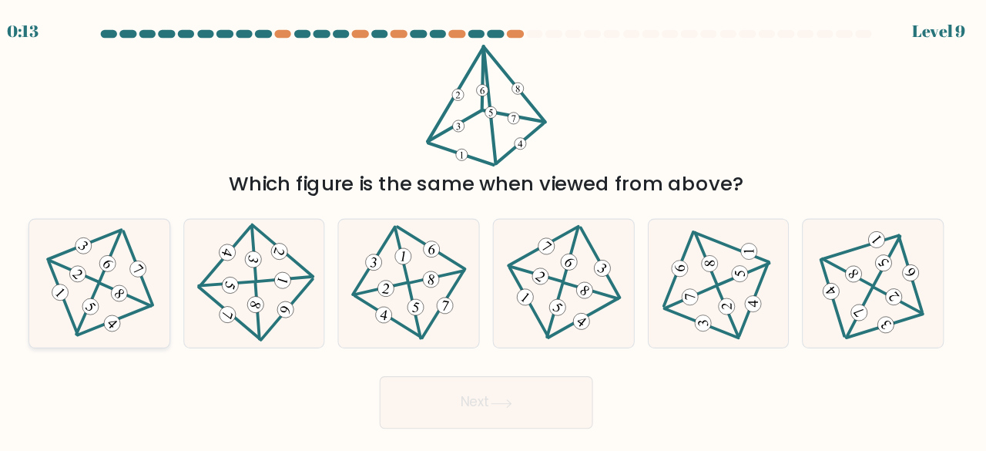
click at [125, 281] on icon at bounding box center [130, 266] width 99 height 96
click at [493, 230] on input "a." at bounding box center [493, 228] width 1 height 4
radio input "true"
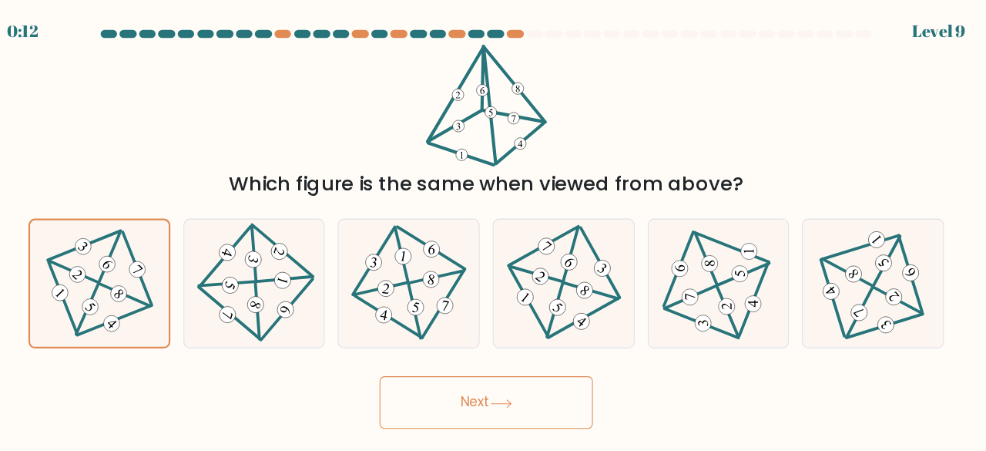
click at [418, 368] on button "Next" at bounding box center [493, 378] width 200 height 49
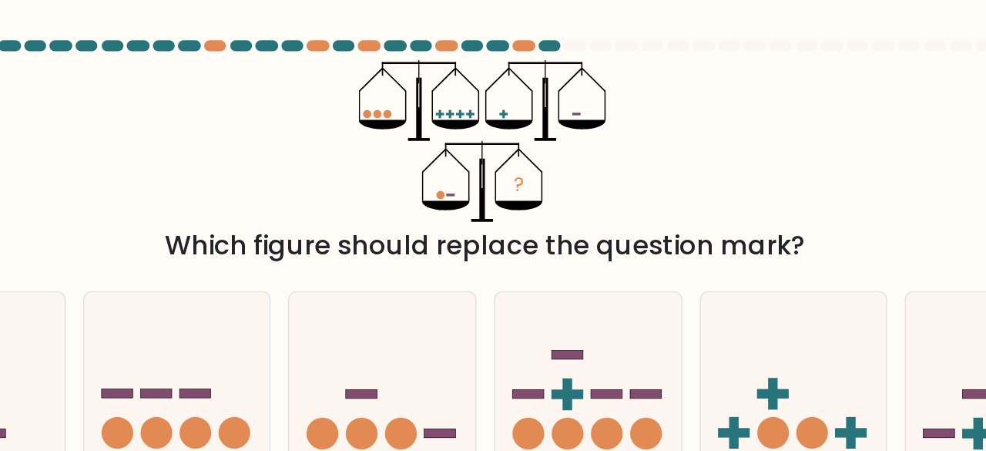
drag, startPoint x: 505, startPoint y: 52, endPoint x: 512, endPoint y: 24, distance: 28.6
click at [512, 24] on div "0:30 Level 10" at bounding box center [493, 21] width 986 height 42
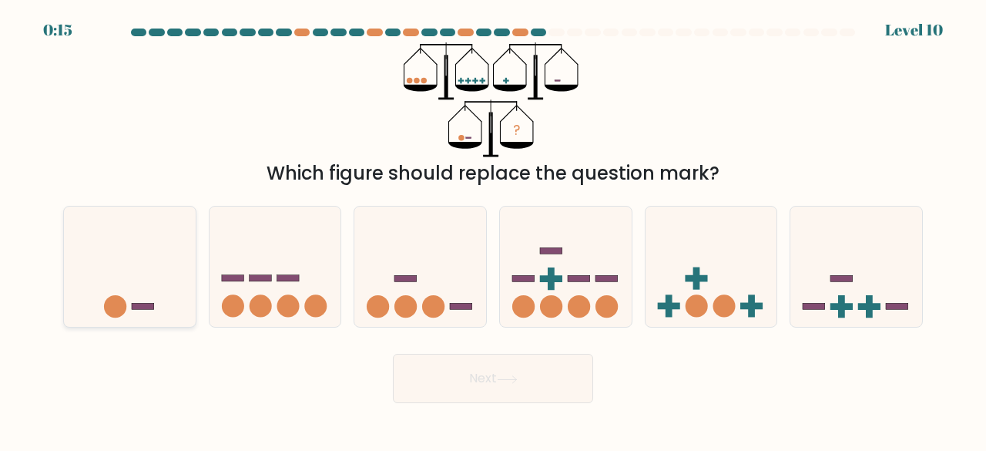
click at [140, 298] on icon at bounding box center [130, 266] width 132 height 109
click at [493, 230] on input "a." at bounding box center [493, 228] width 1 height 4
radio input "true"
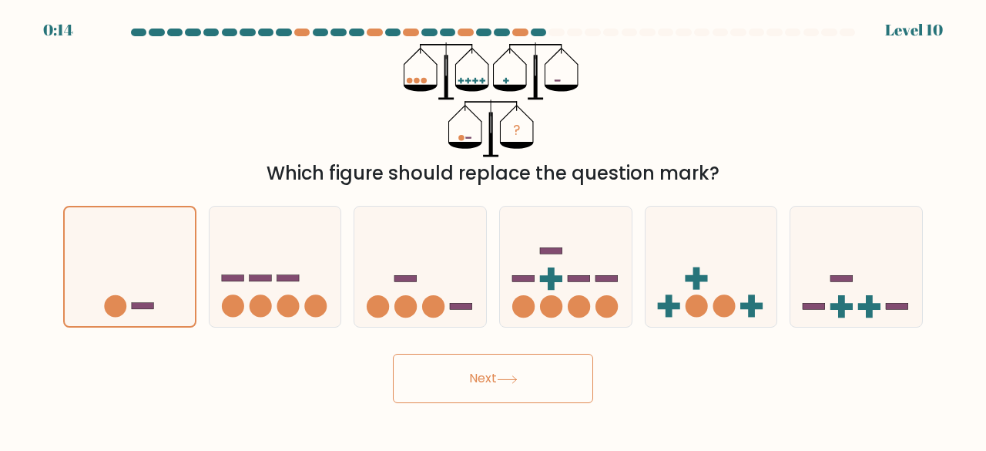
click at [405, 373] on button "Next" at bounding box center [493, 378] width 200 height 49
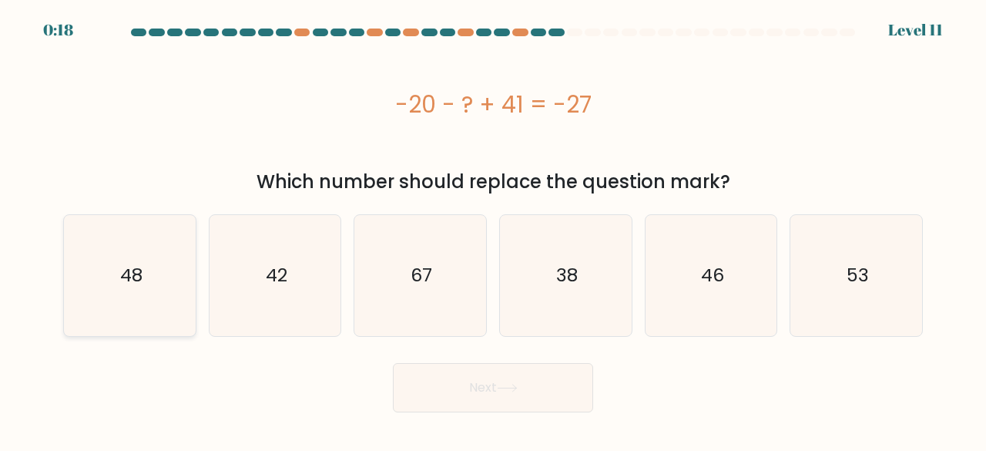
click at [112, 317] on icon "48" at bounding box center [129, 275] width 121 height 121
click at [493, 230] on input "a. 48" at bounding box center [493, 228] width 1 height 4
radio input "true"
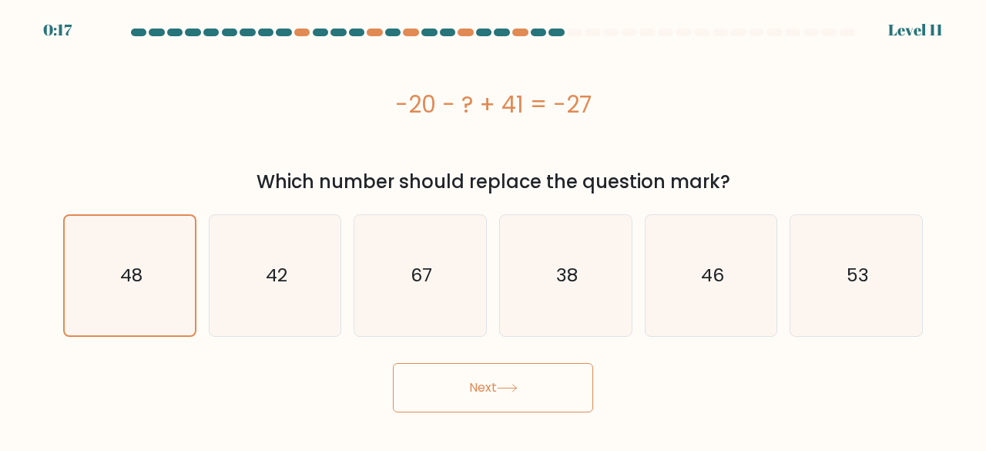
click at [494, 386] on button "Next" at bounding box center [493, 387] width 200 height 49
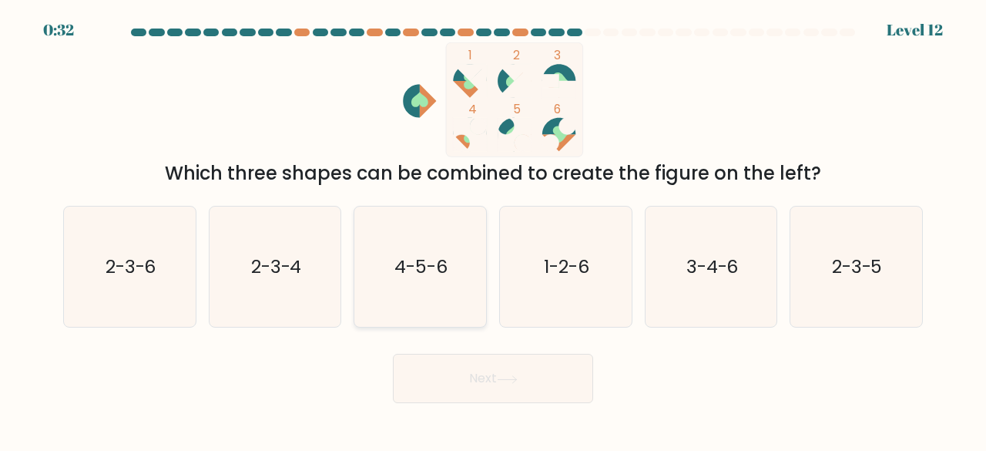
click at [469, 294] on icon "4-5-6" at bounding box center [420, 267] width 121 height 121
click at [493, 230] on input "c. 4-5-6" at bounding box center [493, 228] width 1 height 4
radio input "true"
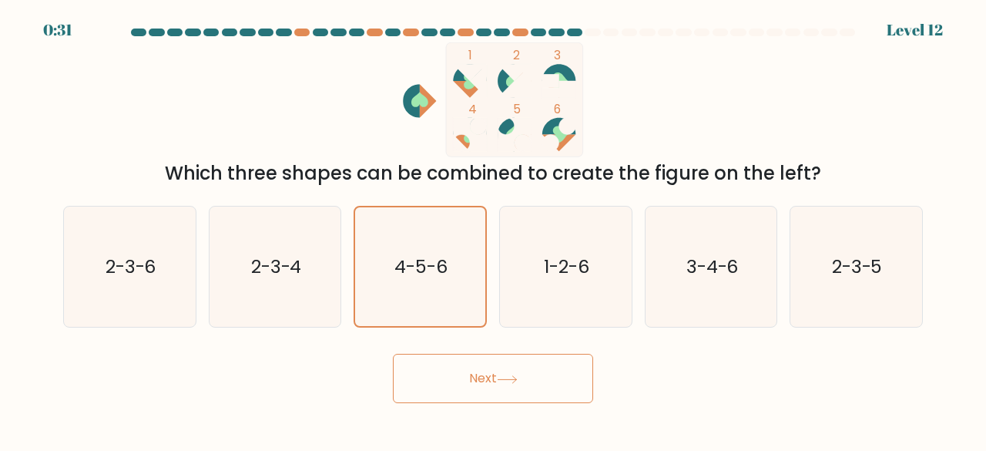
click at [487, 374] on button "Next" at bounding box center [493, 378] width 200 height 49
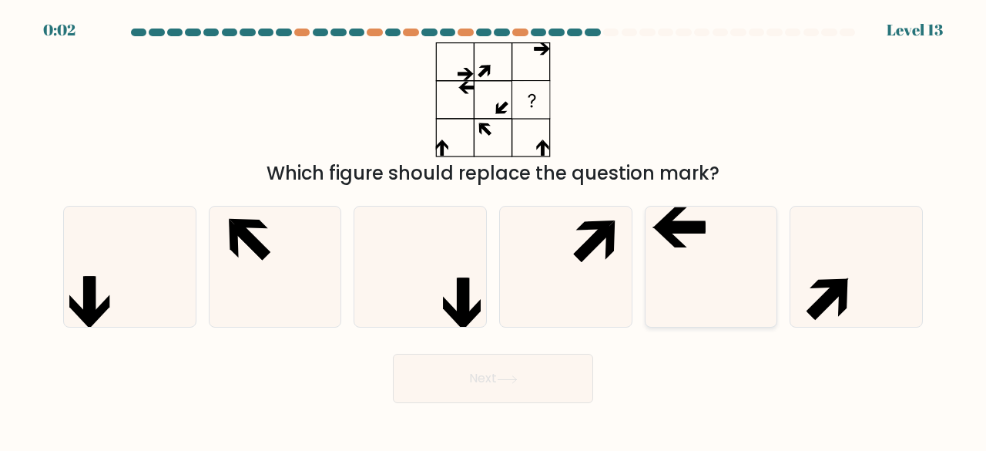
click at [646, 301] on div at bounding box center [711, 267] width 133 height 123
click at [494, 230] on input "e." at bounding box center [493, 228] width 1 height 4
radio input "true"
click at [492, 383] on button "Next" at bounding box center [493, 378] width 200 height 49
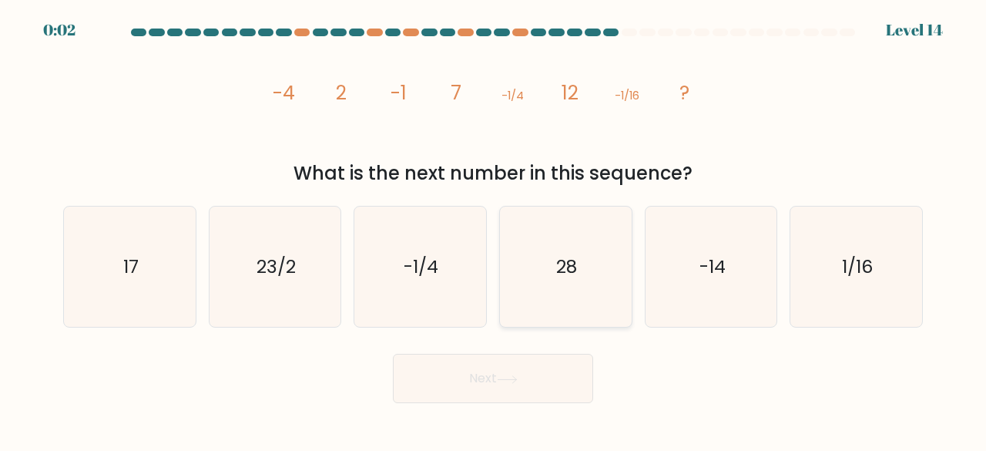
click at [560, 282] on icon "28" at bounding box center [566, 267] width 121 height 121
click at [494, 230] on input "d. 28" at bounding box center [493, 228] width 1 height 4
radio input "true"
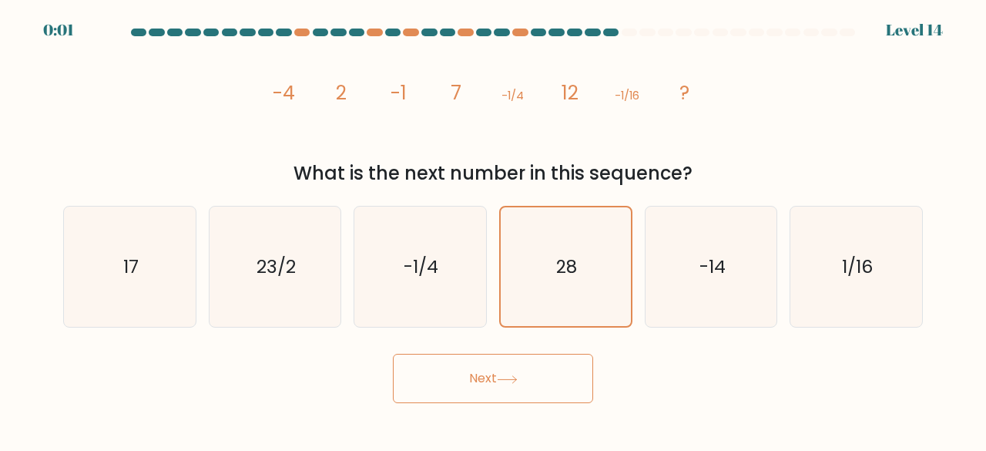
click at [541, 375] on button "Next" at bounding box center [493, 378] width 200 height 49
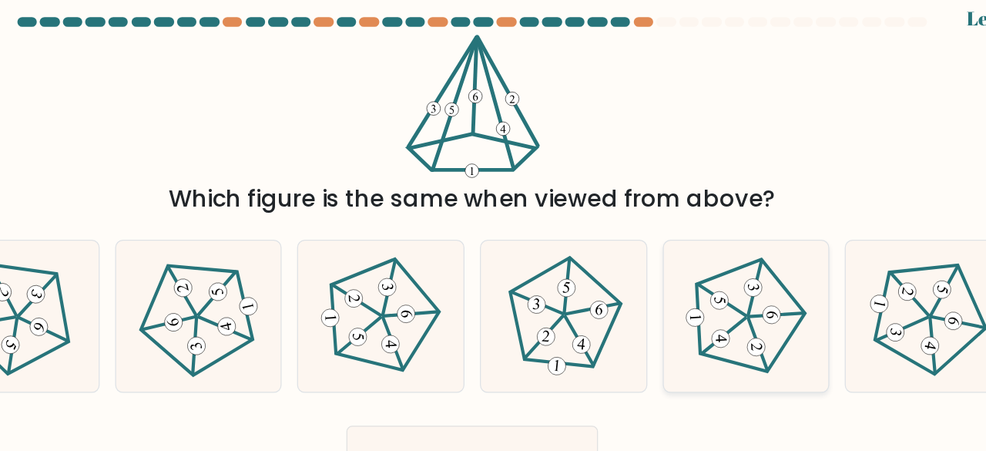
click at [712, 272] on icon at bounding box center [711, 266] width 96 height 96
click at [494, 230] on input "e." at bounding box center [493, 228] width 1 height 4
radio input "true"
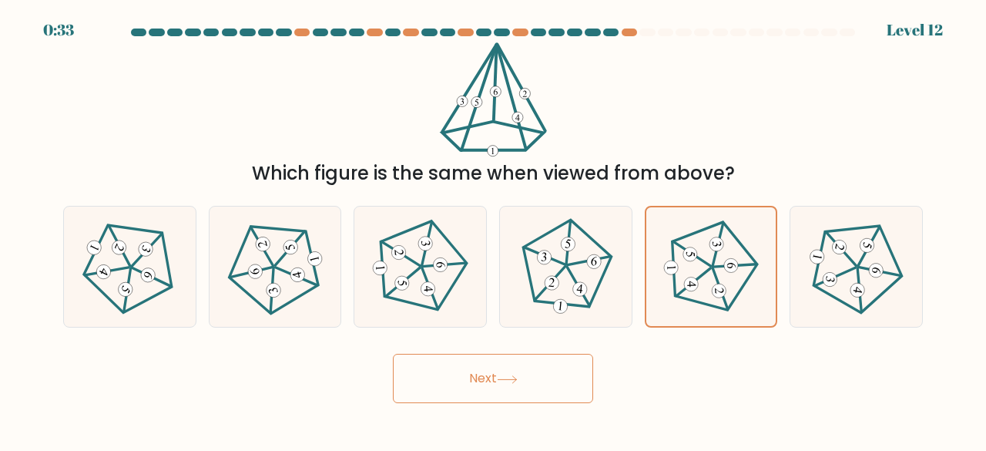
click at [586, 362] on button "Next" at bounding box center [493, 378] width 200 height 49
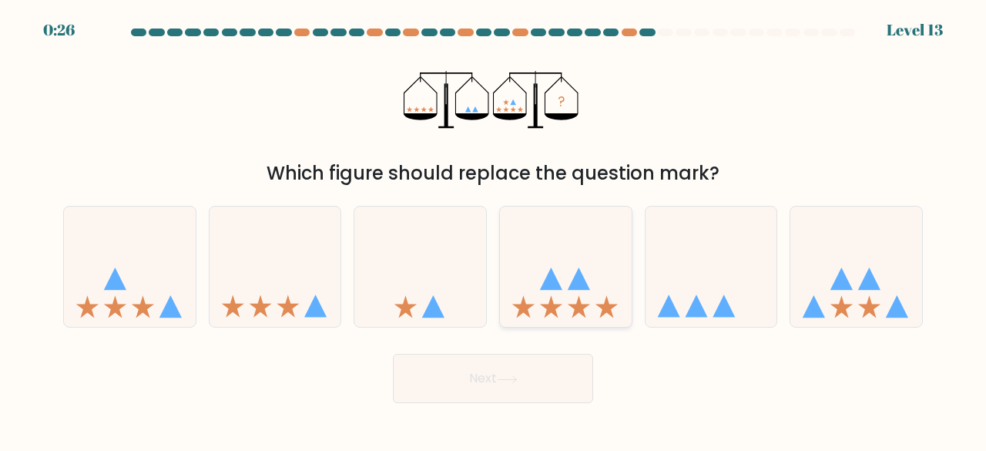
click at [587, 285] on icon at bounding box center [579, 278] width 22 height 22
click at [494, 230] on input "d." at bounding box center [493, 228] width 1 height 4
radio input "true"
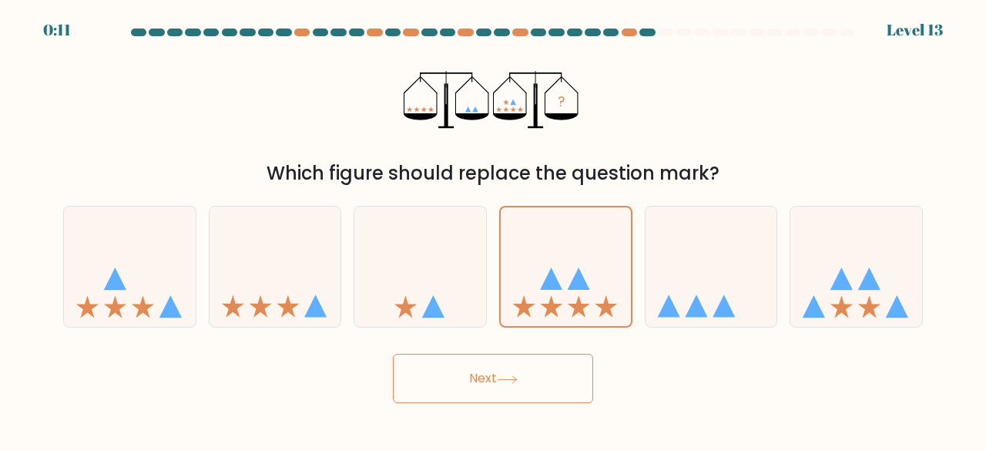
click at [499, 376] on button "Next" at bounding box center [493, 378] width 200 height 49
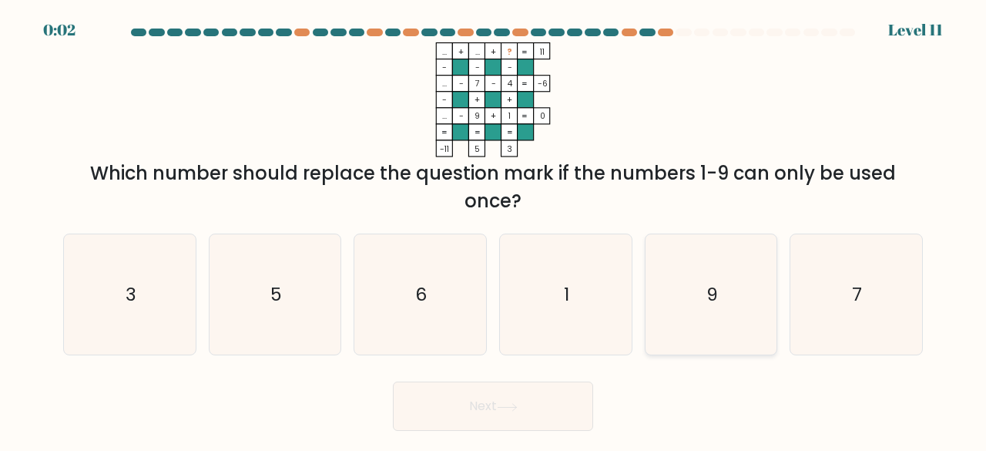
click at [721, 317] on icon "9" at bounding box center [711, 294] width 121 height 121
click at [494, 230] on input "e. 9" at bounding box center [493, 228] width 1 height 4
radio input "true"
click at [553, 405] on button "Next" at bounding box center [493, 405] width 200 height 49
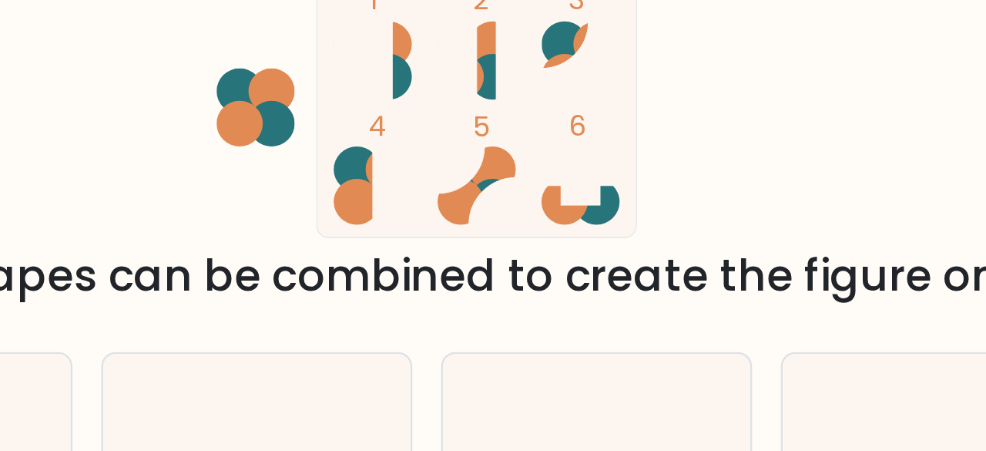
click at [543, 96] on icon at bounding box center [559, 80] width 33 height 33
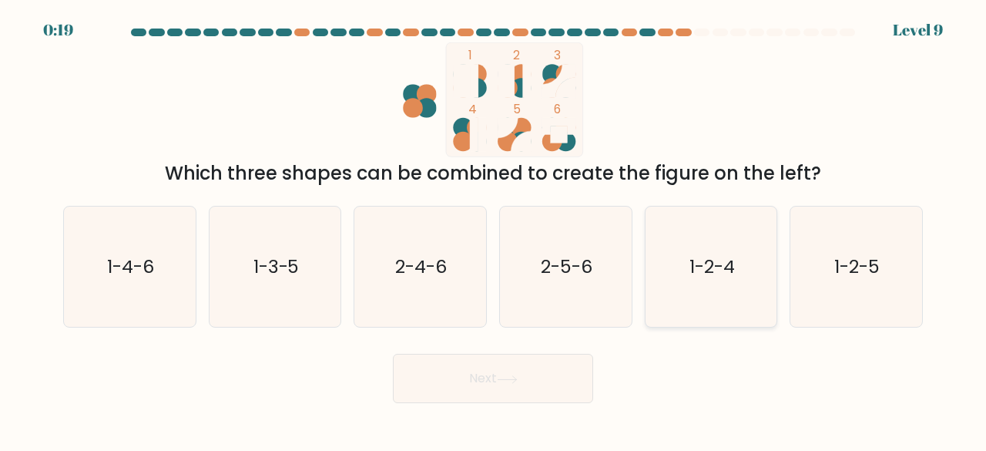
click at [751, 298] on icon "1-2-4" at bounding box center [711, 267] width 121 height 121
click at [494, 230] on input "e. 1-2-4" at bounding box center [493, 228] width 1 height 4
radio input "true"
click at [566, 396] on button "Next" at bounding box center [493, 378] width 200 height 49
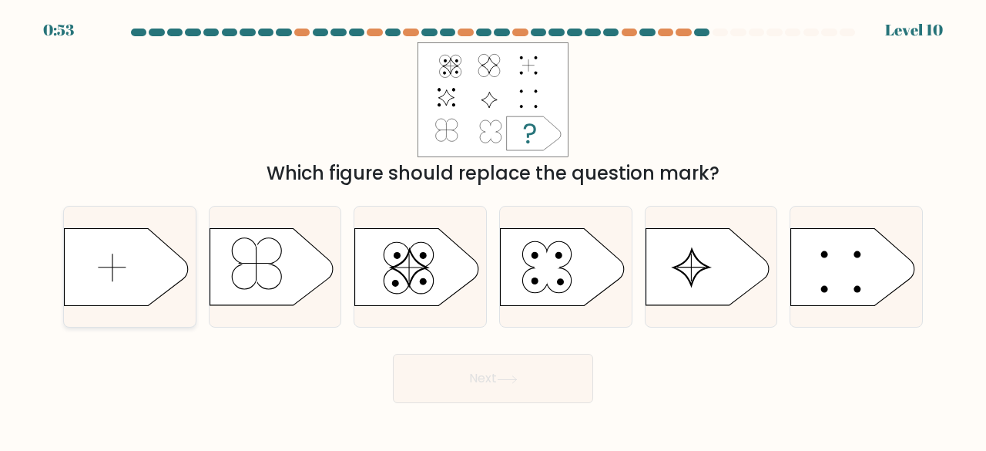
click at [119, 282] on icon at bounding box center [126, 266] width 123 height 77
click at [493, 230] on input "a." at bounding box center [493, 228] width 1 height 4
radio input "true"
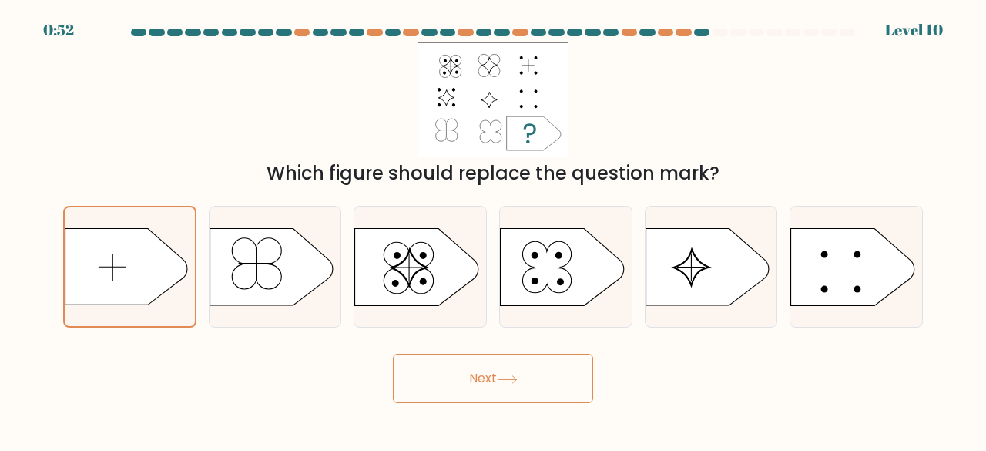
click at [479, 387] on button "Next" at bounding box center [493, 378] width 200 height 49
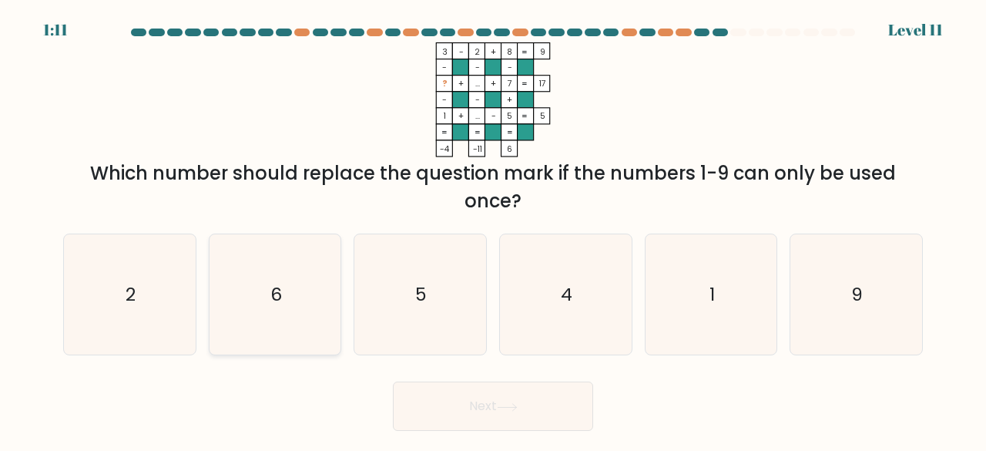
click at [288, 284] on icon "6" at bounding box center [275, 294] width 121 height 121
click at [493, 230] on input "b. 6" at bounding box center [493, 228] width 1 height 4
radio input "true"
click at [485, 426] on button "Next" at bounding box center [493, 405] width 200 height 49
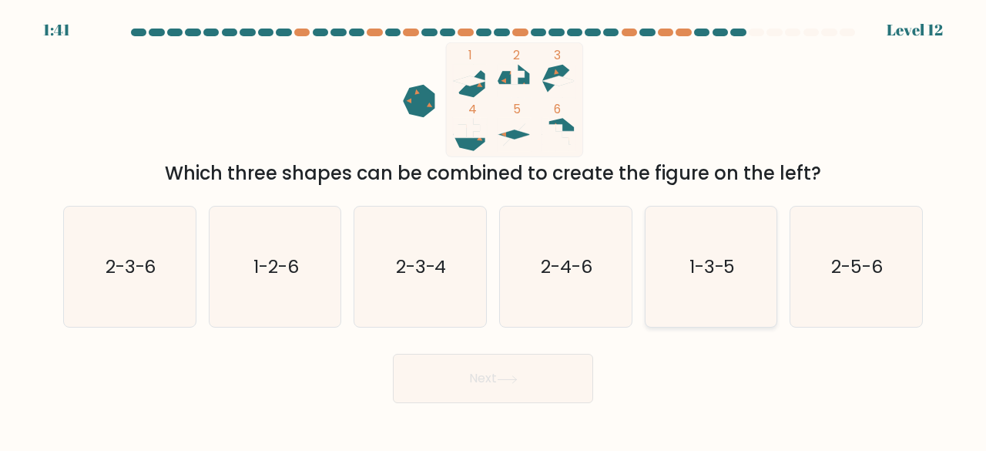
click at [737, 294] on icon "1-3-5" at bounding box center [711, 267] width 121 height 121
click at [494, 230] on input "e. 1-3-5" at bounding box center [493, 228] width 1 height 4
radio input "true"
click at [570, 351] on div "Next" at bounding box center [493, 374] width 878 height 57
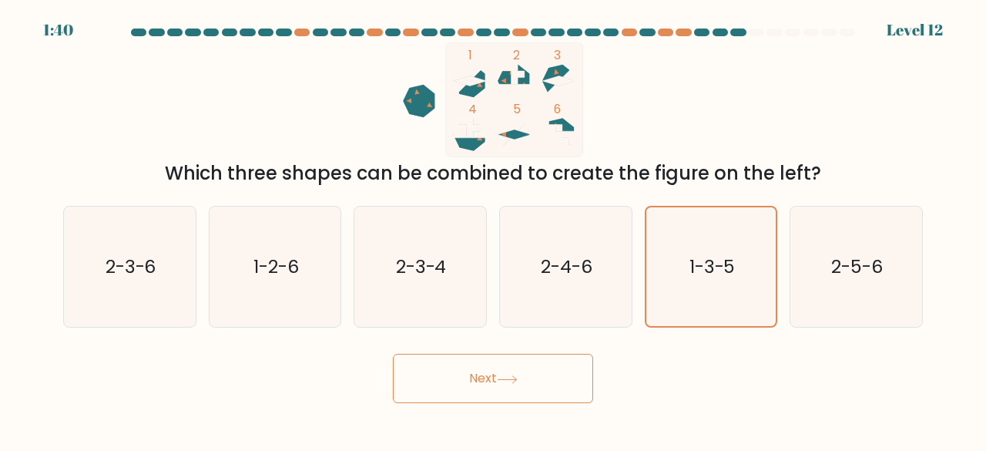
click at [559, 365] on button "Next" at bounding box center [493, 378] width 200 height 49
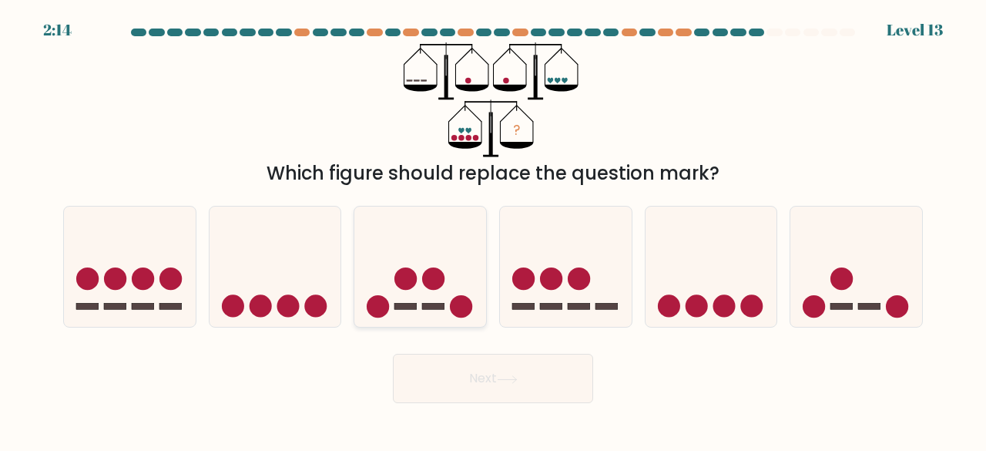
click at [442, 295] on icon at bounding box center [420, 266] width 132 height 109
click at [493, 230] on input "c." at bounding box center [493, 228] width 1 height 4
radio input "true"
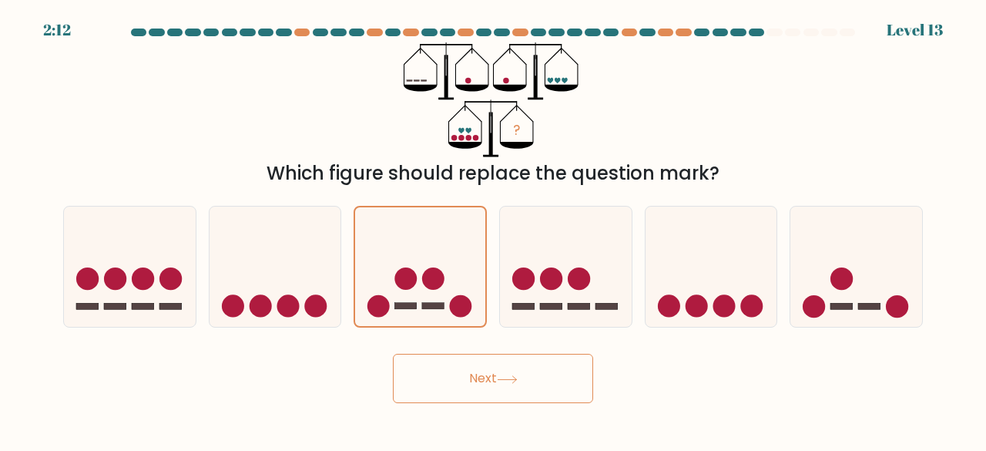
click at [506, 386] on button "Next" at bounding box center [493, 378] width 200 height 49
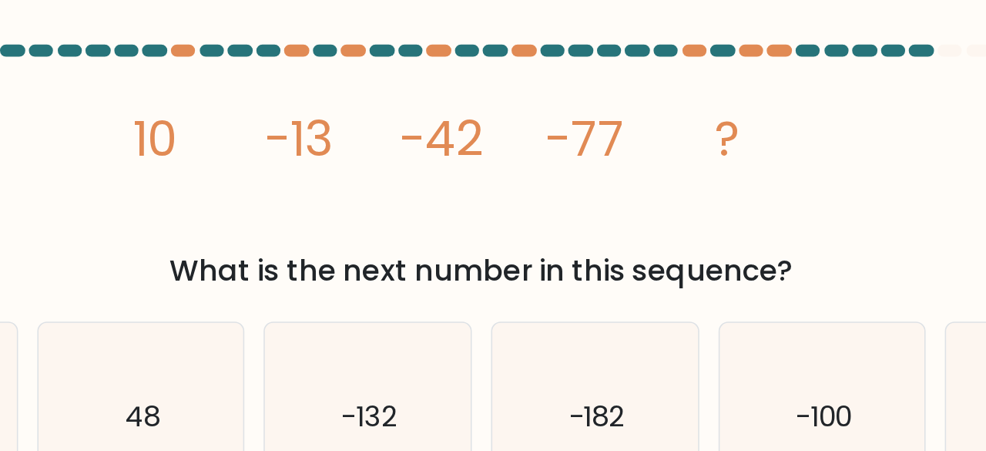
click at [521, 35] on div at bounding box center [519, 33] width 15 height 8
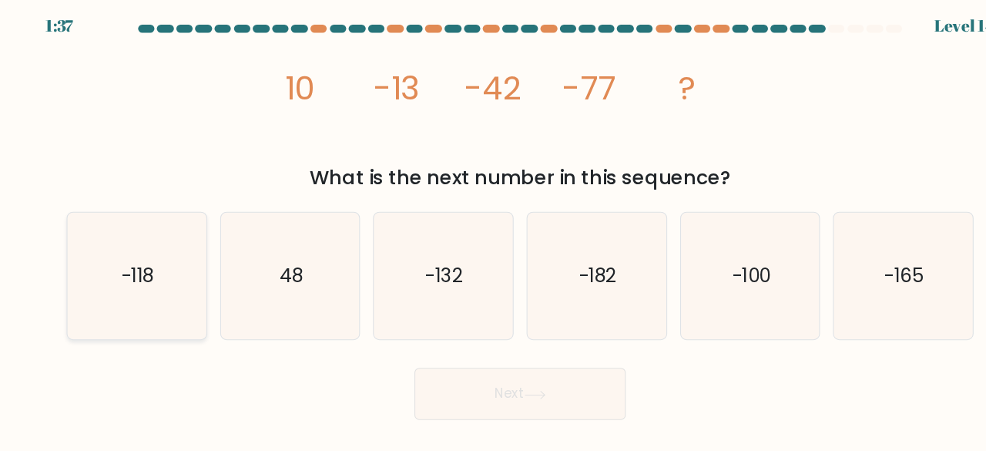
click at [180, 301] on icon "-118" at bounding box center [129, 267] width 121 height 121
click at [493, 230] on input "a. -118" at bounding box center [493, 228] width 1 height 4
radio input "true"
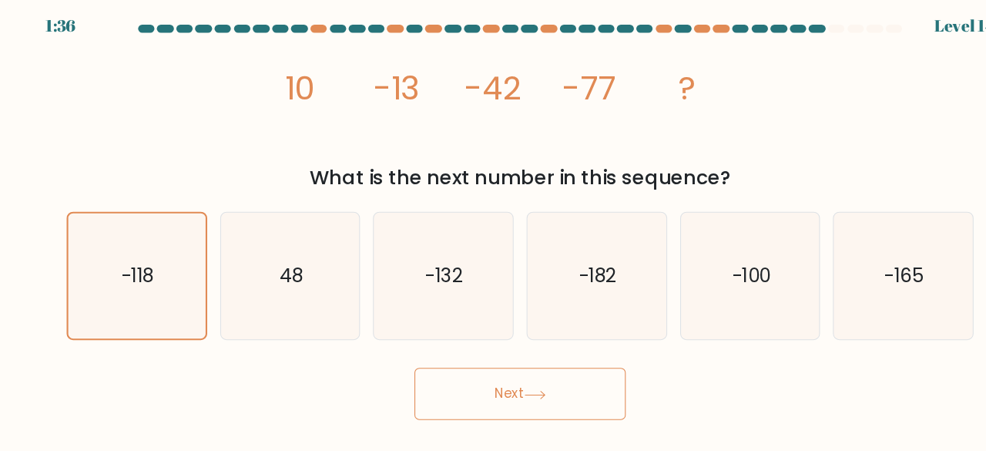
click at [468, 407] on body "1:36 Level 14" at bounding box center [493, 225] width 986 height 451
click at [473, 392] on button "Next" at bounding box center [493, 378] width 200 height 49
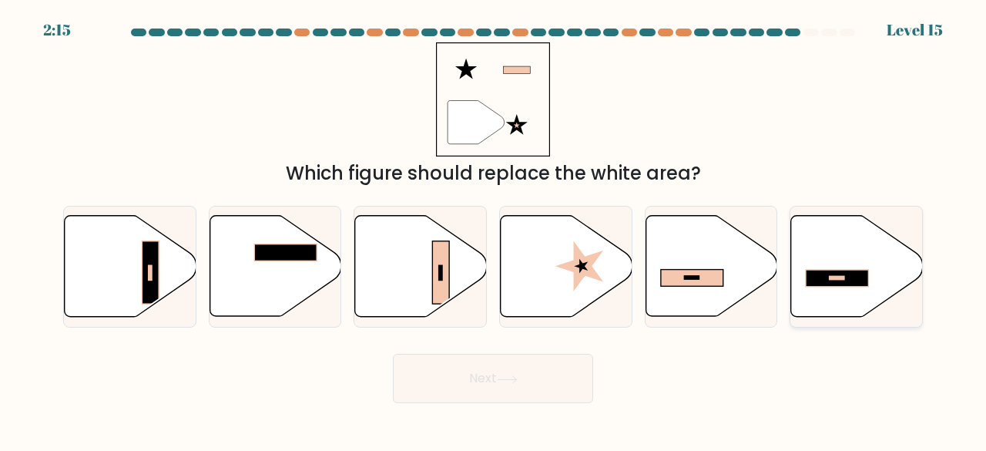
click at [866, 291] on icon at bounding box center [857, 266] width 132 height 101
click at [494, 230] on input "f." at bounding box center [493, 228] width 1 height 4
radio input "true"
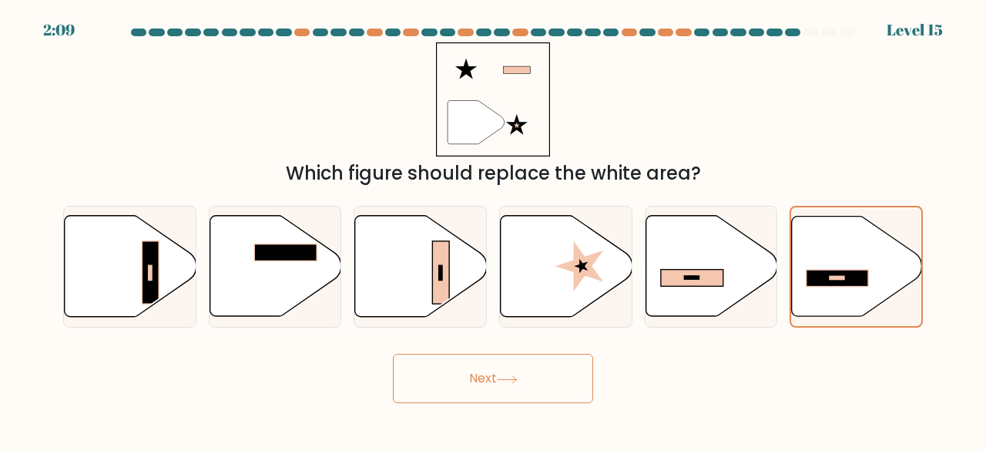
click at [543, 381] on button "Next" at bounding box center [493, 378] width 200 height 49
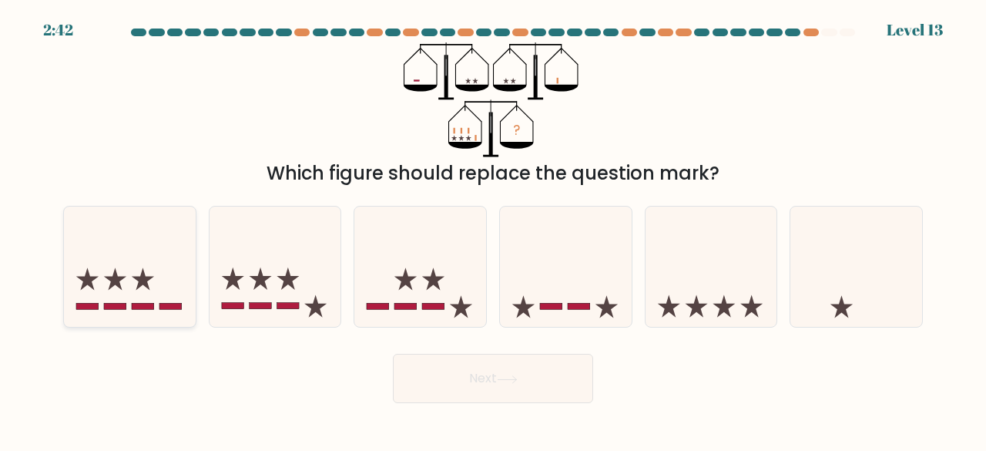
click at [140, 305] on rect at bounding box center [143, 306] width 22 height 6
click at [493, 230] on input "a." at bounding box center [493, 228] width 1 height 4
radio input "true"
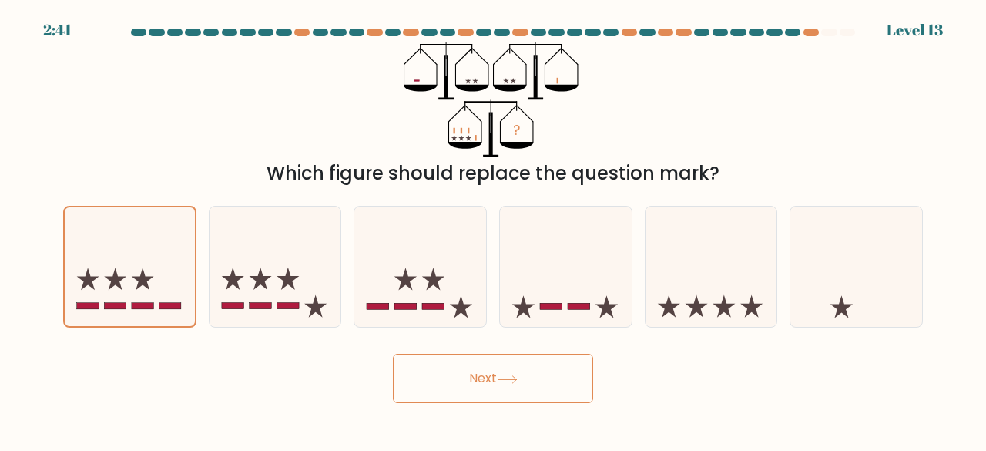
click at [399, 373] on button "Next" at bounding box center [493, 378] width 200 height 49
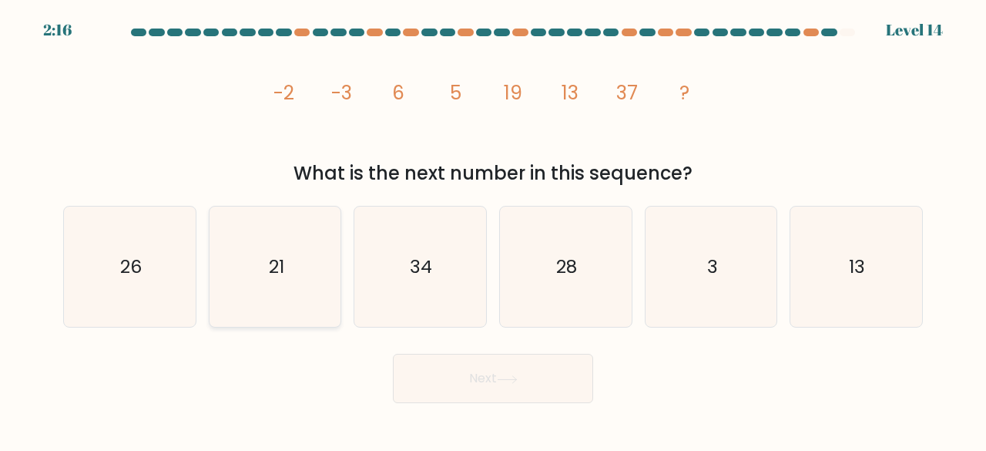
click at [237, 264] on icon "21" at bounding box center [275, 267] width 121 height 121
click at [493, 230] on input "b. 21" at bounding box center [493, 228] width 1 height 4
radio input "true"
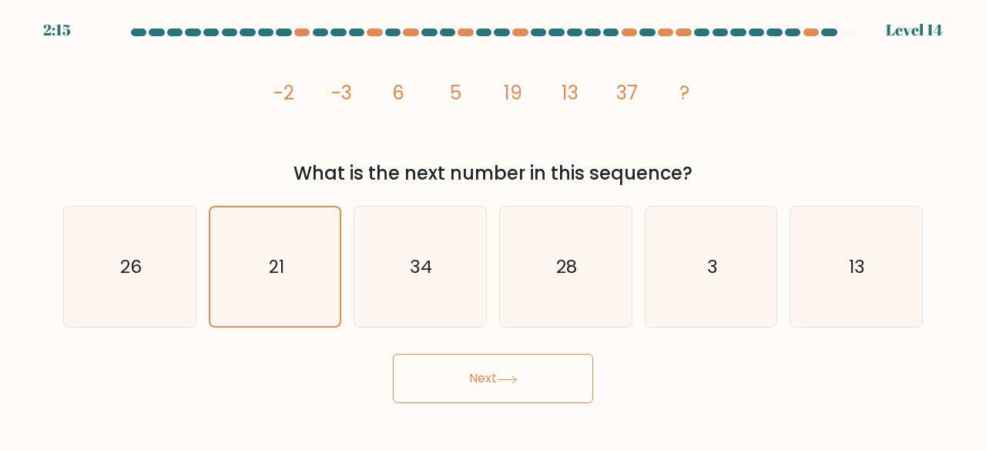
click at [474, 367] on button "Next" at bounding box center [493, 378] width 200 height 49
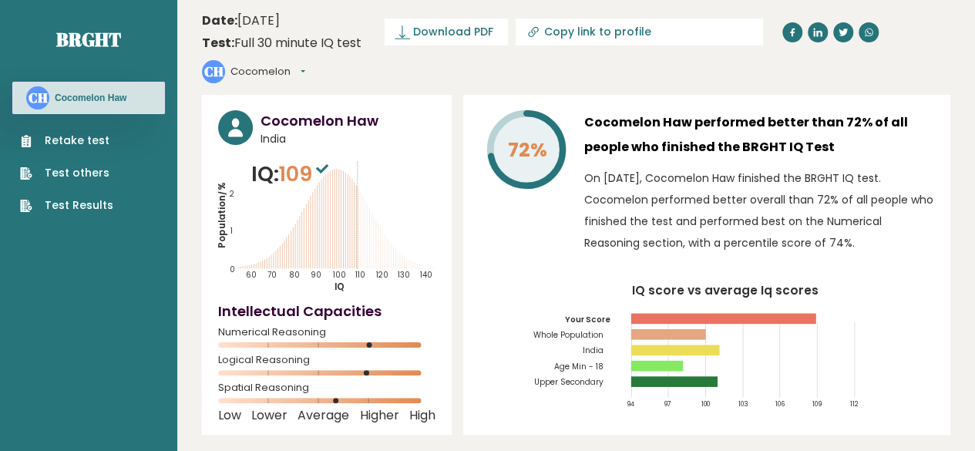
click at [322, 164] on icon at bounding box center [322, 168] width 12 height 9
click at [348, 159] on icon "Population/% IQ 0 1 2 60 70 80 90 100 110 120 130 140" at bounding box center [326, 226] width 217 height 134
click at [56, 215] on nav "Brght CH Cocomelon Haw Retake test Test others Test Results" at bounding box center [88, 108] width 153 height 217
click at [69, 213] on link "Test Results" at bounding box center [66, 205] width 93 height 16
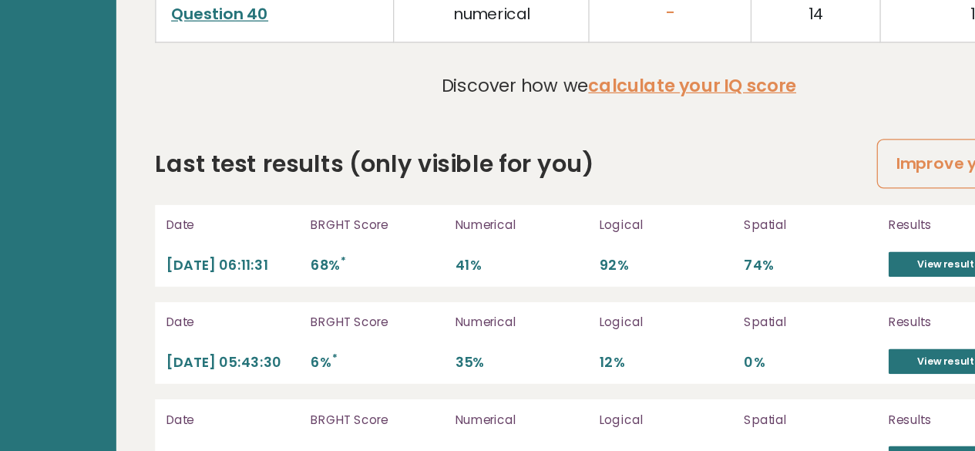
scroll to position [4156, 0]
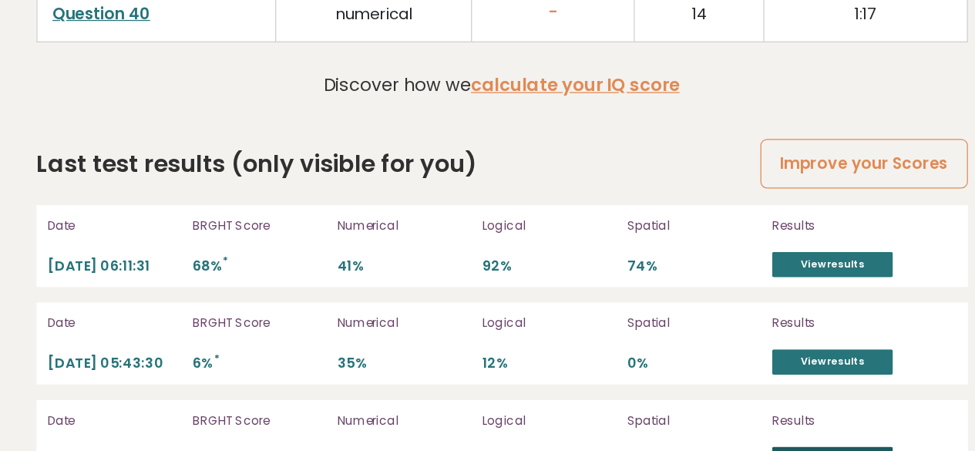
click at [807, 447] on link "View results" at bounding box center [838, 457] width 96 height 20
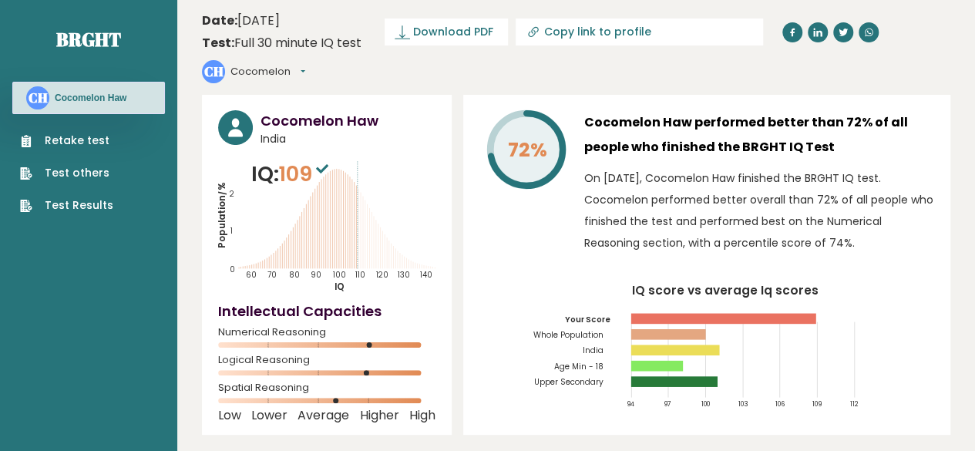
click at [102, 204] on link "Test Results" at bounding box center [66, 205] width 93 height 16
click at [89, 176] on link "Test others" at bounding box center [66, 173] width 93 height 16
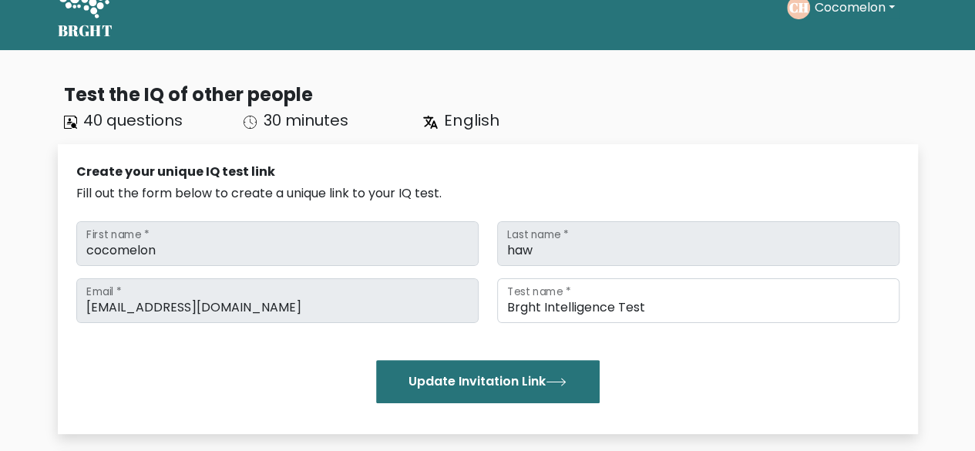
scroll to position [35, 0]
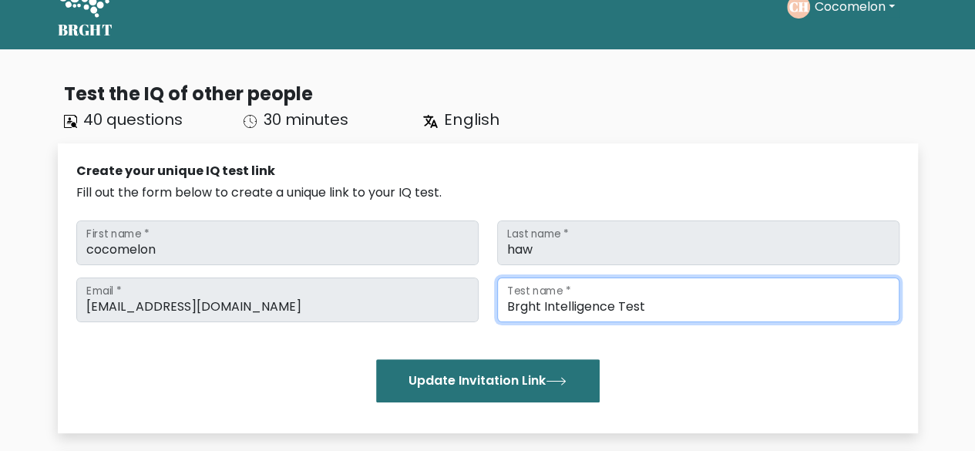
click at [519, 310] on input "Brght Intelligence Test" at bounding box center [698, 299] width 402 height 45
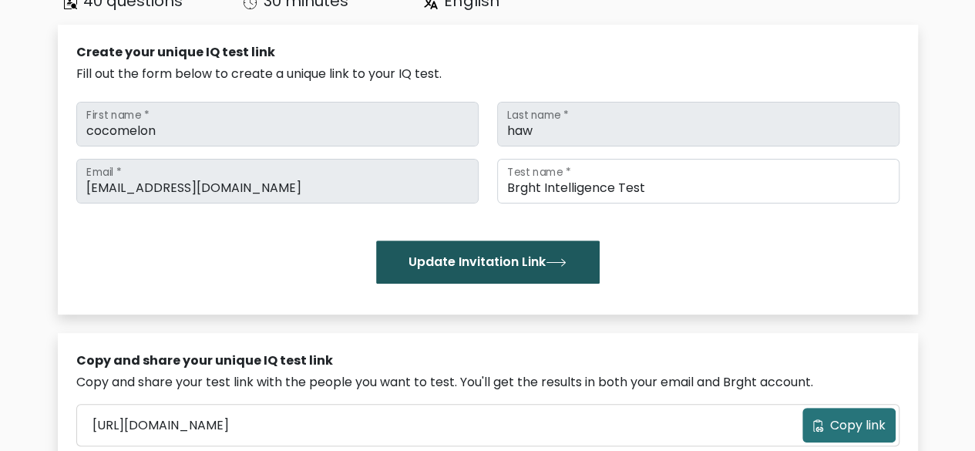
scroll to position [0, 0]
